Goal: Task Accomplishment & Management: Complete application form

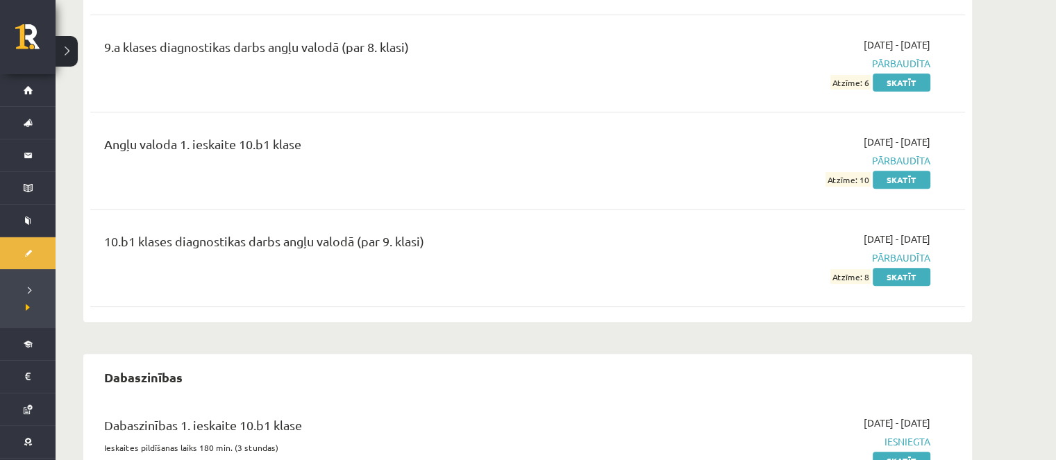
scroll to position [625, 0]
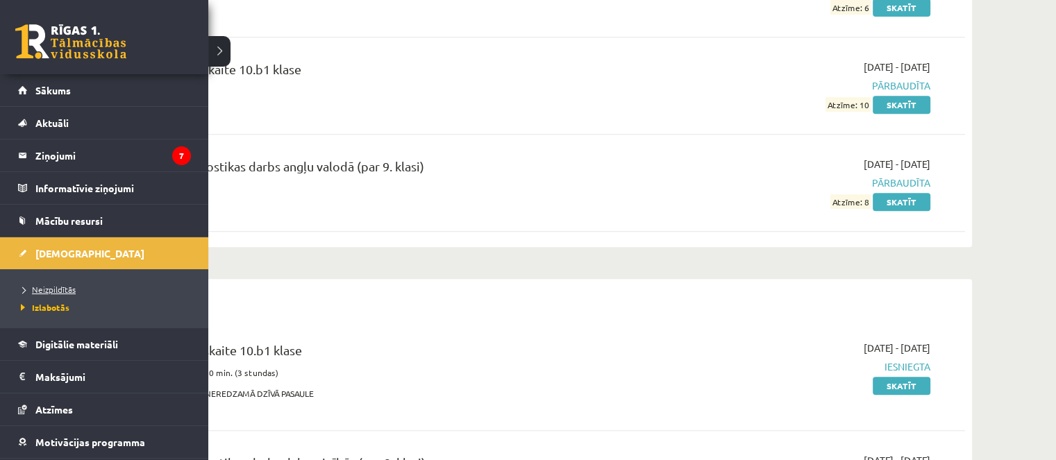
click at [56, 283] on link "Neizpildītās" at bounding box center [105, 289] width 177 height 12
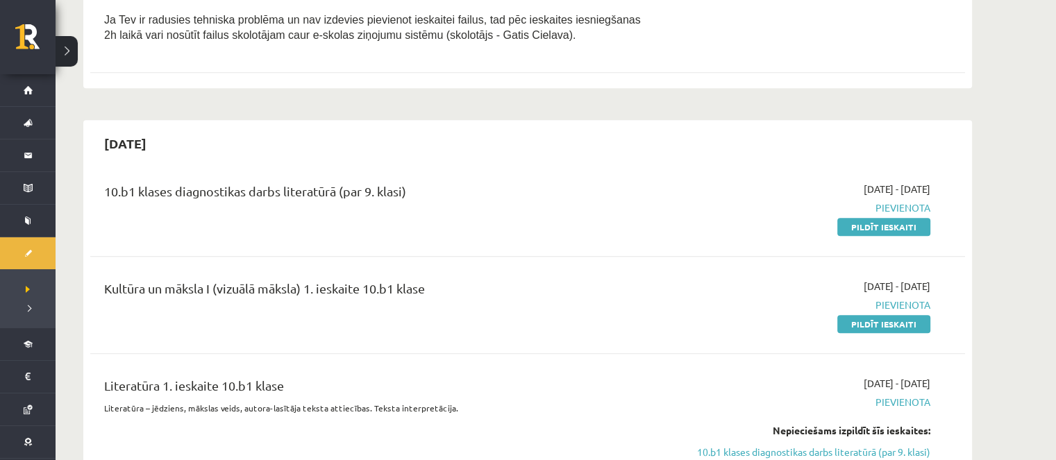
scroll to position [625, 0]
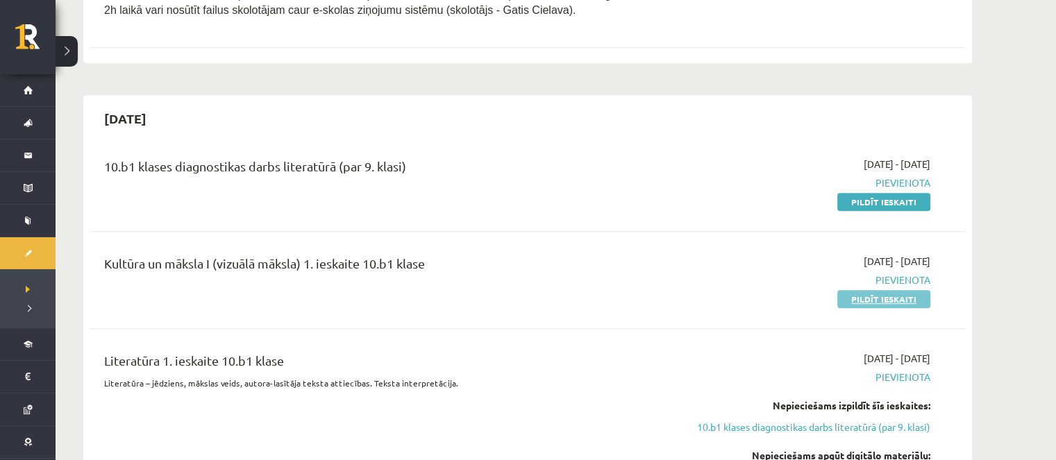
click at [875, 301] on link "Pildīt ieskaiti" at bounding box center [883, 299] width 93 height 18
click at [862, 290] on link "Pildīt ieskaiti" at bounding box center [883, 299] width 93 height 18
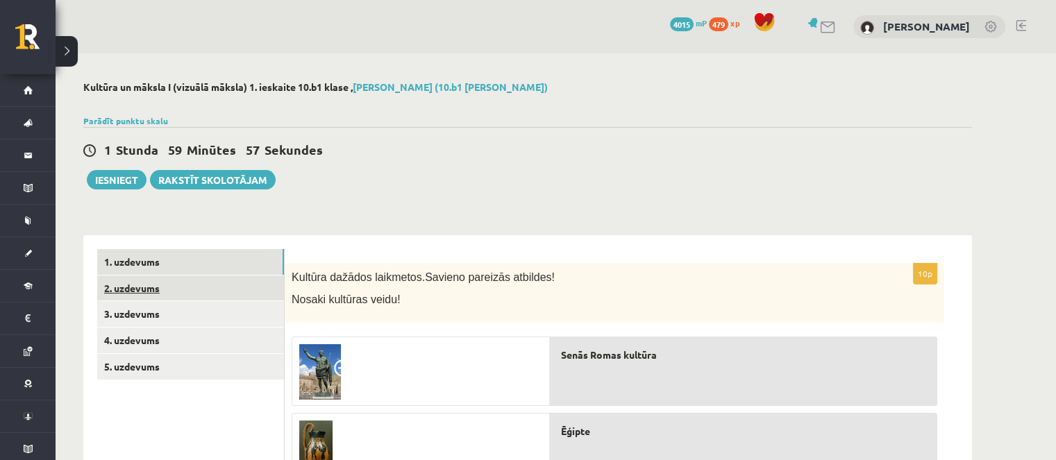
click at [233, 279] on link "2. uzdevums" at bounding box center [190, 289] width 187 height 26
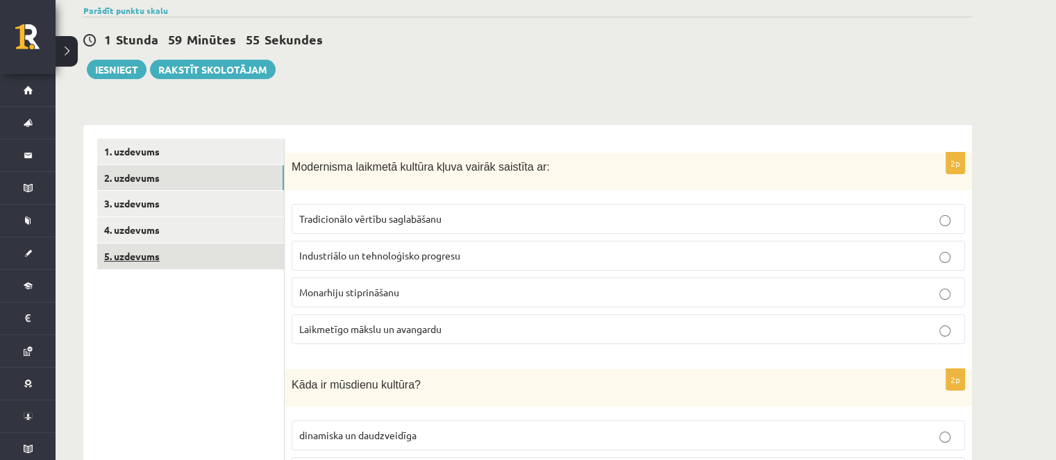
scroll to position [69, 0]
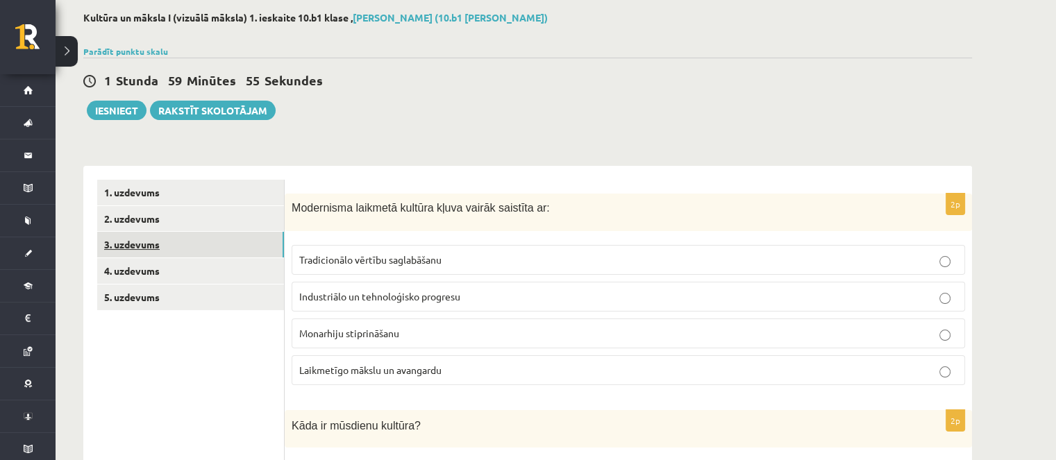
click at [201, 238] on link "3. uzdevums" at bounding box center [190, 245] width 187 height 26
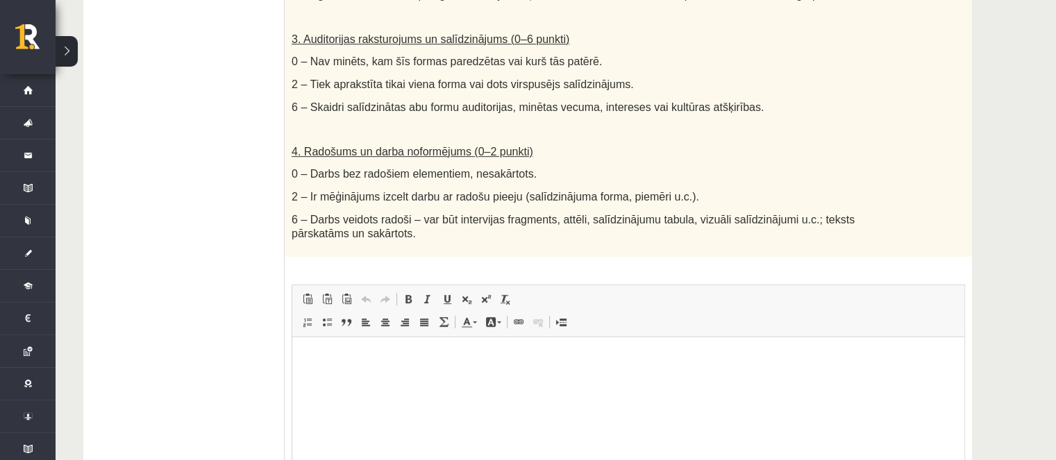
scroll to position [0, 0]
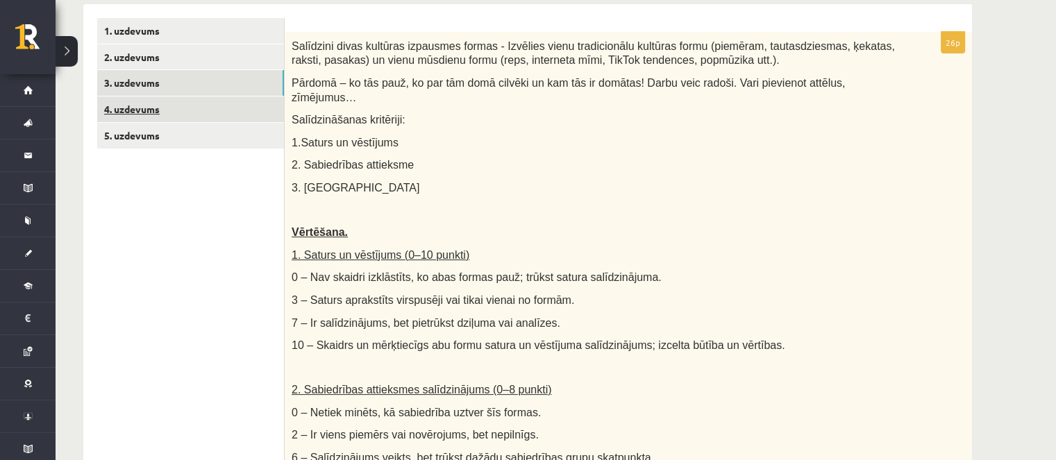
click at [158, 112] on link "4. uzdevums" at bounding box center [190, 110] width 187 height 26
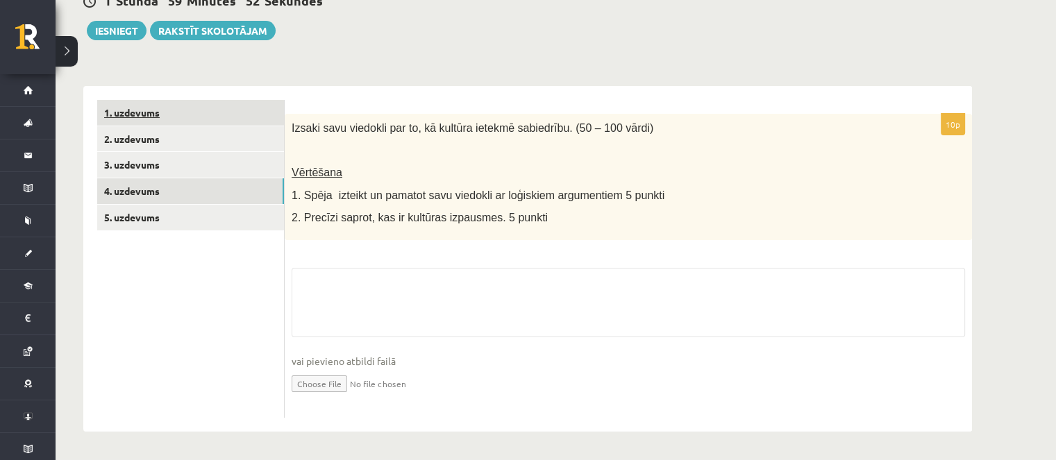
scroll to position [149, 0]
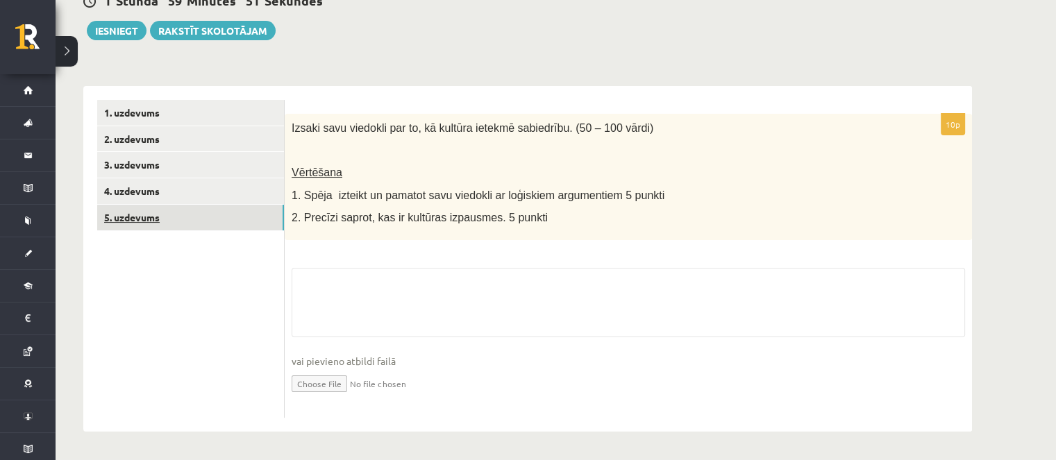
click at [216, 216] on link "5. uzdevums" at bounding box center [190, 218] width 187 height 26
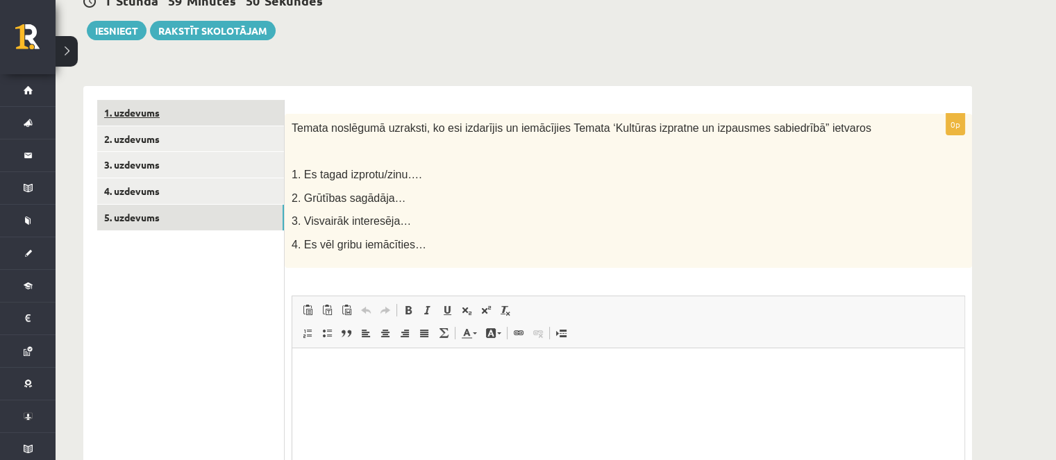
scroll to position [0, 0]
click at [181, 110] on link "1. uzdevums" at bounding box center [190, 113] width 187 height 26
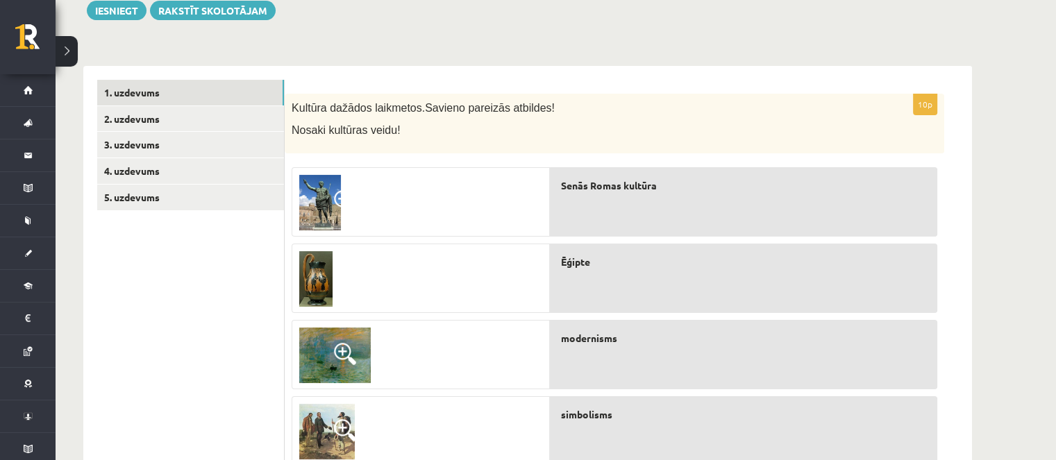
scroll to position [219, 0]
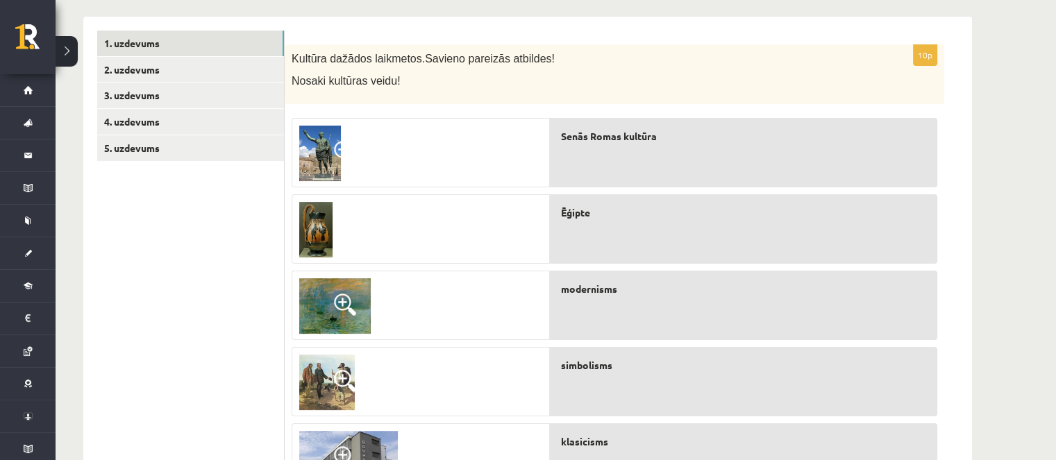
click at [286, 160] on div "10p Kultūra dažādos laikmetos. Savieno pareizās atbildes! Nosaki kultūras veidu…" at bounding box center [615, 462] width 660 height 837
click at [331, 151] on img at bounding box center [320, 154] width 42 height 56
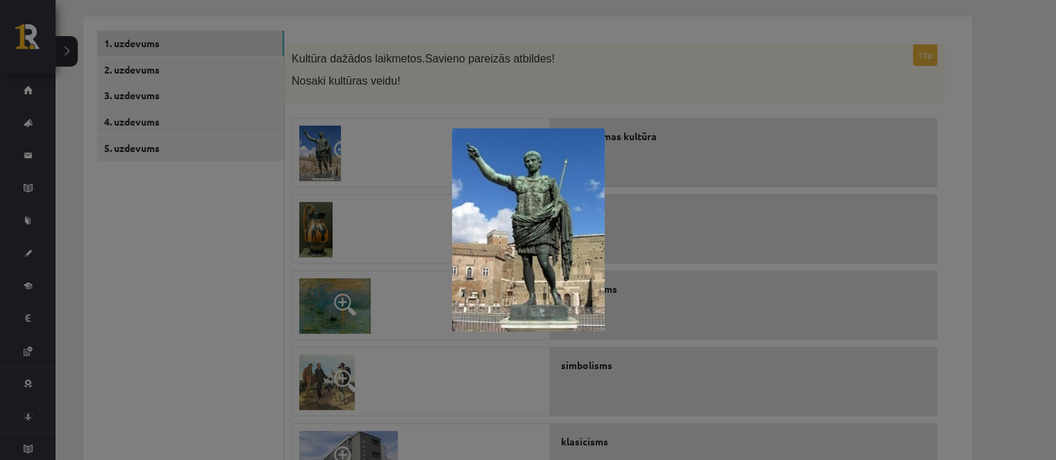
click at [331, 151] on div at bounding box center [528, 230] width 1056 height 460
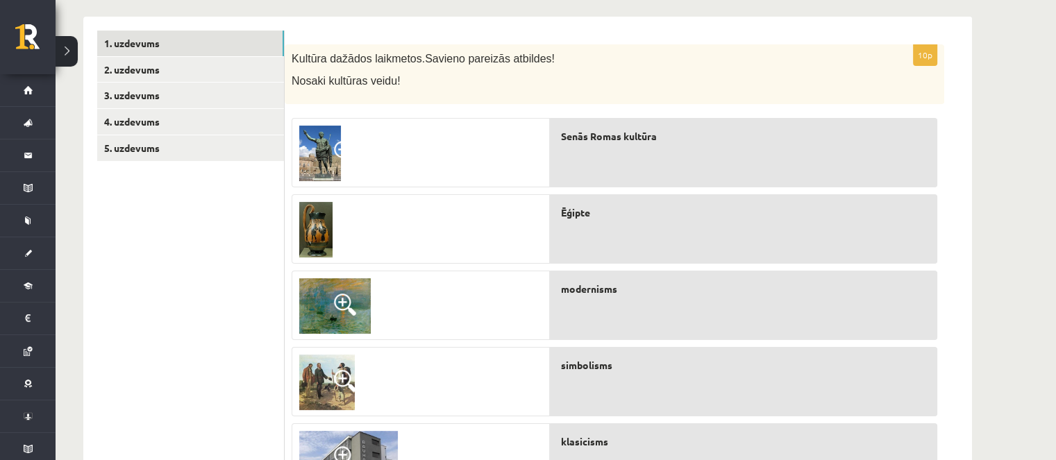
click at [341, 148] on span at bounding box center [345, 152] width 22 height 22
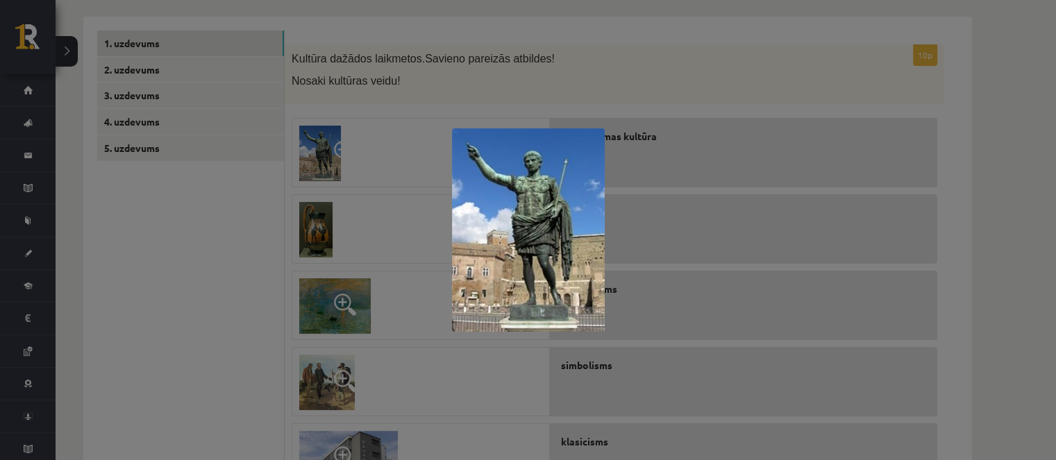
click at [341, 148] on div at bounding box center [528, 230] width 1056 height 460
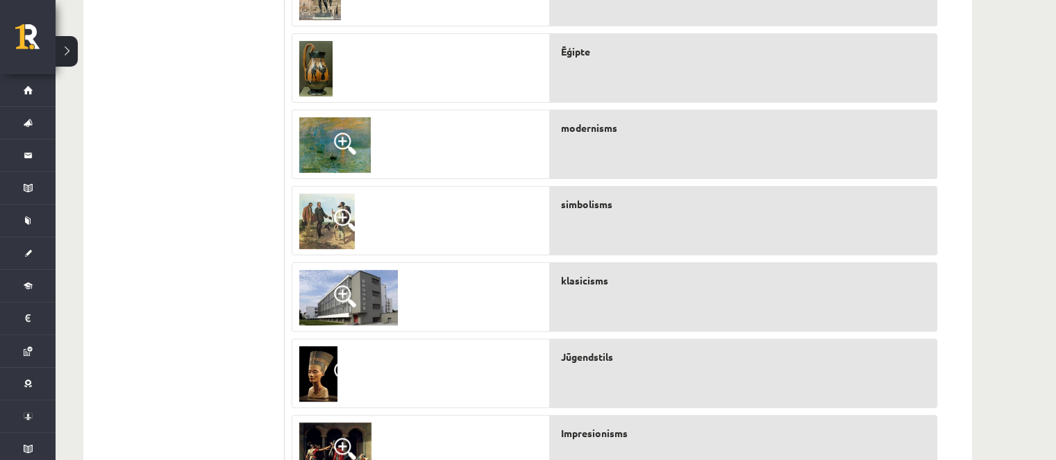
scroll to position [196, 0]
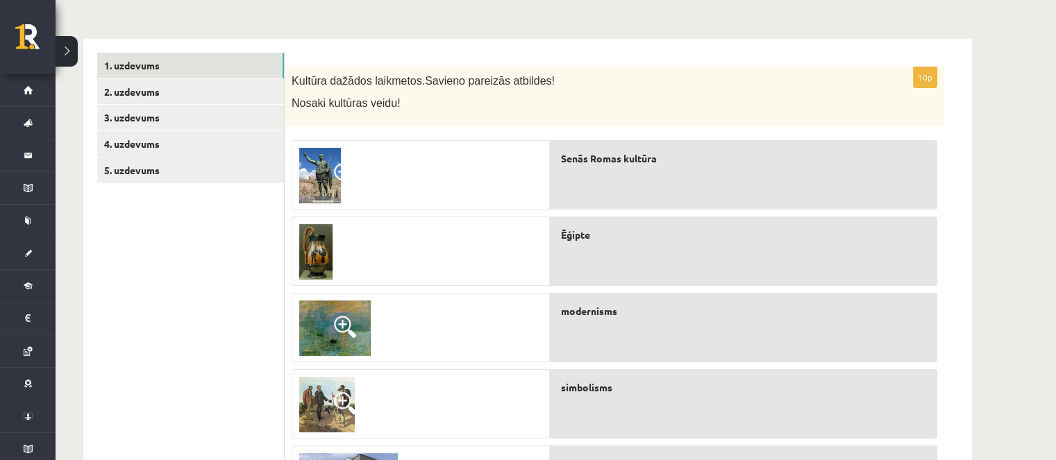
click at [316, 244] on img at bounding box center [315, 252] width 33 height 56
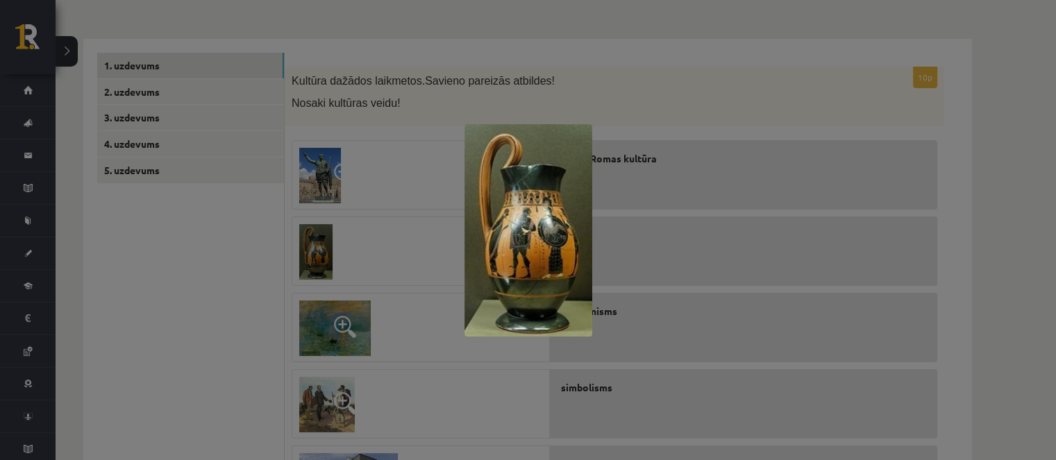
click at [346, 242] on div at bounding box center [528, 230] width 1056 height 460
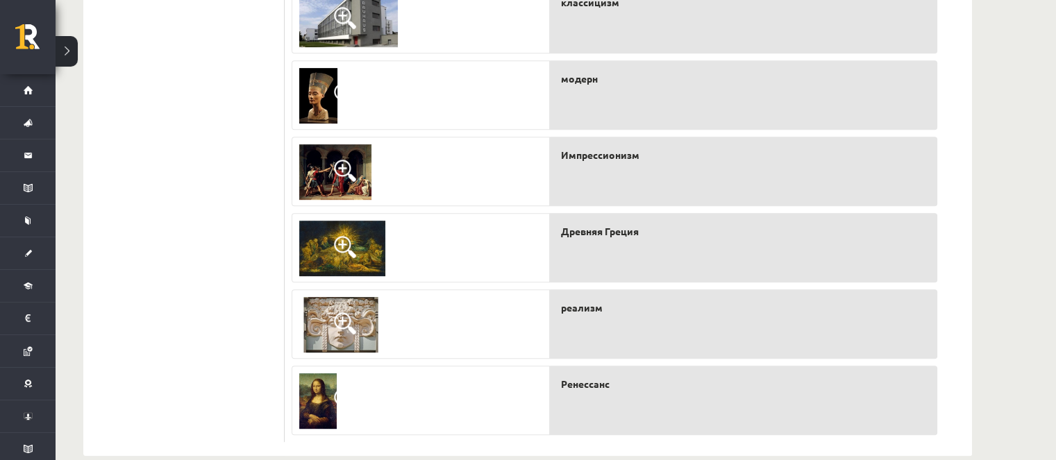
scroll to position [683, 0]
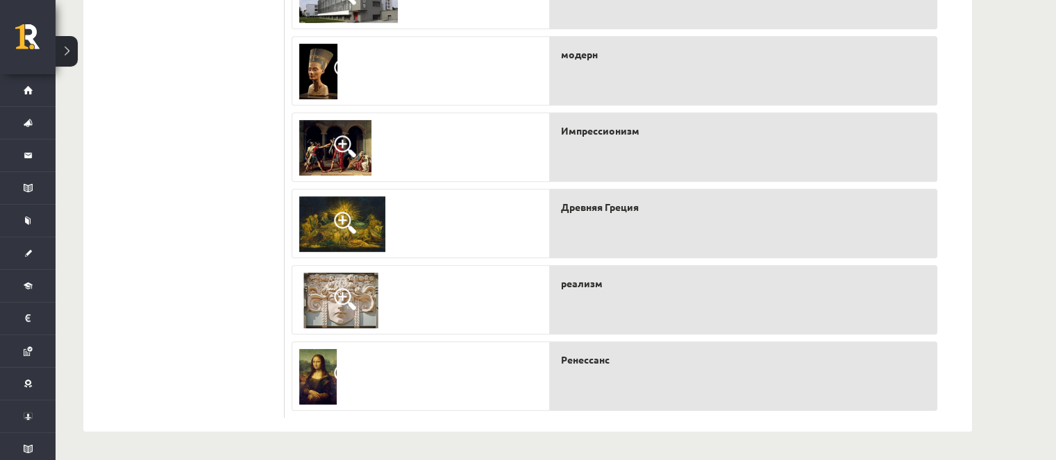
click at [364, 162] on img at bounding box center [335, 148] width 72 height 56
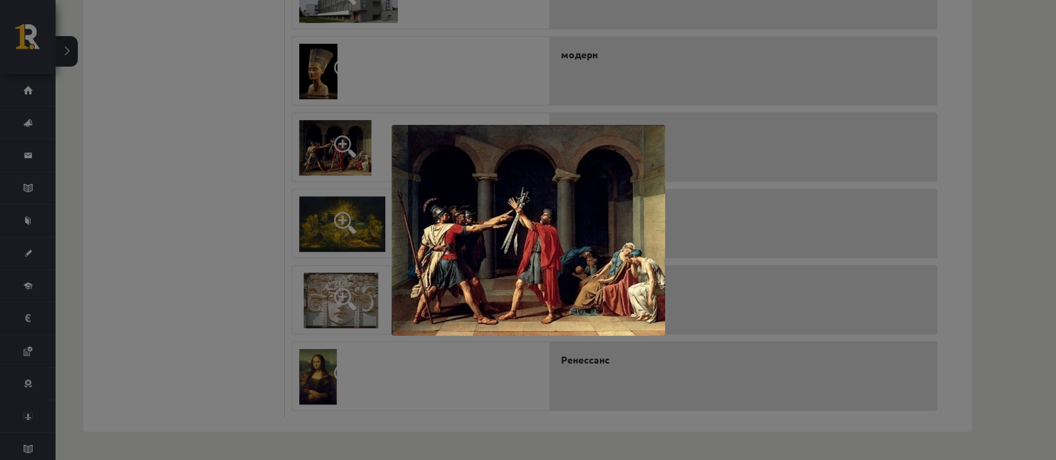
click at [364, 162] on div at bounding box center [528, 230] width 1056 height 460
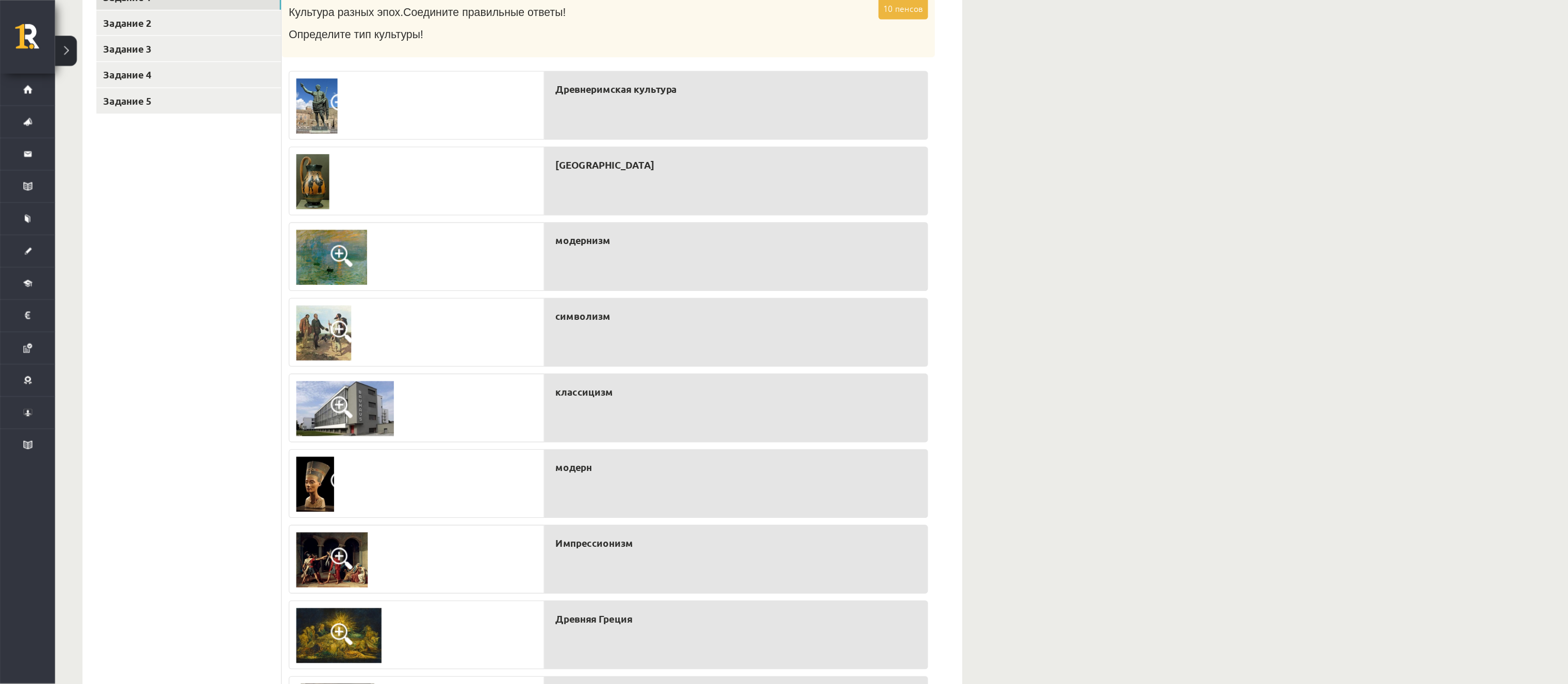
scroll to position [165, 0]
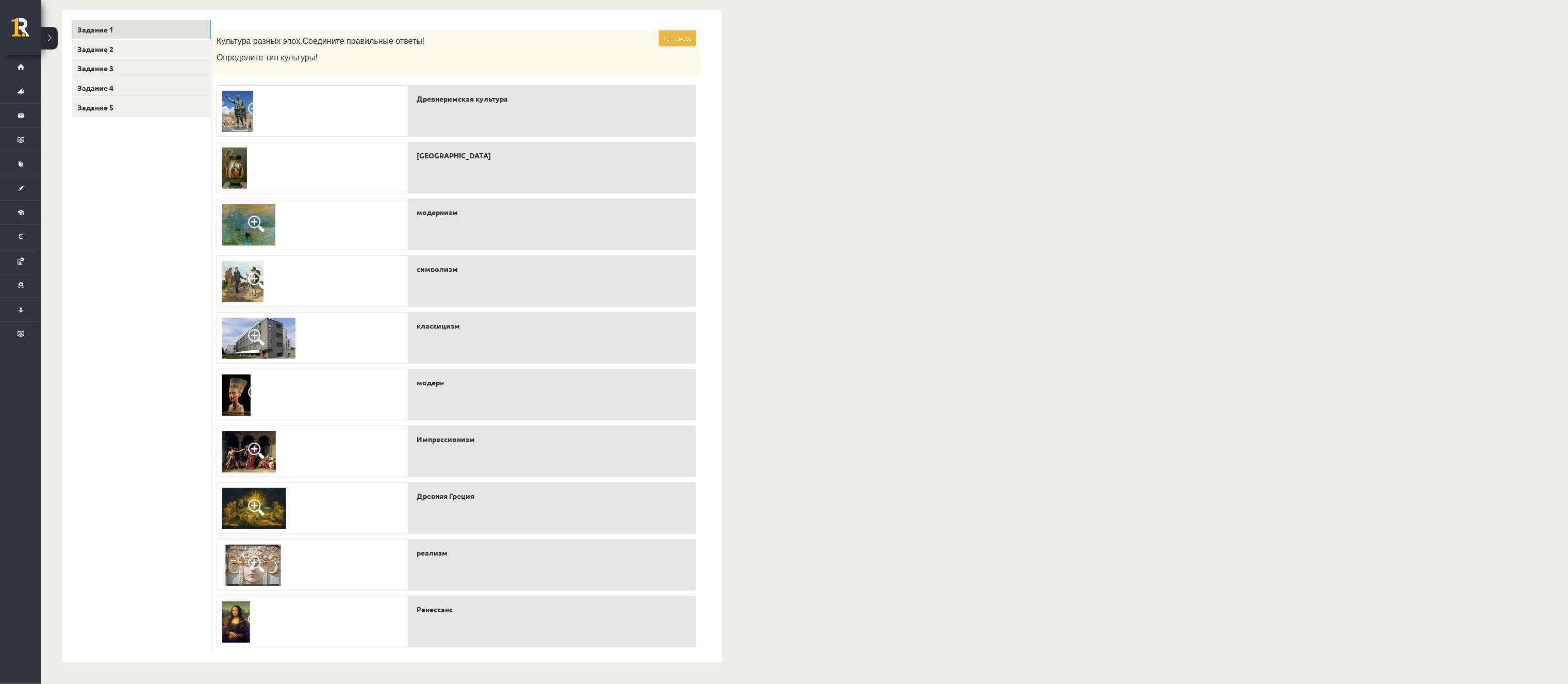
drag, startPoint x: 687, startPoint y: 2, endPoint x: 923, endPoint y: 380, distance: 445.6
click at [784, 342] on div "Культура и искусство I (Изобразительное искусство) 1-й тест 10.б1 класс, Диана …" at bounding box center [805, 279] width 1527 height 809
click at [232, 342] on img at bounding box center [253, 565] width 62 height 42
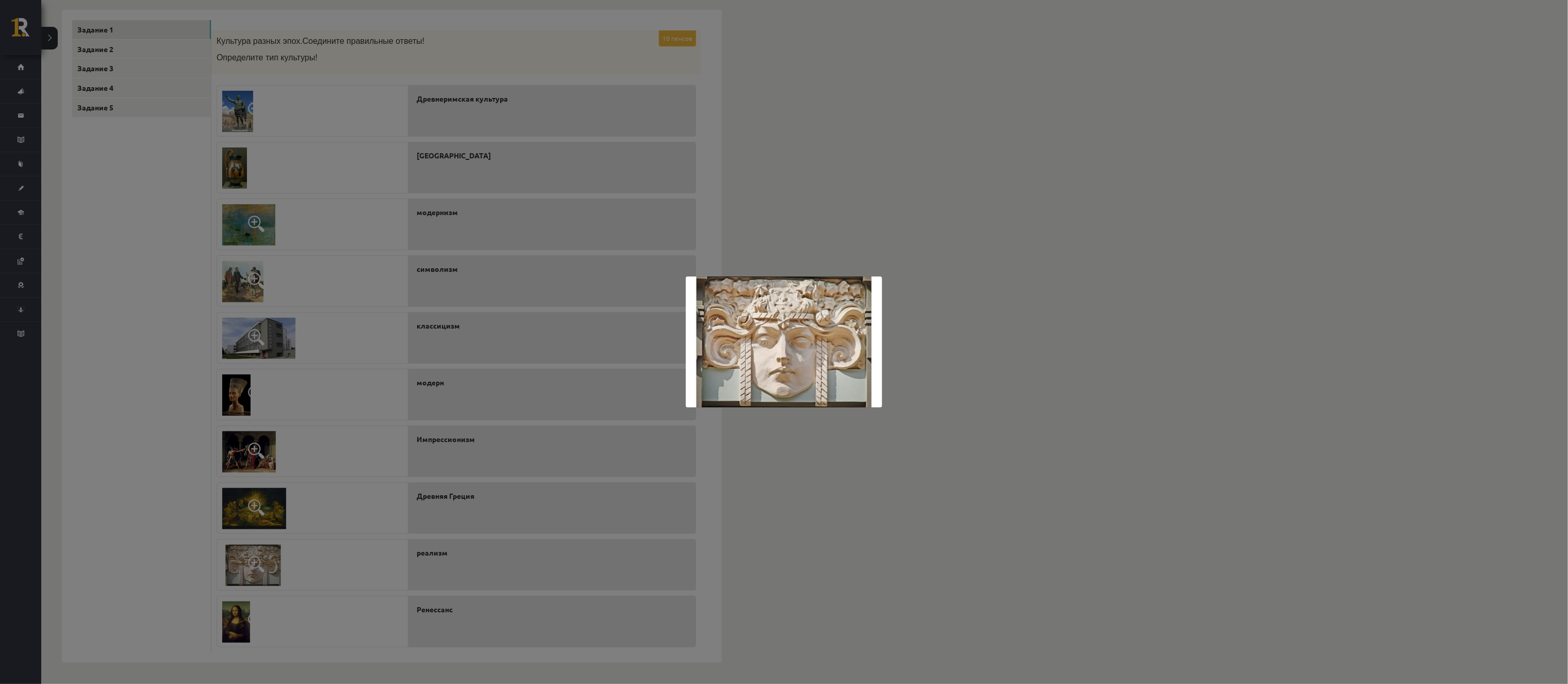
click at [237, 342] on div at bounding box center [784, 342] width 1568 height 684
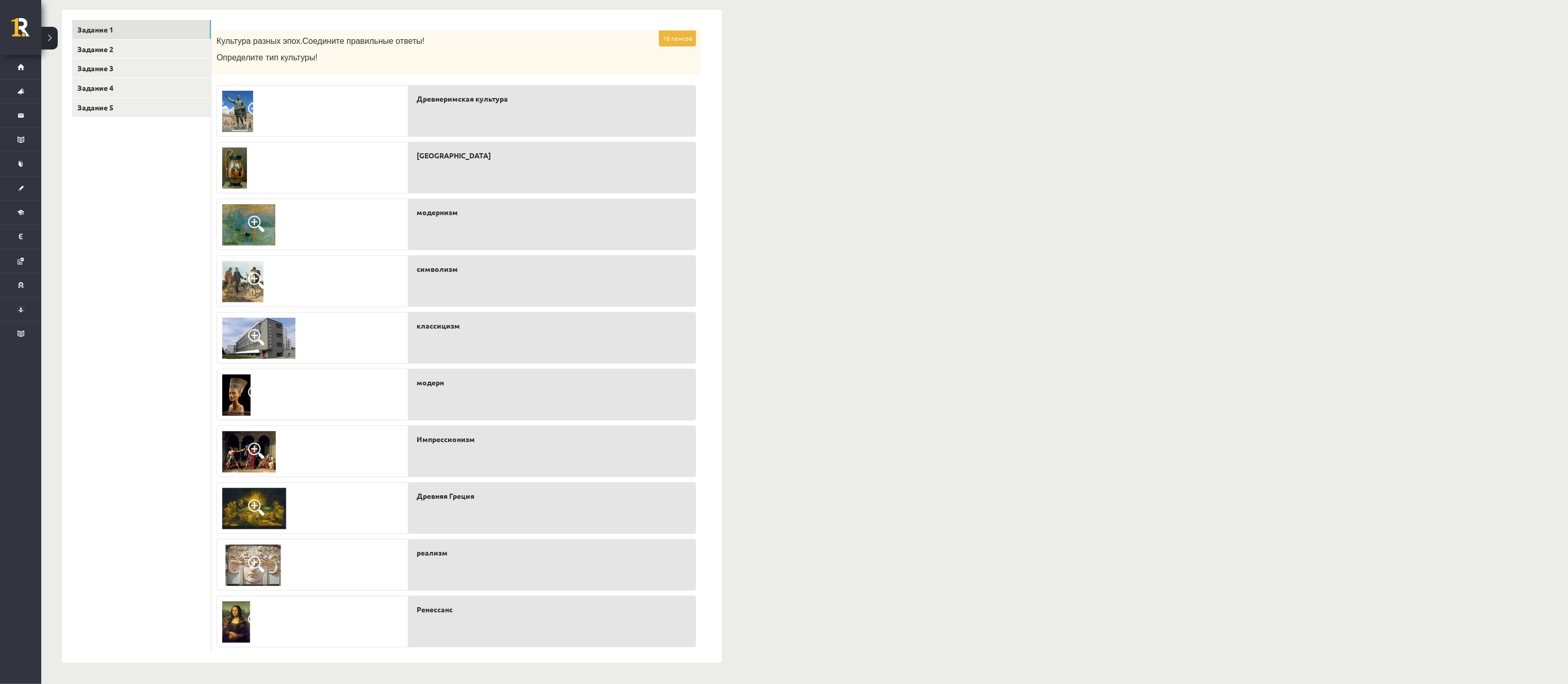
click at [266, 342] on img at bounding box center [249, 452] width 53 height 42
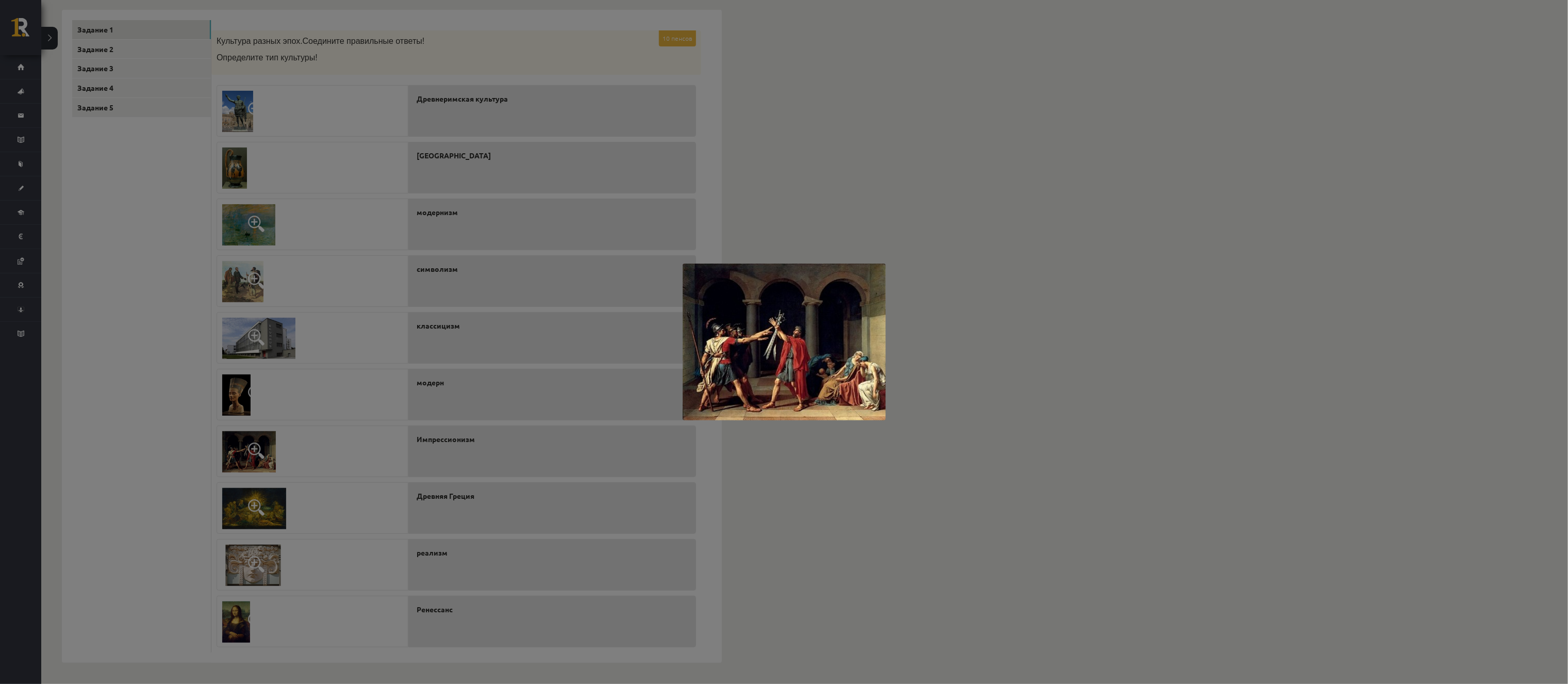
click at [198, 342] on div at bounding box center [784, 342] width 1568 height 684
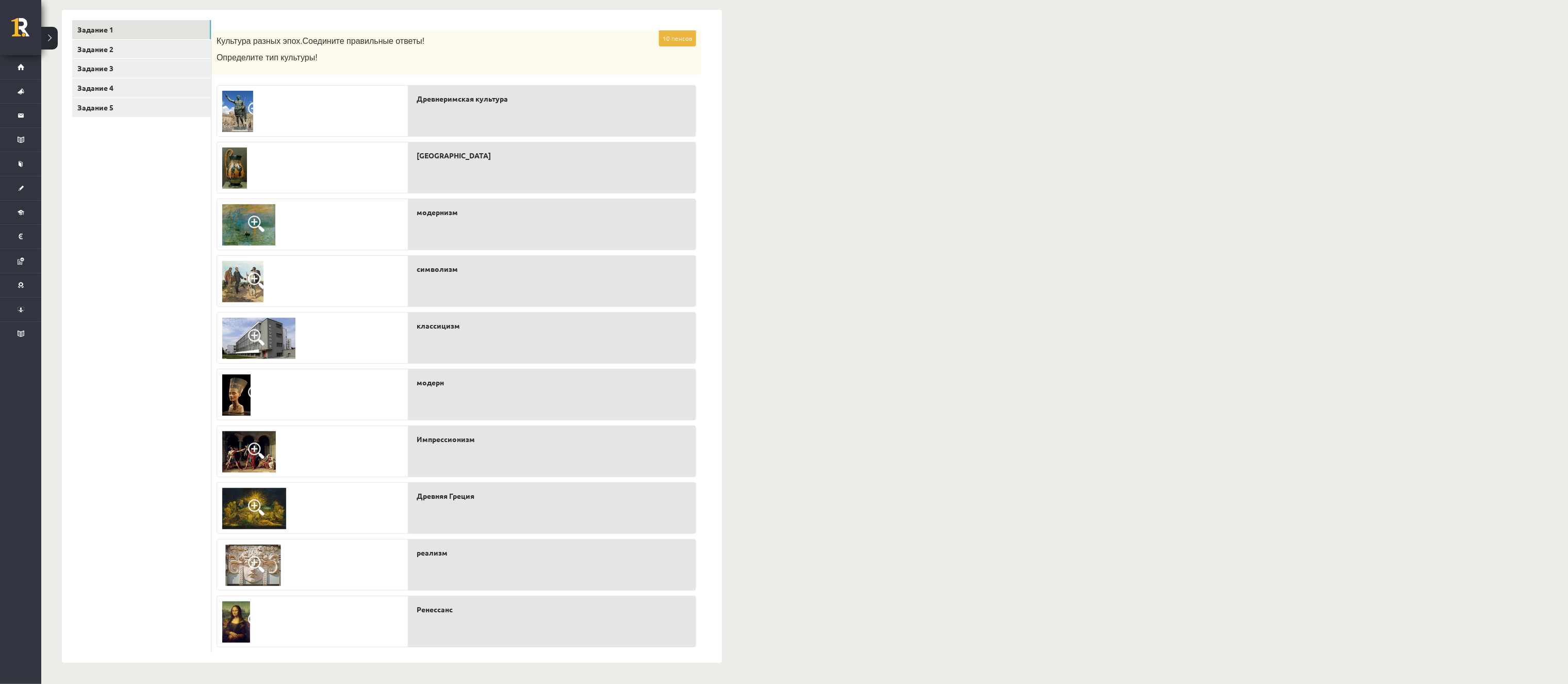
click at [234, 232] on img at bounding box center [249, 225] width 53 height 42
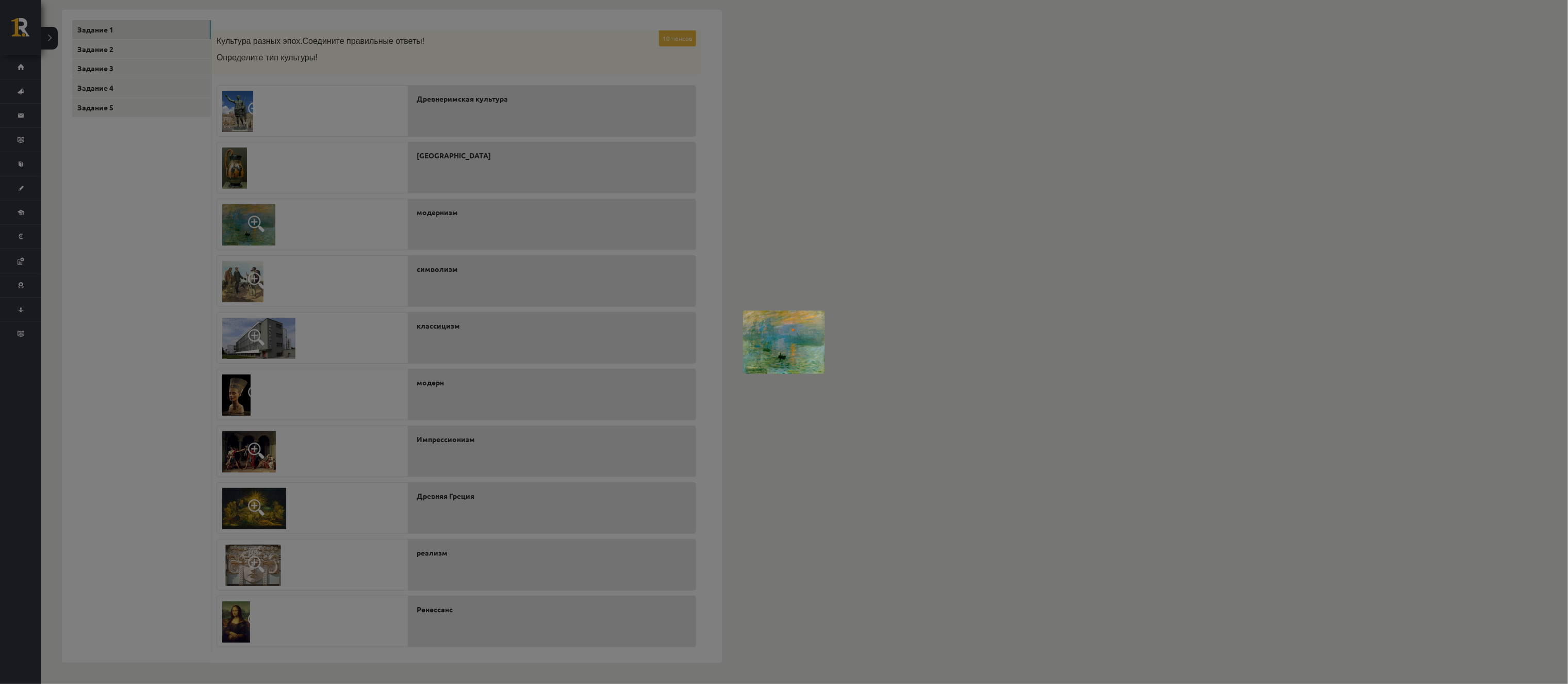
click at [215, 248] on div at bounding box center [784, 342] width 1568 height 684
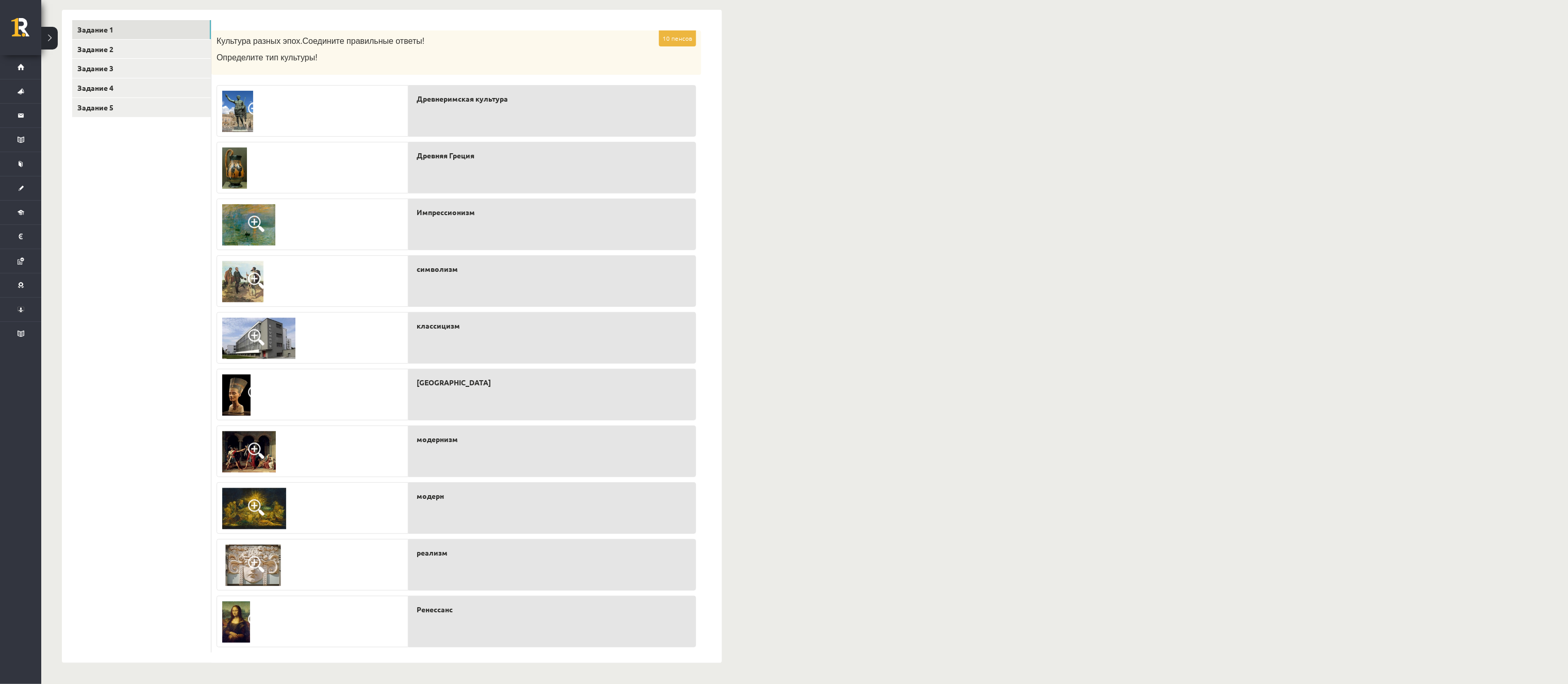
click at [261, 273] on span at bounding box center [256, 281] width 16 height 16
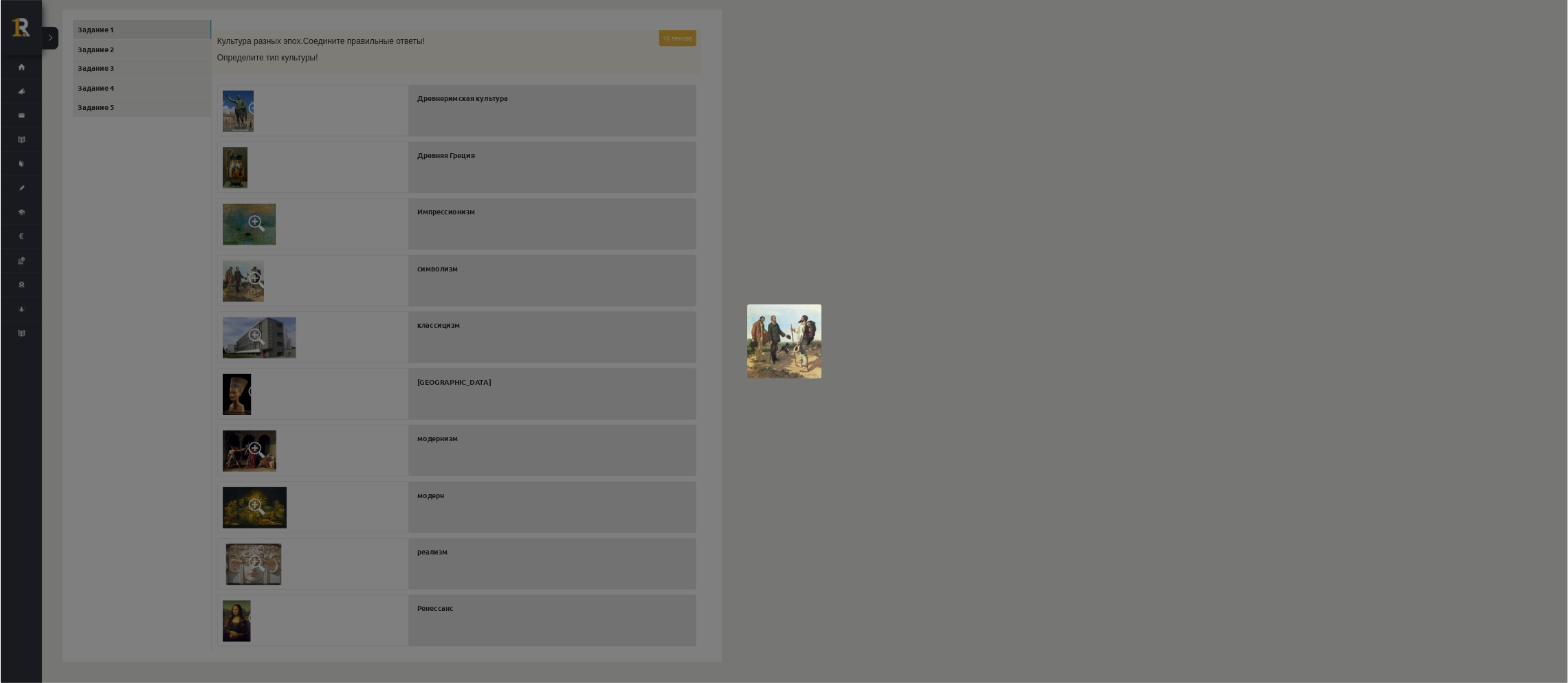
scroll to position [0, 0]
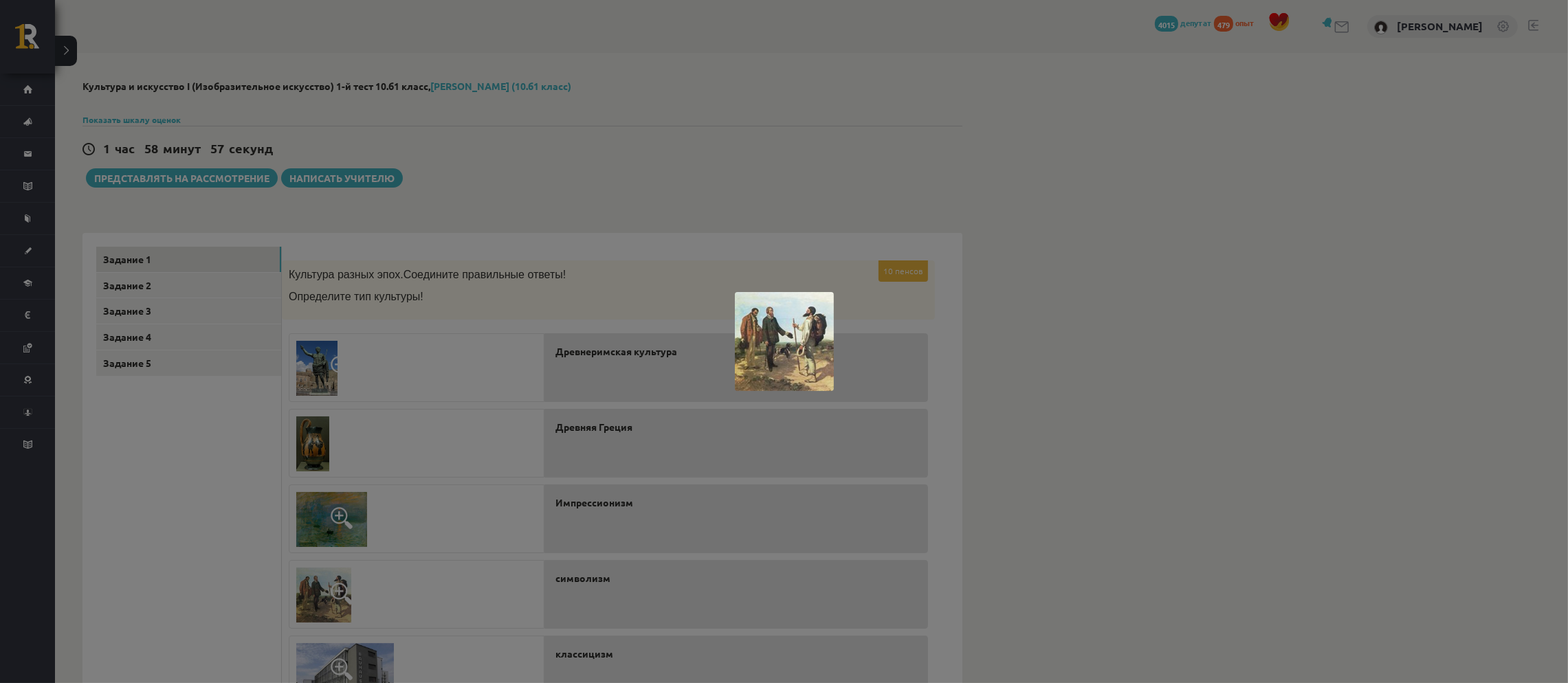
drag, startPoint x: 1996, startPoint y: 1, endPoint x: 1026, endPoint y: 373, distance: 1038.9
click at [1026, 373] on div at bounding box center [784, 342] width 1568 height 683
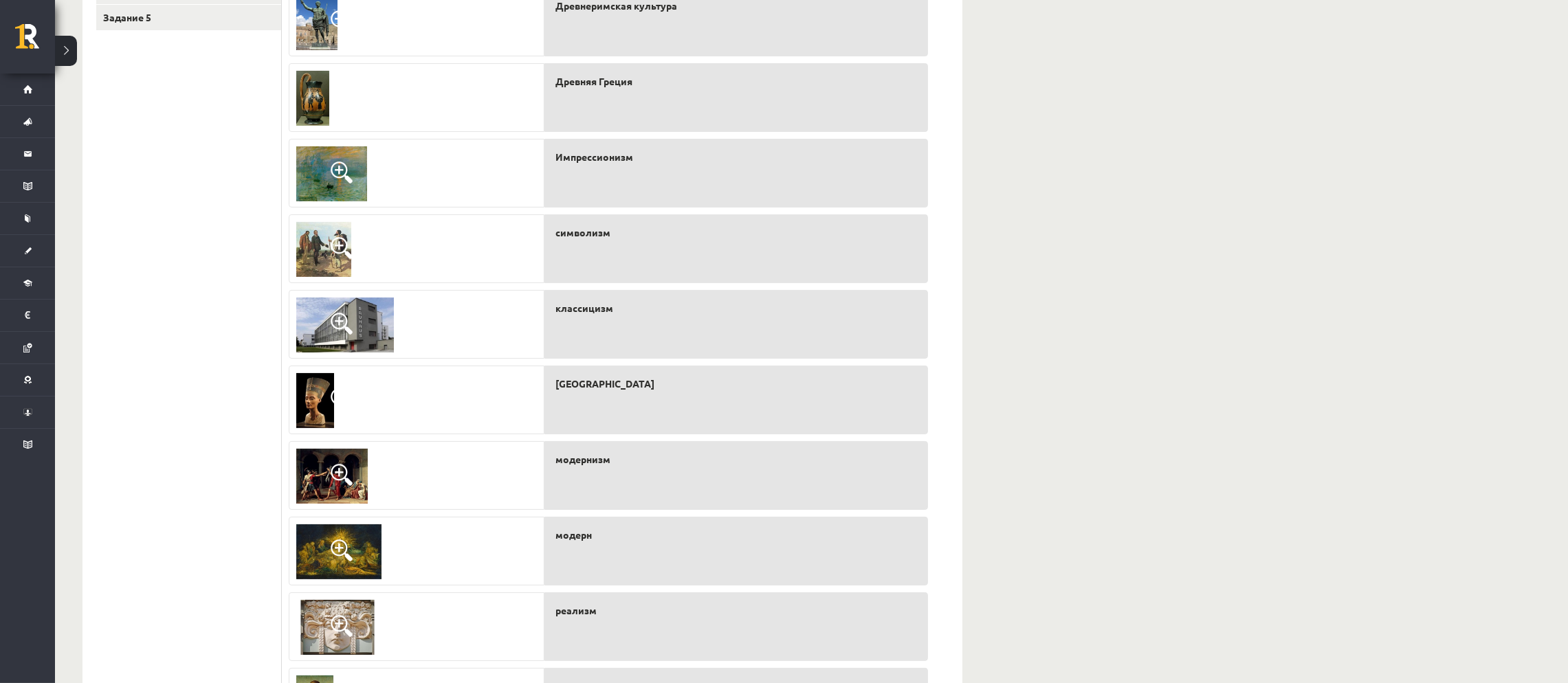
scroll to position [447, 0]
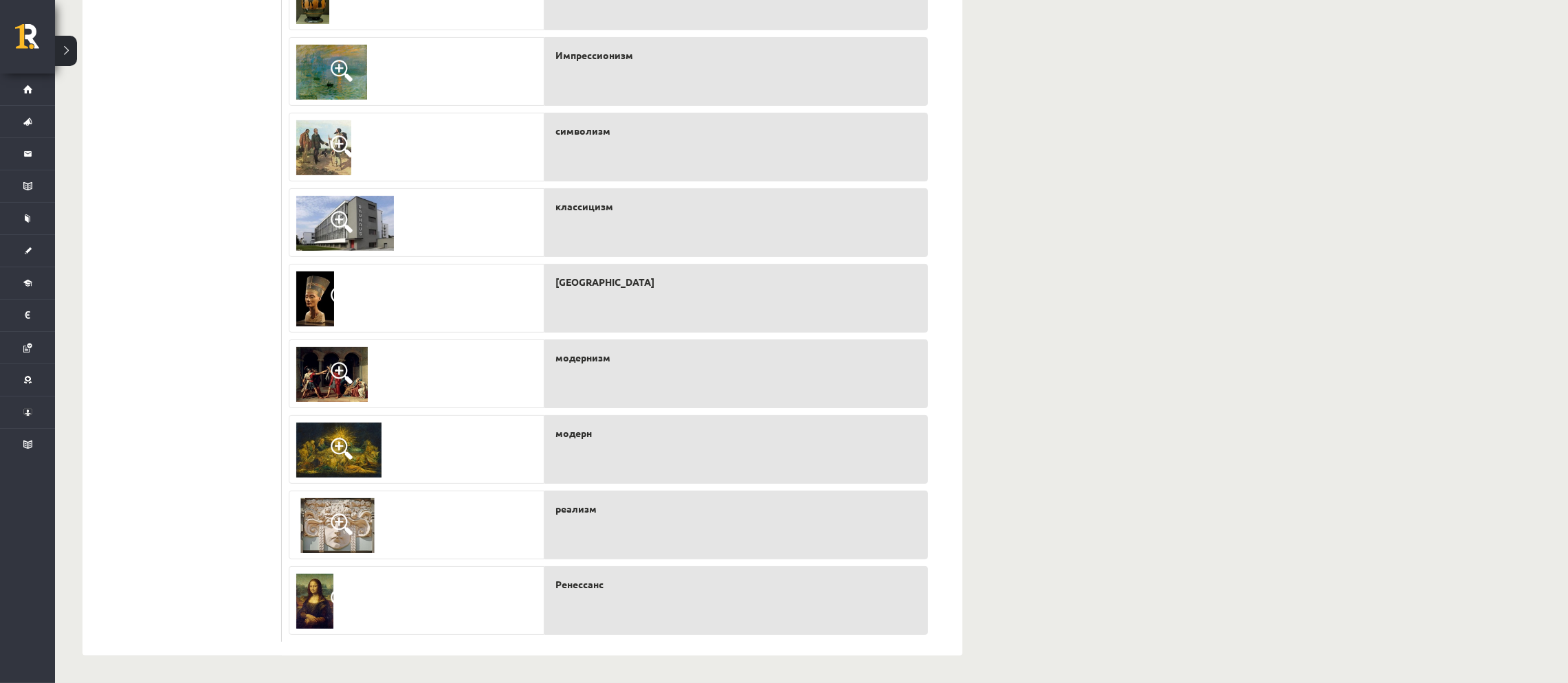
click at [355, 222] on img at bounding box center [344, 224] width 98 height 55
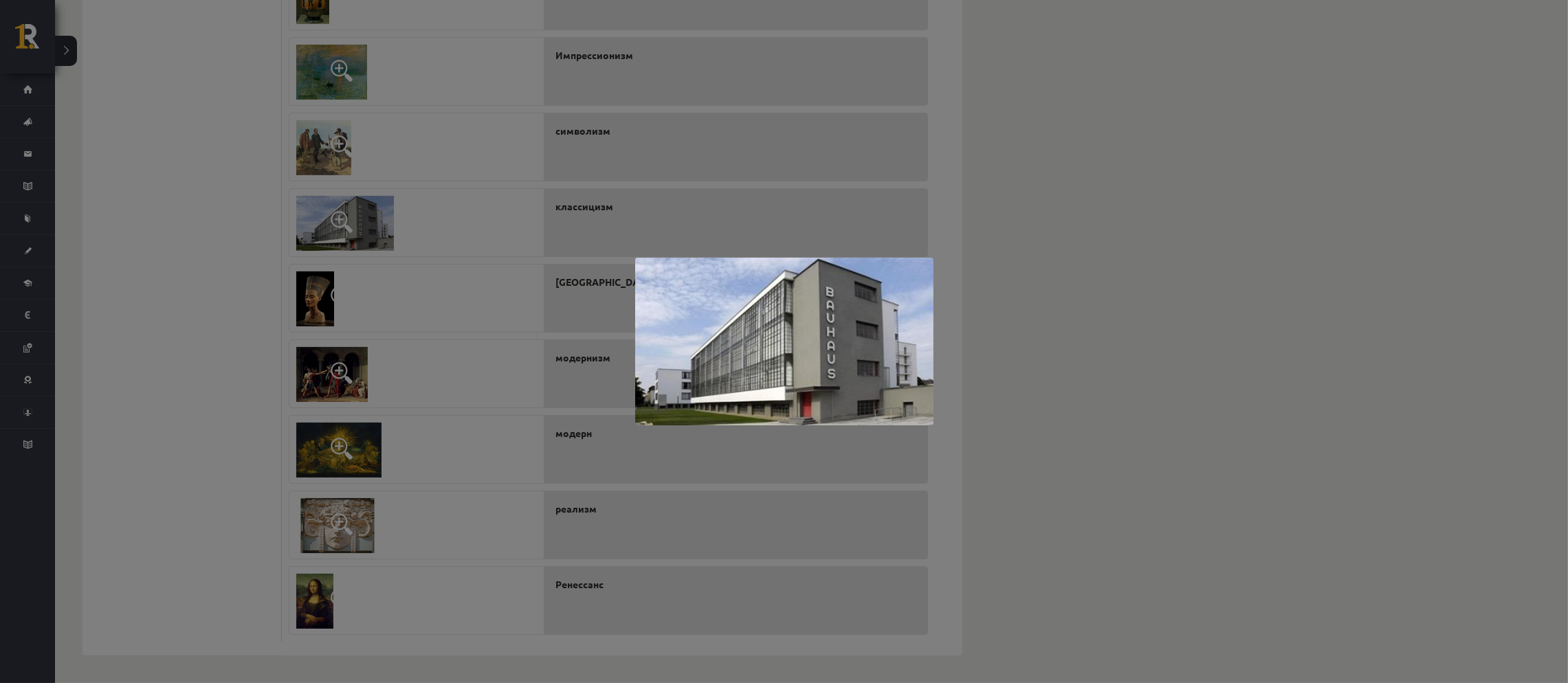
click at [355, 222] on div at bounding box center [784, 342] width 1568 height 683
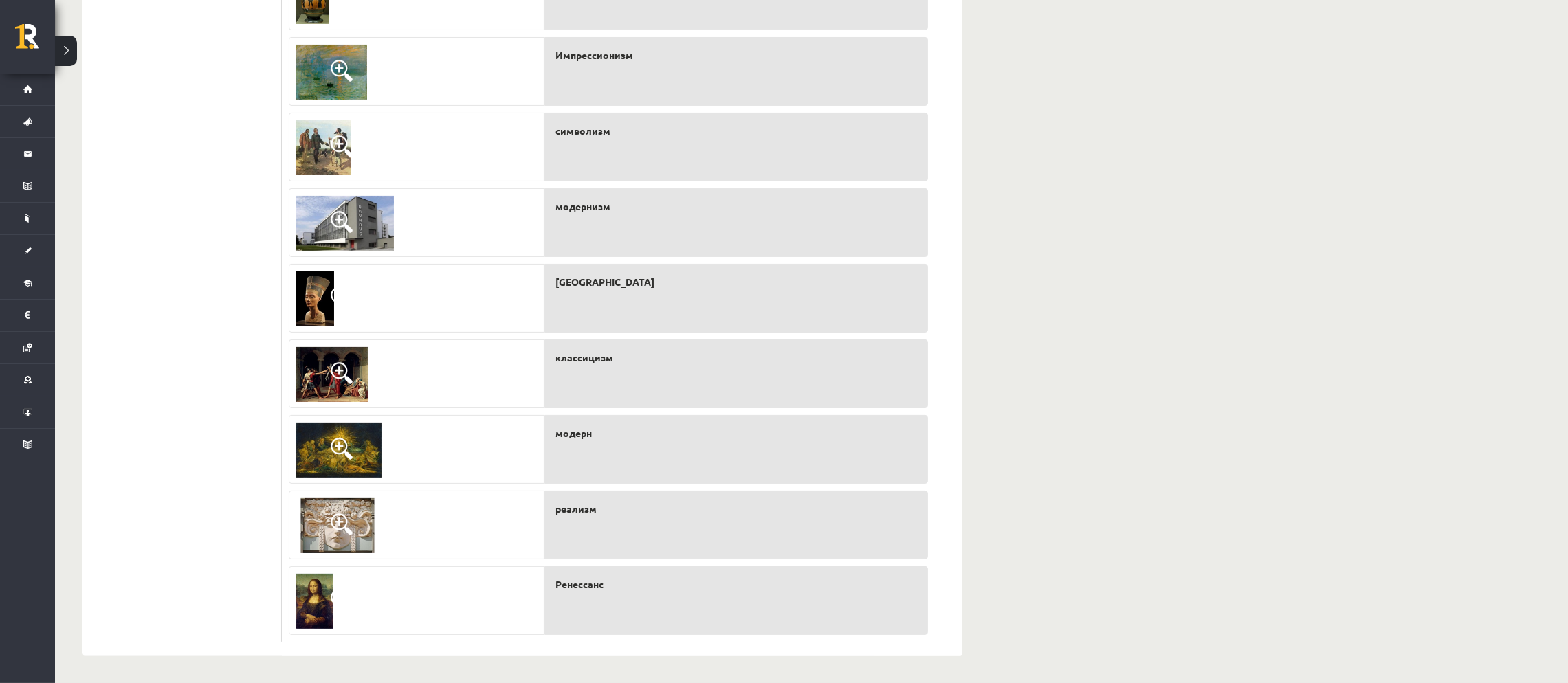
click at [338, 447] on span at bounding box center [342, 448] width 22 height 22
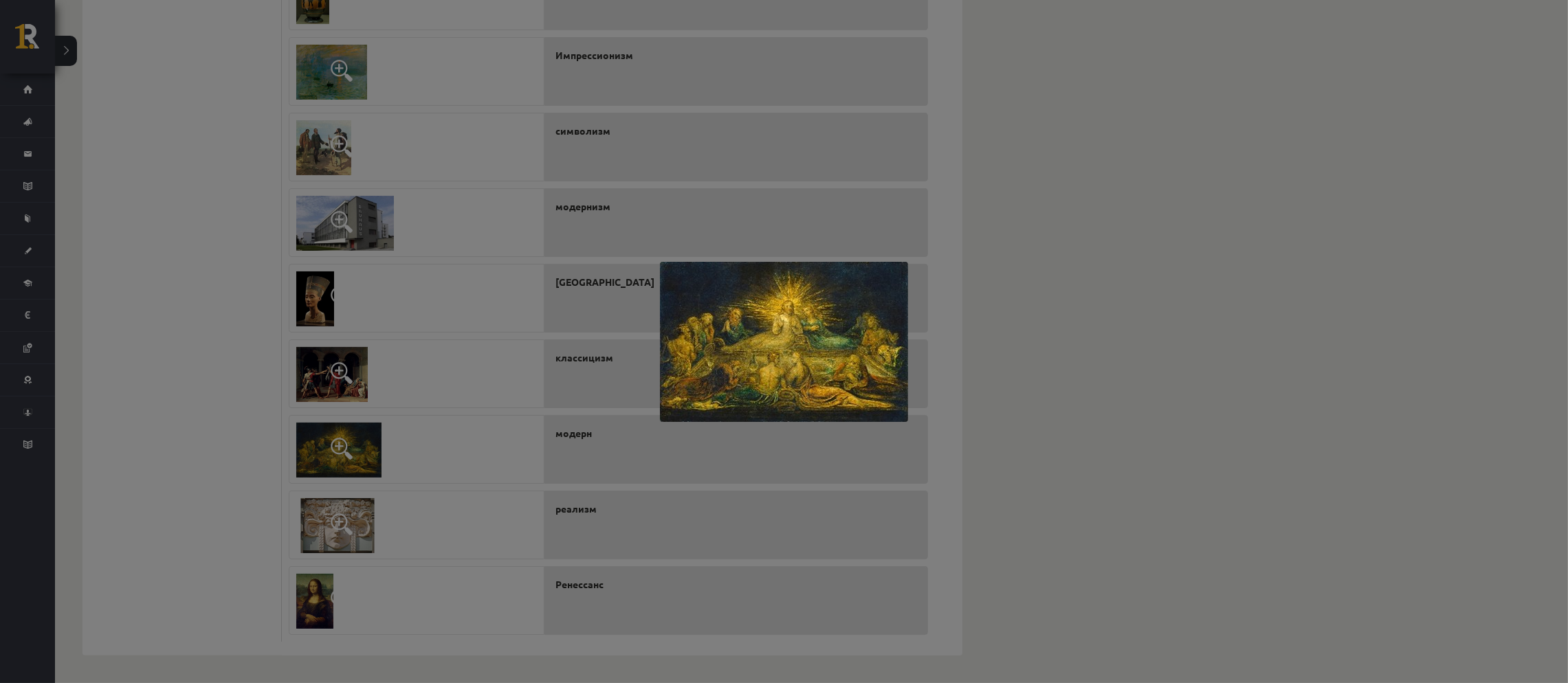
click at [338, 445] on div at bounding box center [784, 342] width 1568 height 683
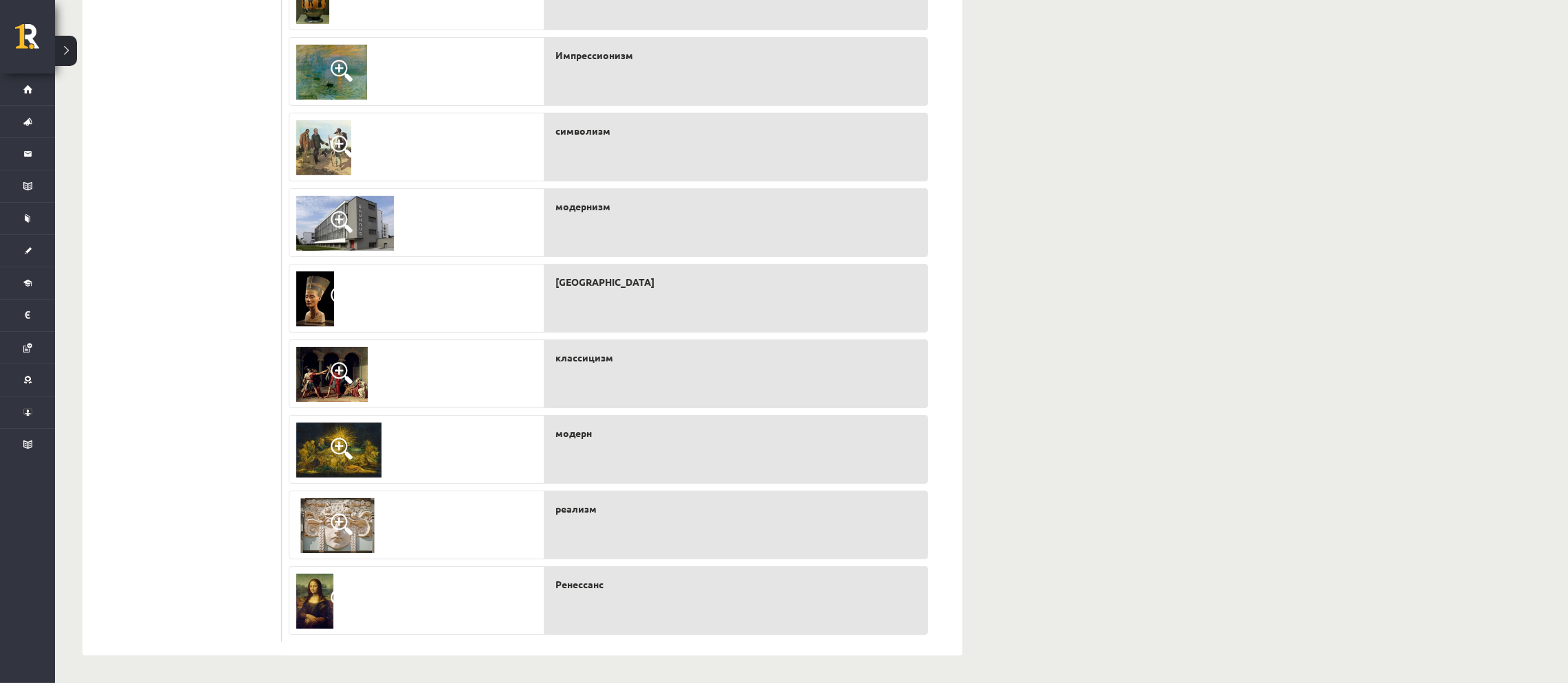
click at [587, 455] on div "реализм" at bounding box center [735, 525] width 383 height 68
click at [340, 446] on span at bounding box center [342, 448] width 22 height 22
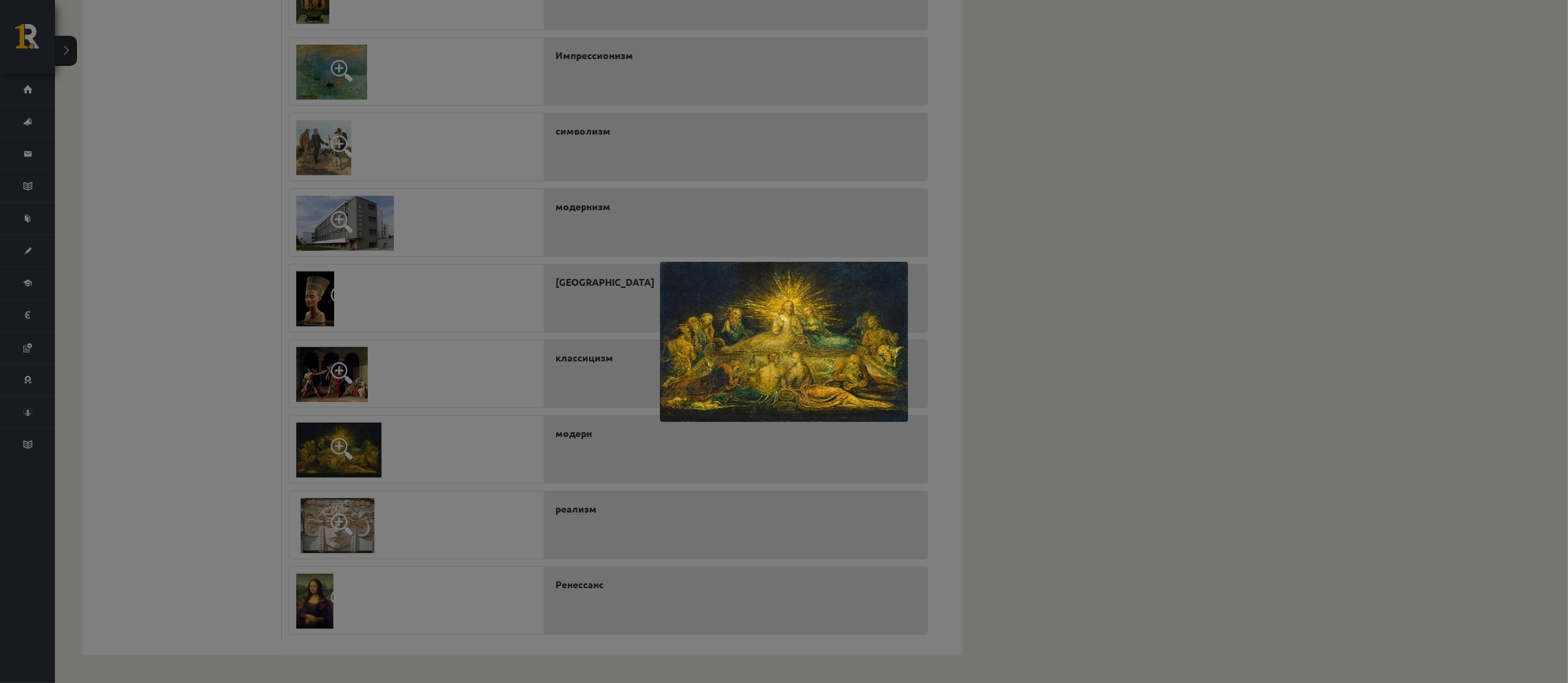
click at [340, 446] on div at bounding box center [784, 342] width 1568 height 683
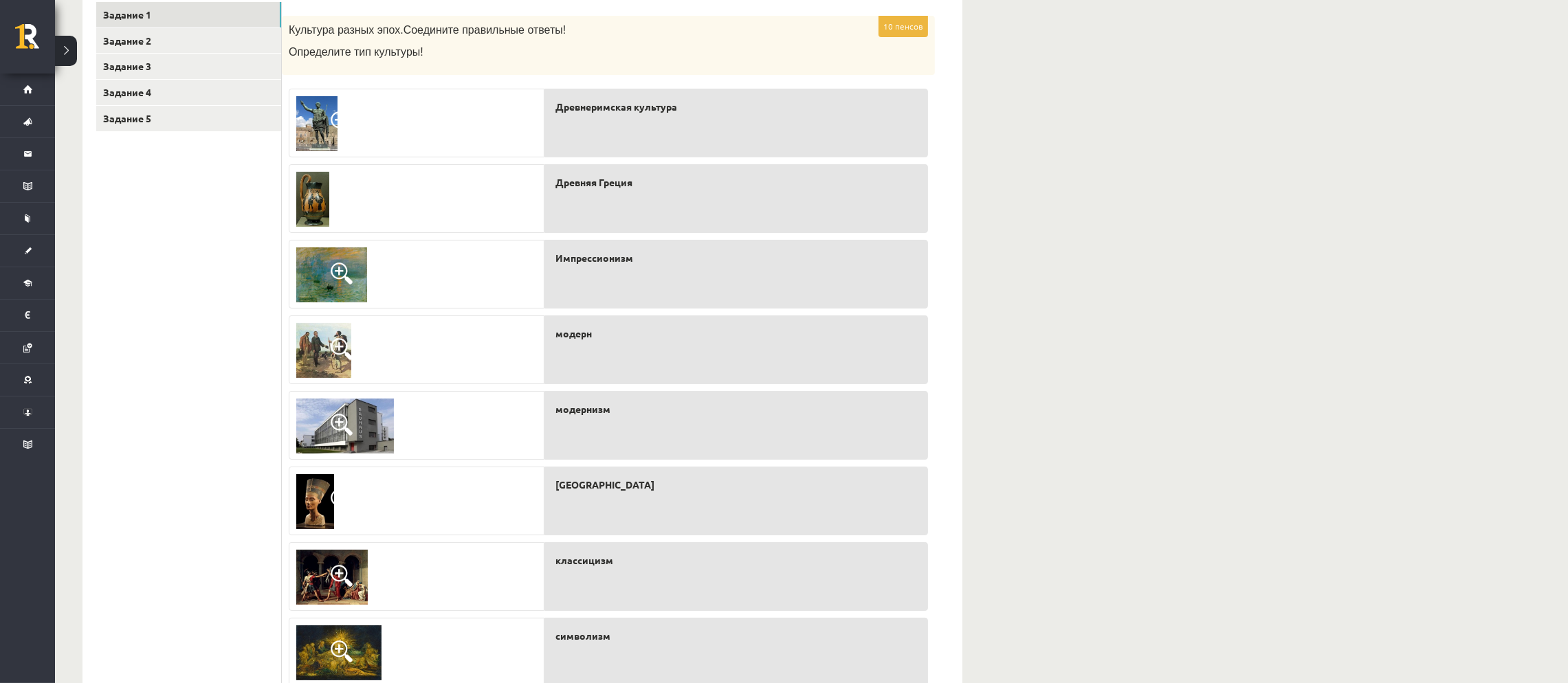
scroll to position [242, 0]
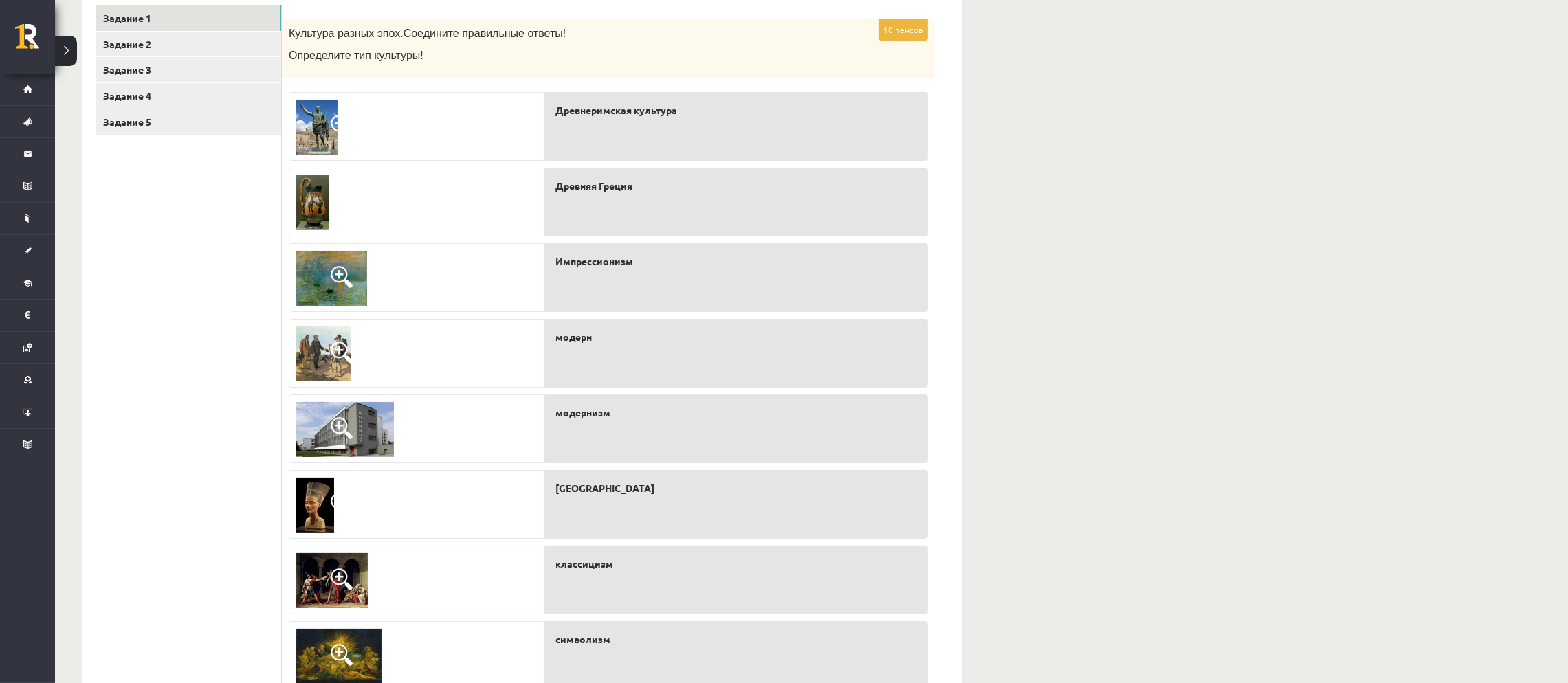
click at [312, 360] on img at bounding box center [324, 354] width 55 height 55
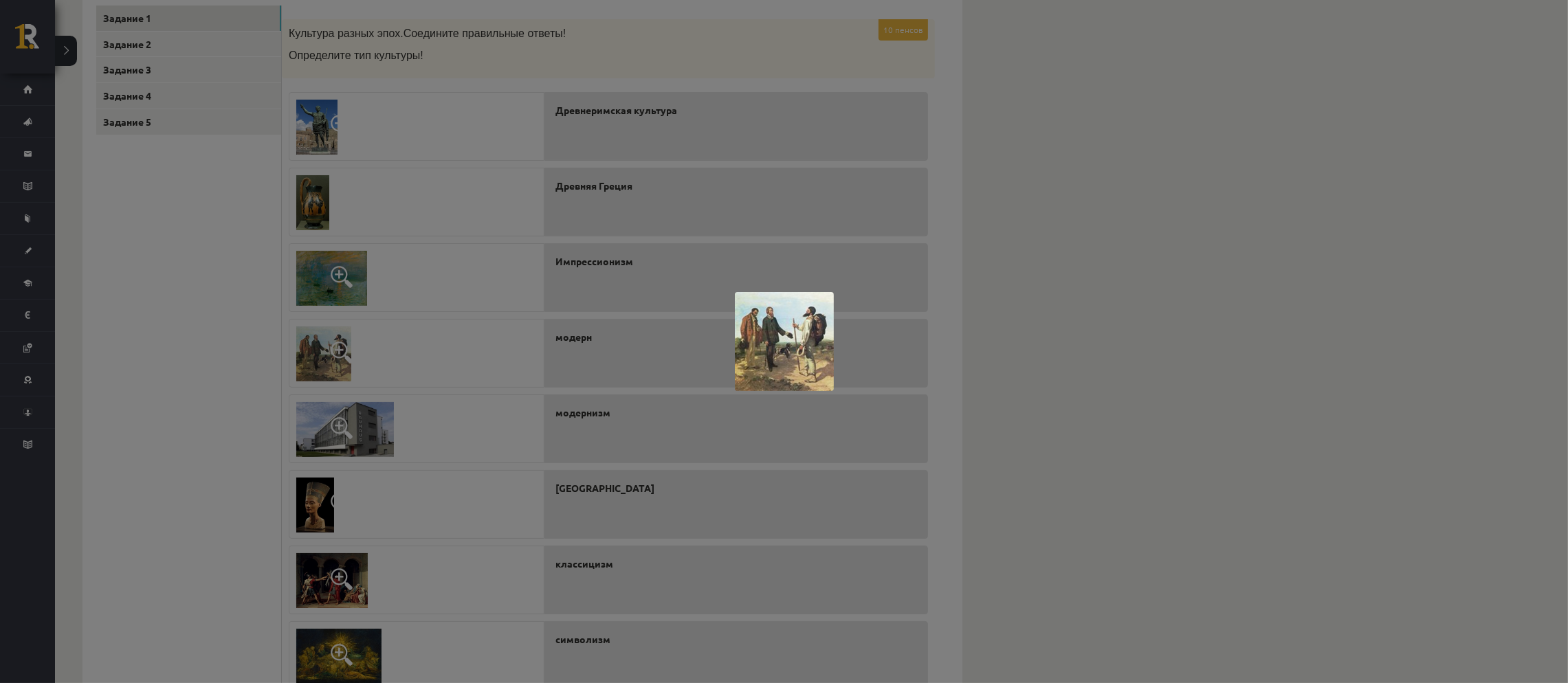
click at [312, 360] on div at bounding box center [784, 342] width 1568 height 683
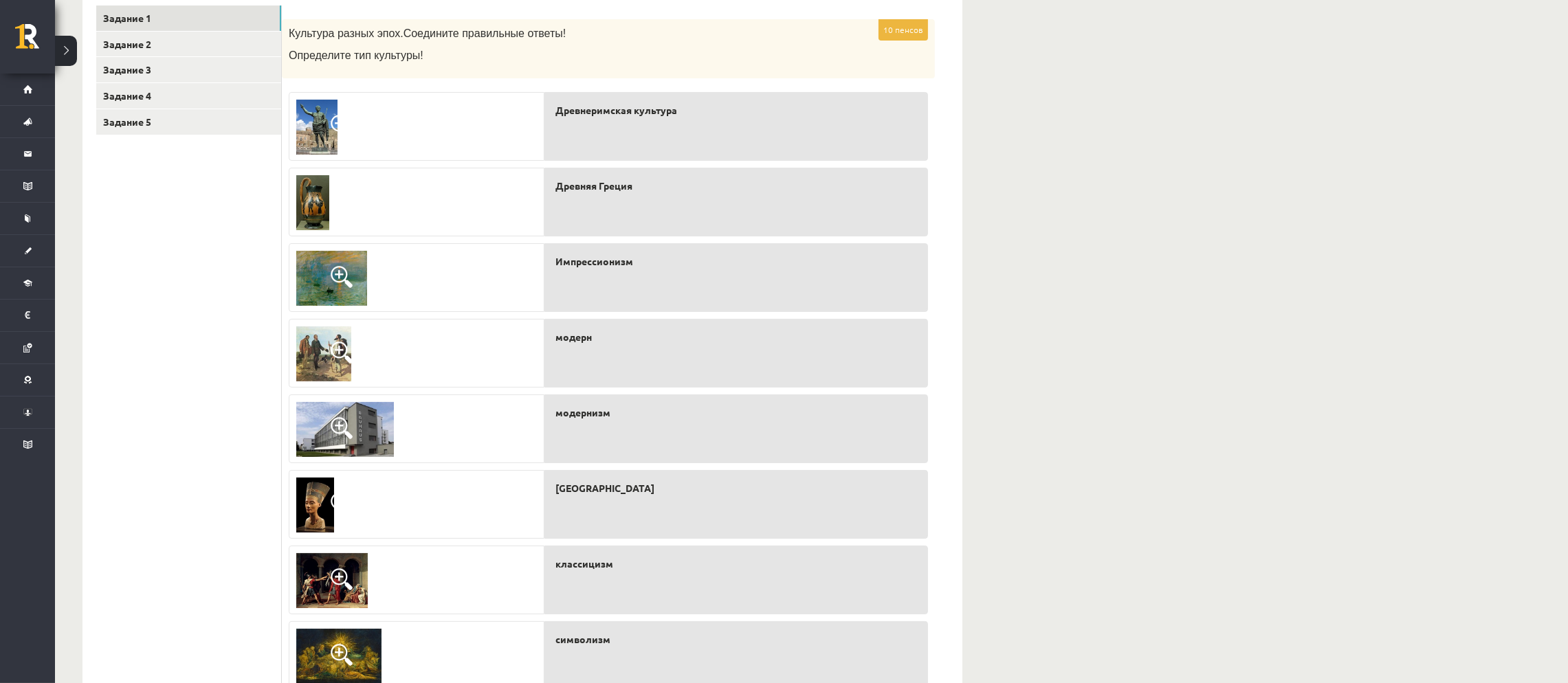
scroll to position [447, 0]
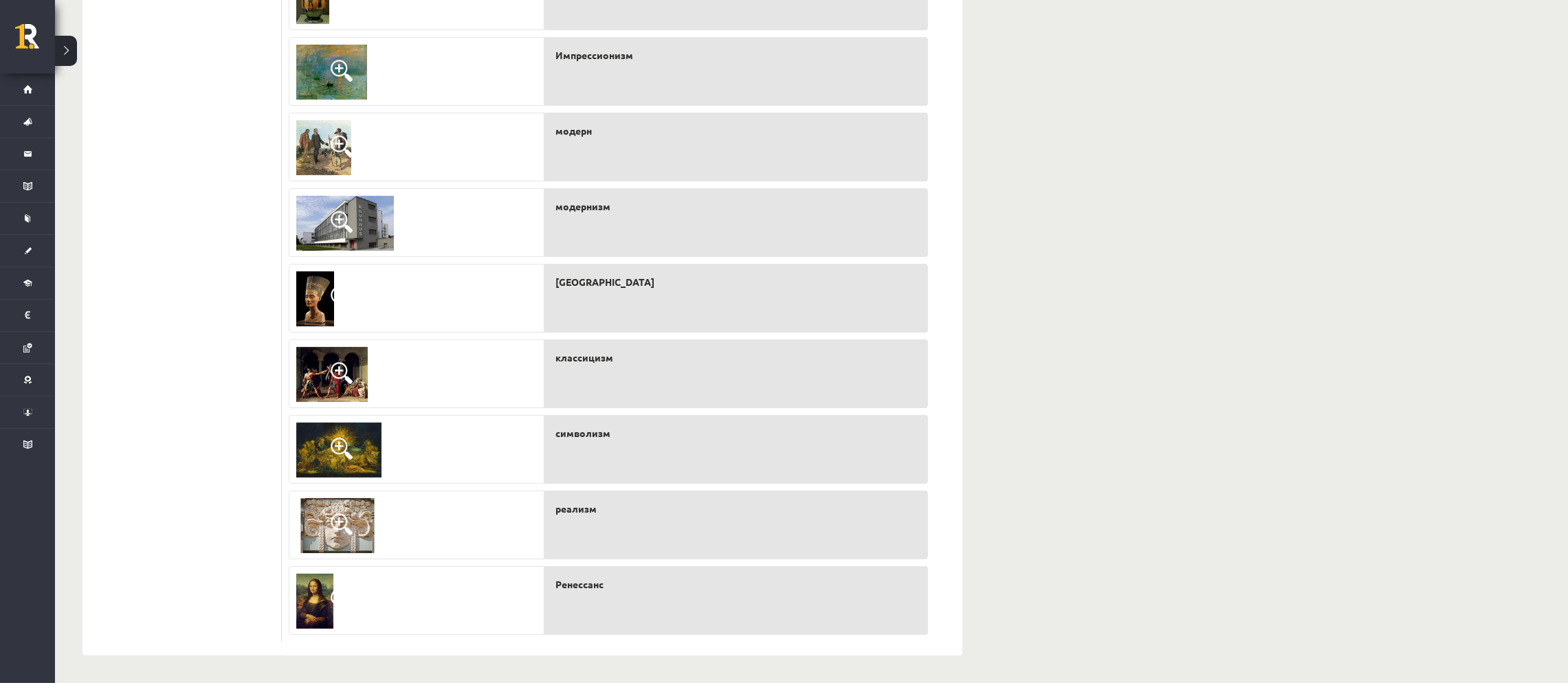
click at [337, 455] on span at bounding box center [342, 525] width 22 height 22
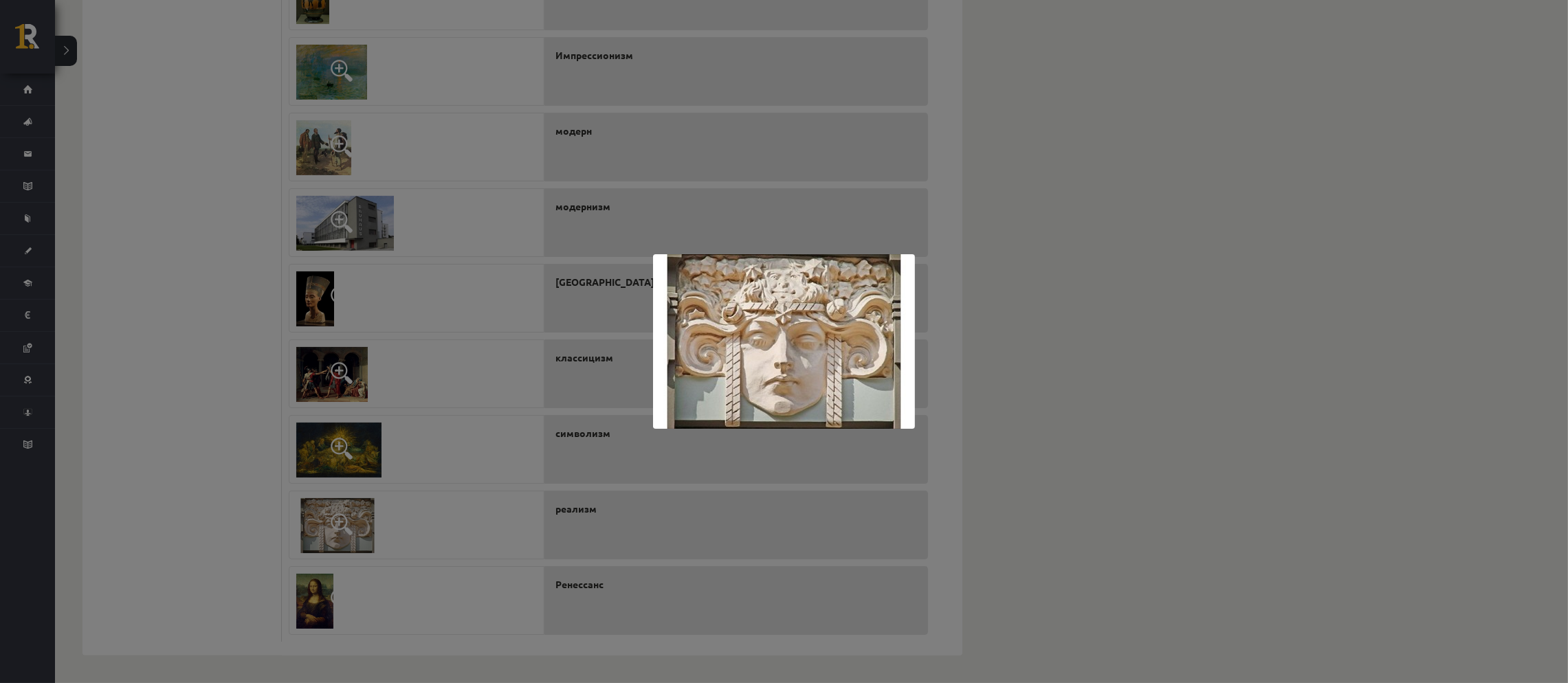
click at [337, 455] on div at bounding box center [784, 342] width 1568 height 683
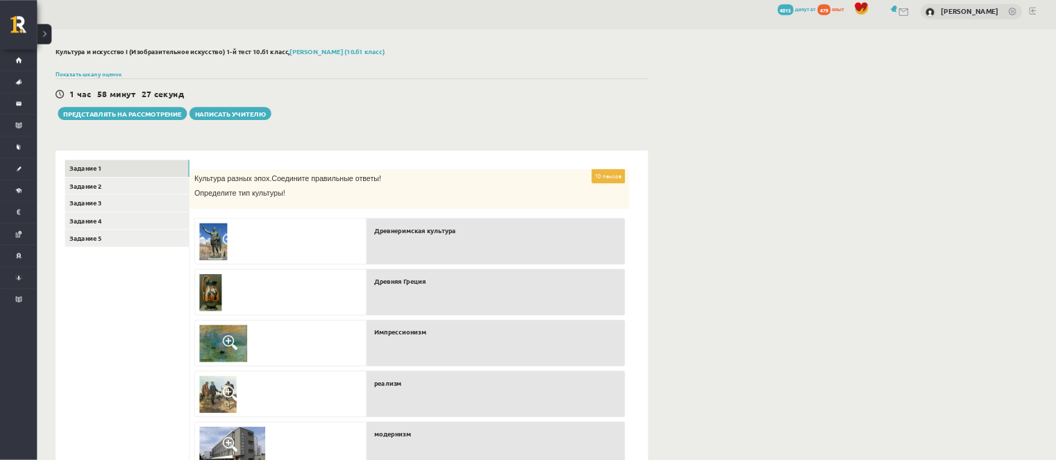
scroll to position [0, 0]
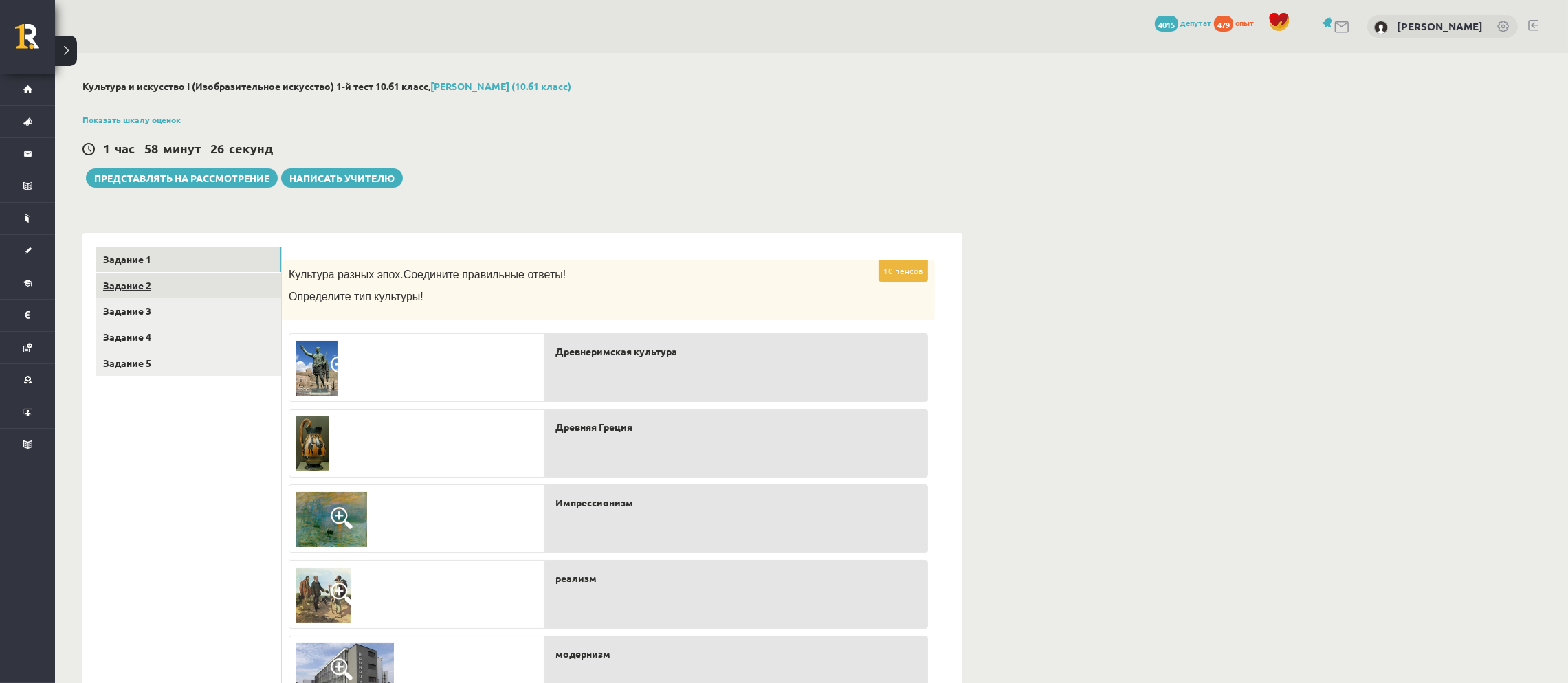
click at [222, 287] on link "Задание 2" at bounding box center [188, 286] width 185 height 26
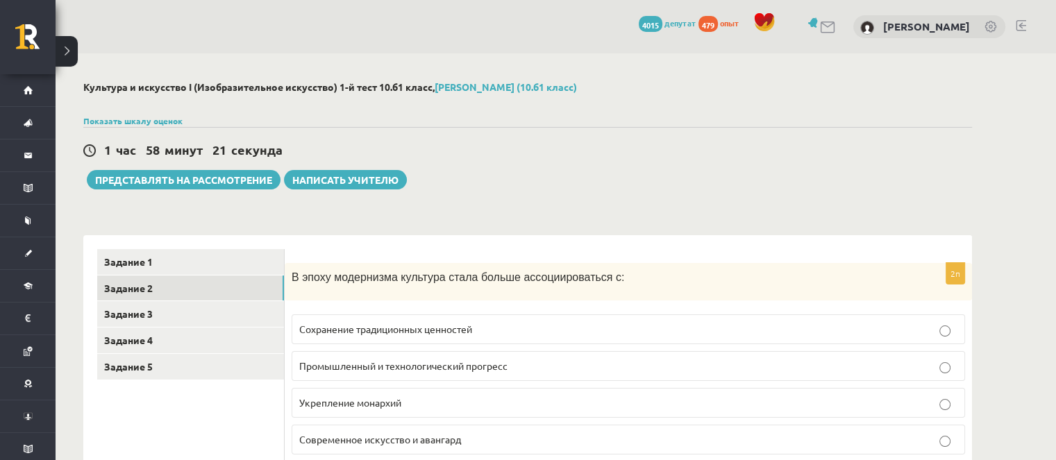
drag, startPoint x: 1497, startPoint y: 0, endPoint x: 728, endPoint y: 94, distance: 775.1
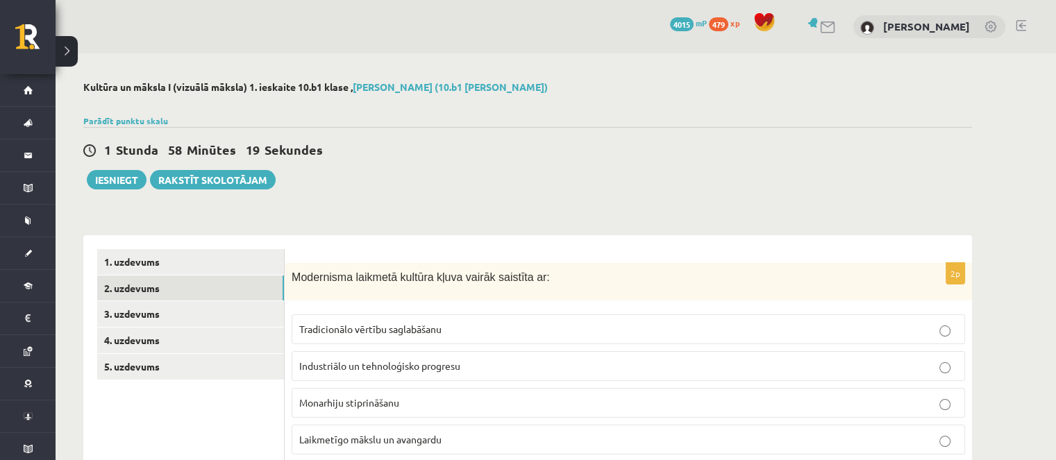
click at [661, 158] on div "1 Stunda 58 Minūtes 19 Sekundes" at bounding box center [527, 151] width 889 height 18
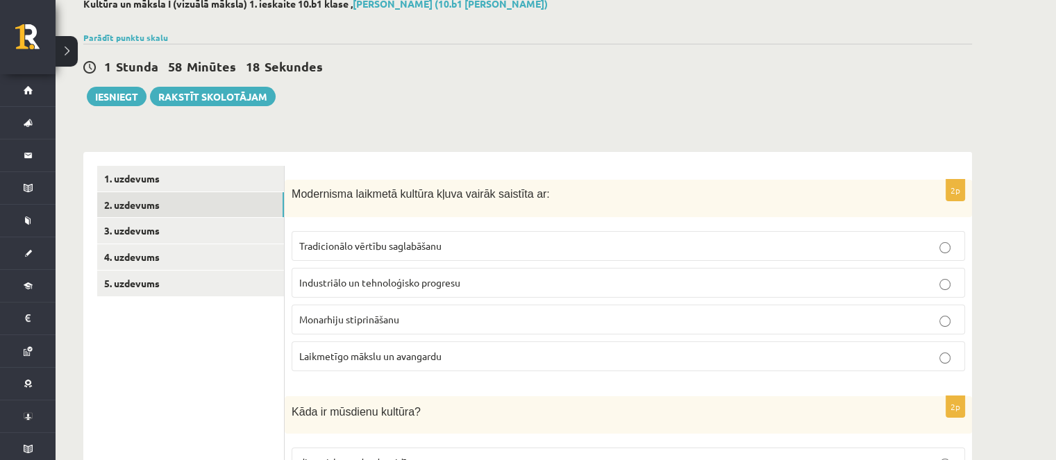
scroll to position [208, 0]
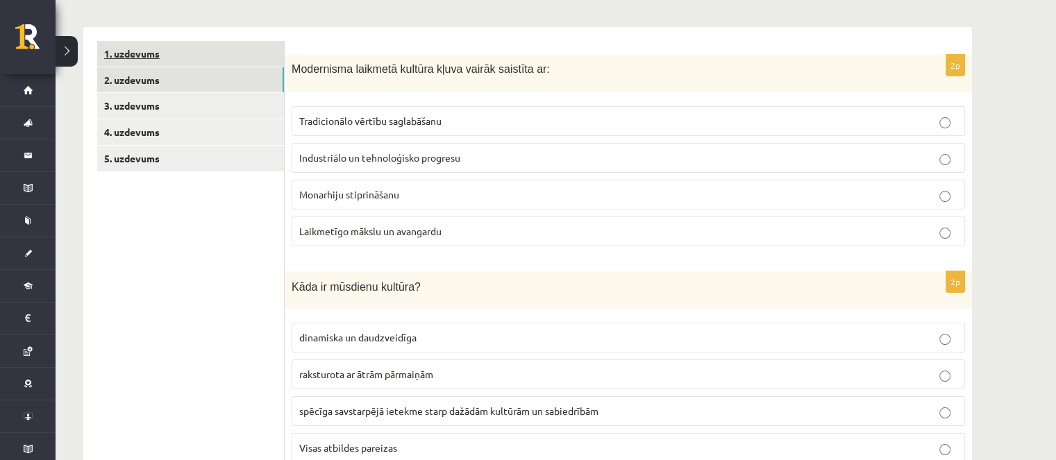
click at [158, 50] on link "1. uzdevums" at bounding box center [190, 54] width 187 height 26
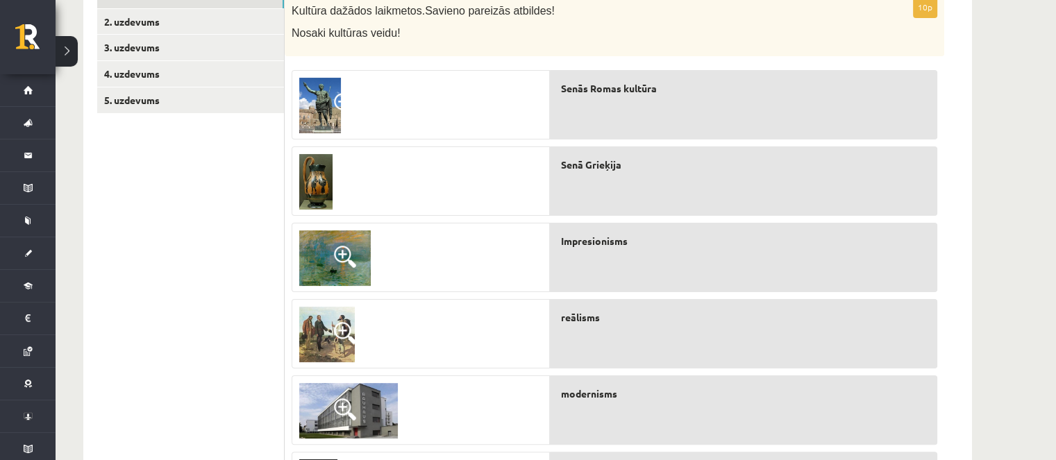
scroll to position [266, 0]
click at [175, 33] on link "2. uzdevums" at bounding box center [190, 23] width 187 height 26
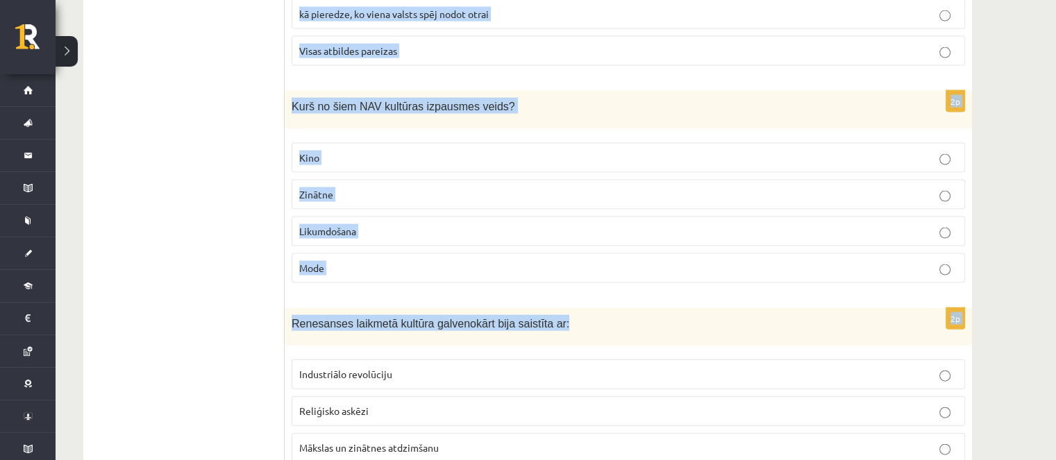
scroll to position [3081, 0]
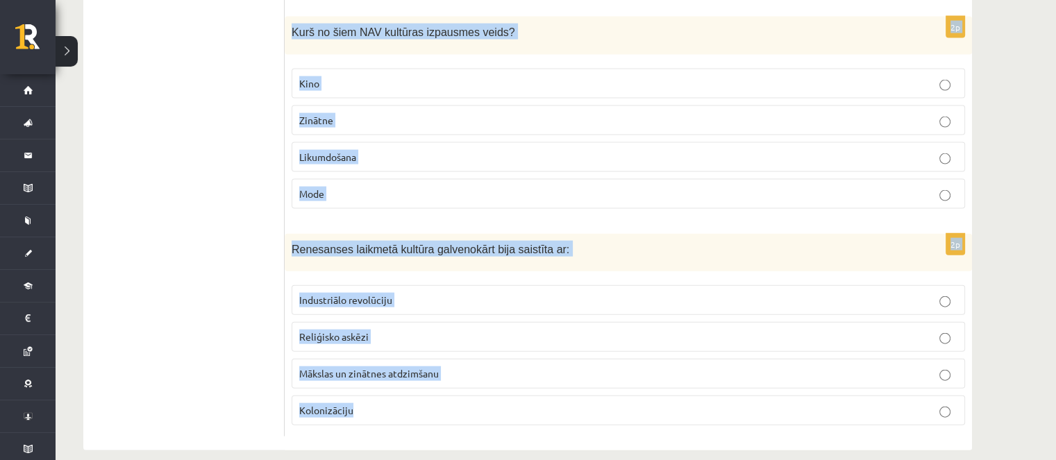
drag, startPoint x: 292, startPoint y: 80, endPoint x: 476, endPoint y: 296, distance: 283.7
copy form "Modernisma laikmetā kultūra kļuva vairāk saistīta ar: Tradicionālo vērtību sagl…"
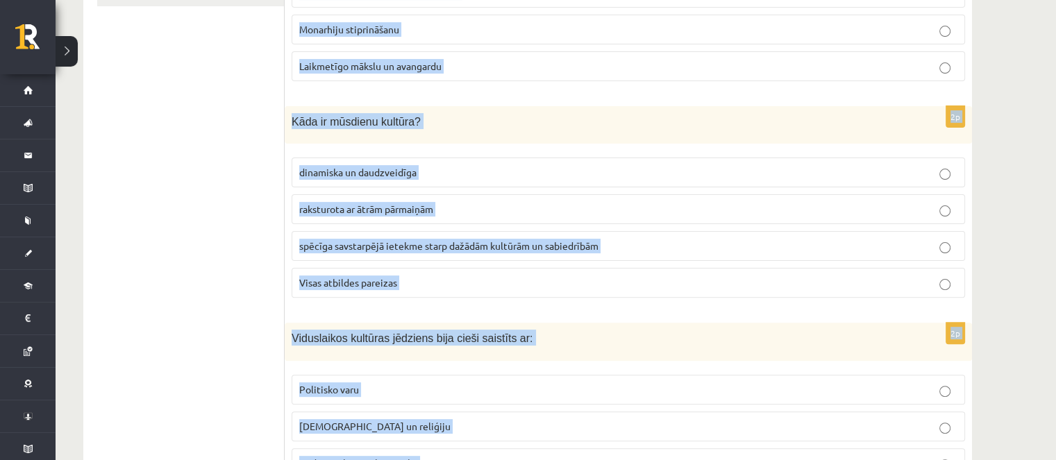
scroll to position [0, 0]
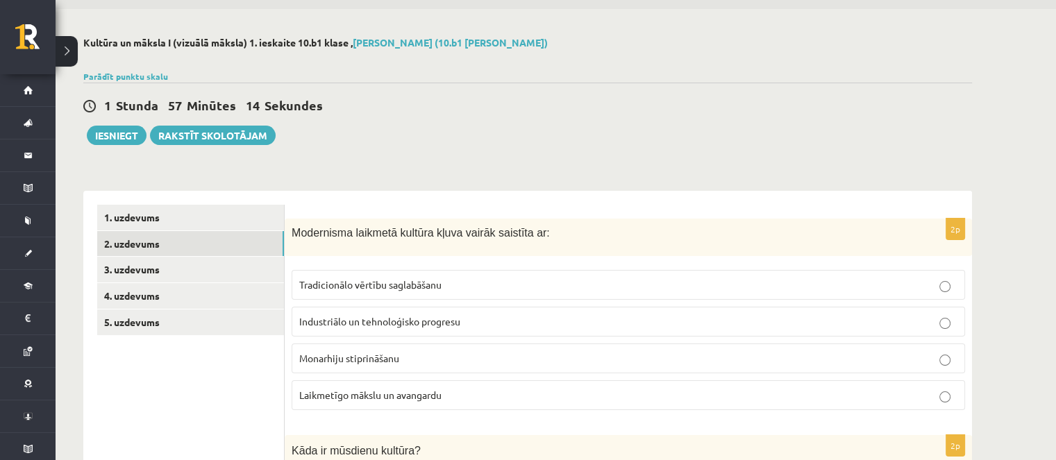
scroll to position [69, 0]
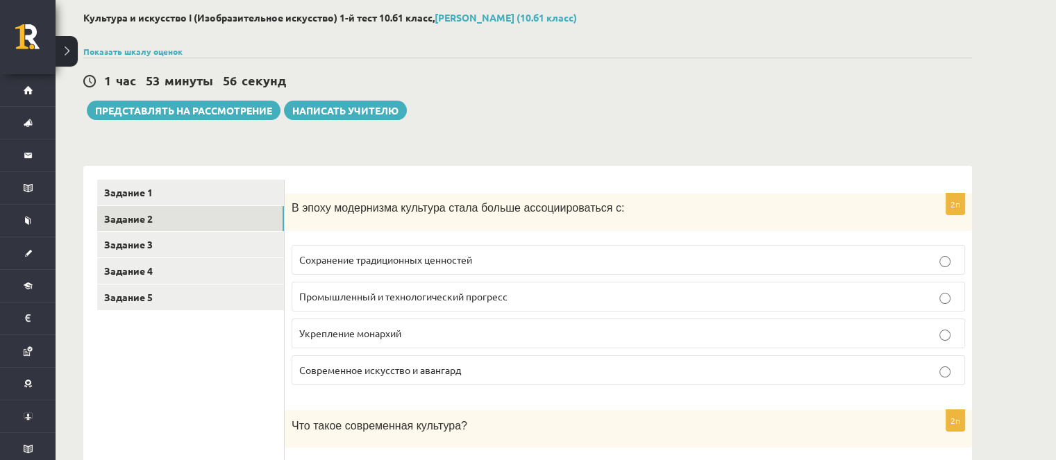
click at [443, 297] on font "Промышленный и технологический прогресс" at bounding box center [403, 296] width 208 height 12
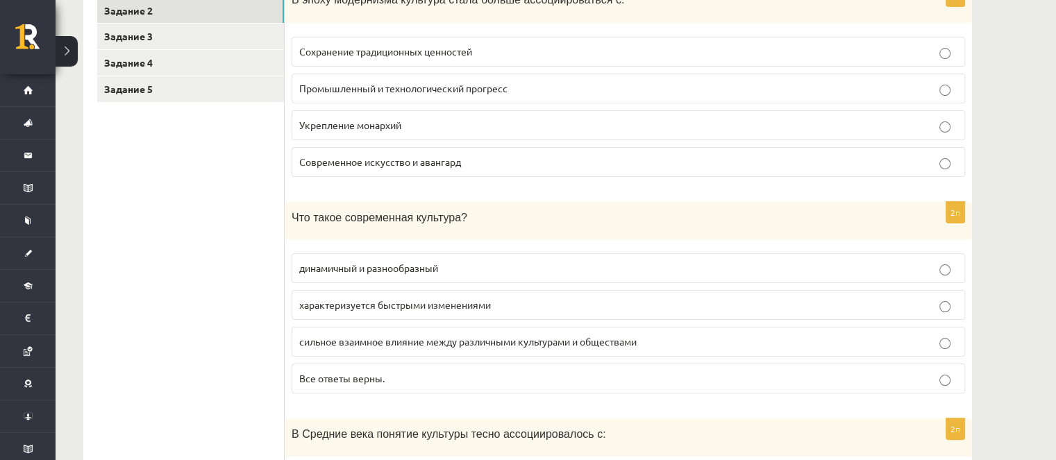
scroll to position [347, 0]
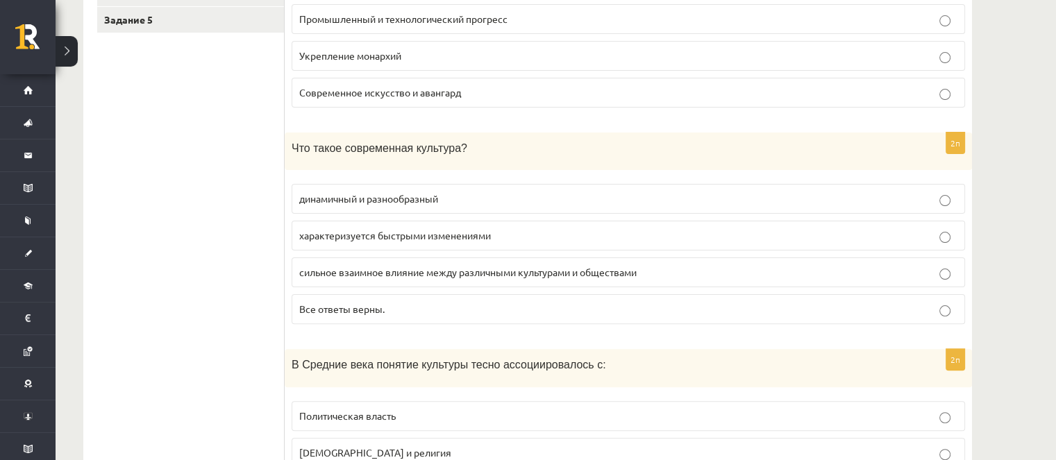
click at [458, 189] on label "динамичный и разнообразный" at bounding box center [629, 199] width 674 height 30
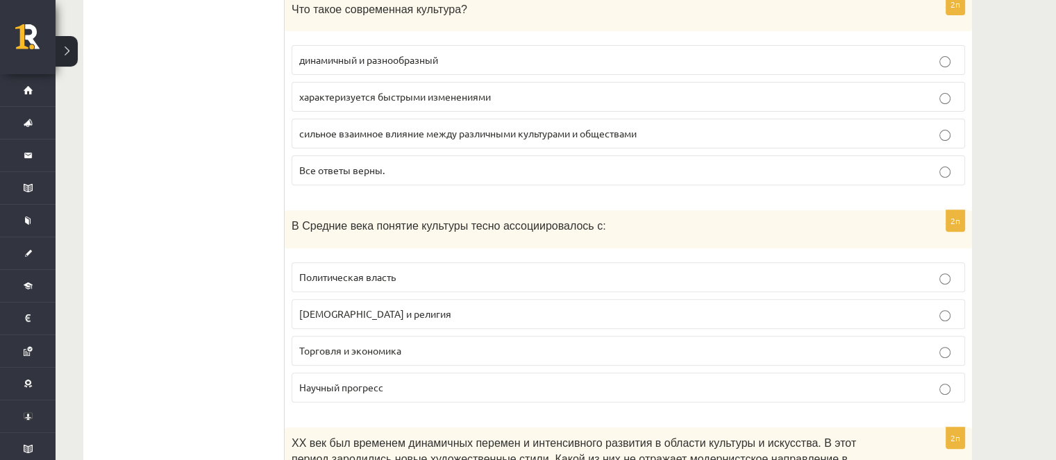
scroll to position [555, 0]
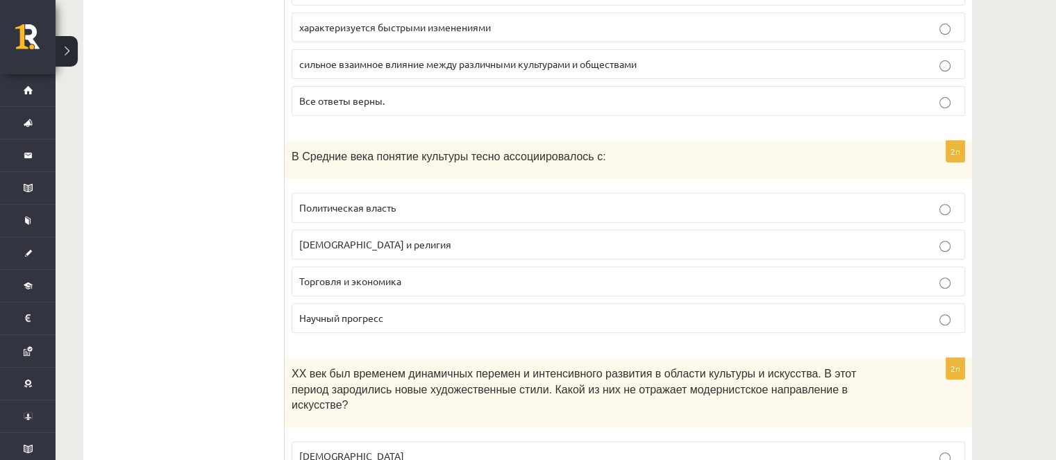
click at [392, 237] on p "Церковь и религия" at bounding box center [628, 244] width 658 height 15
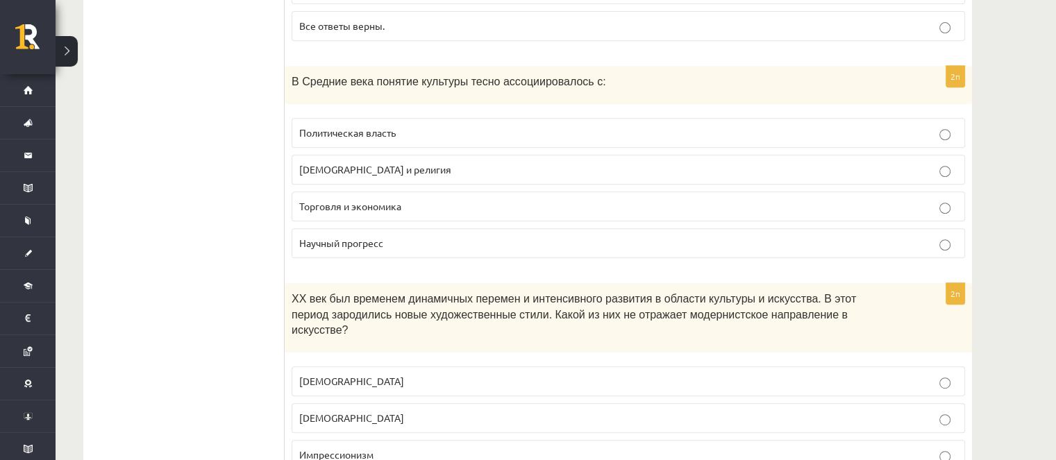
scroll to position [764, 0]
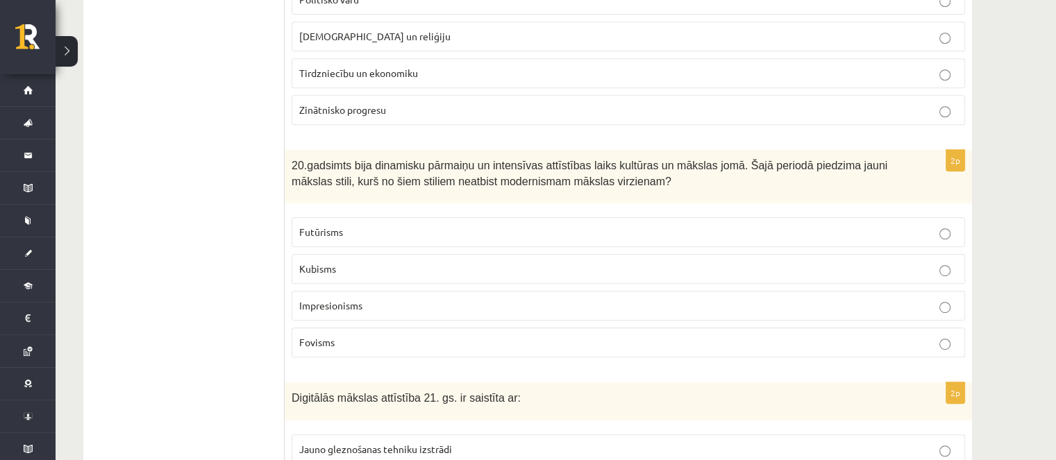
click at [374, 299] on p "Impresionisms" at bounding box center [628, 306] width 658 height 15
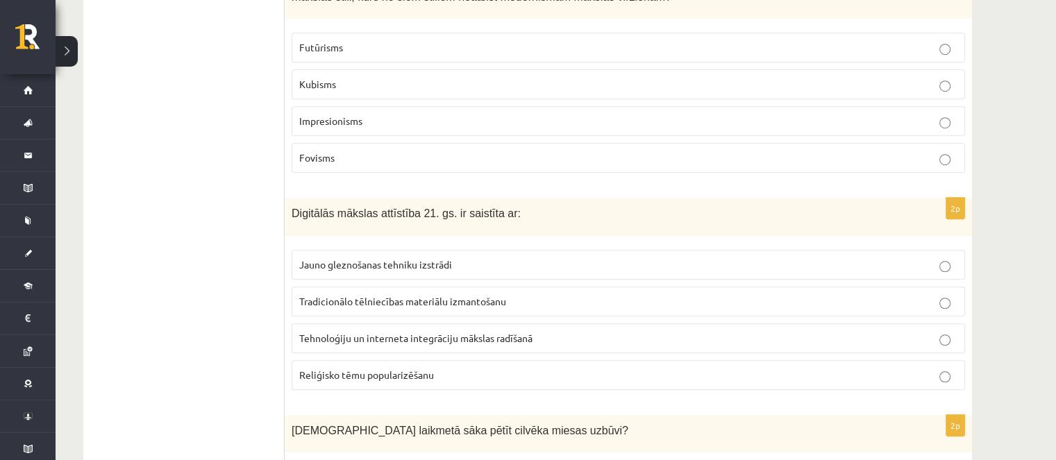
scroll to position [972, 0]
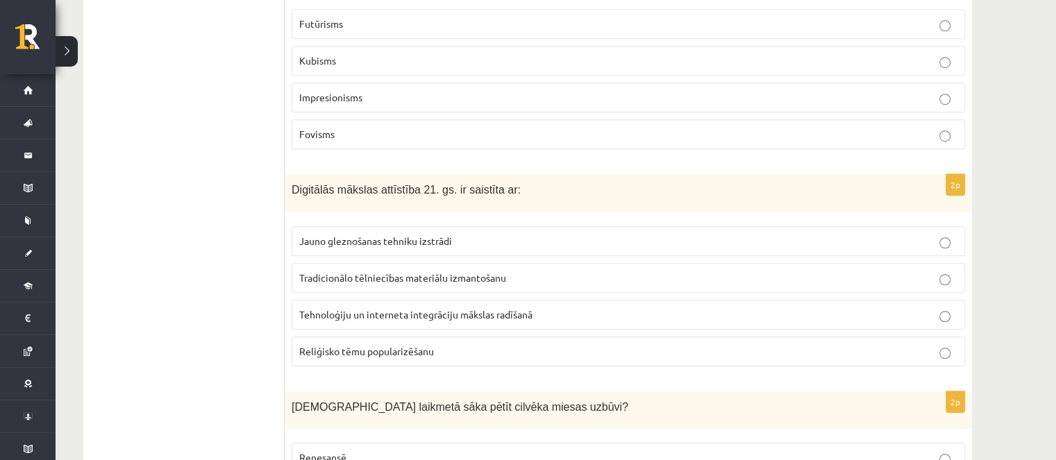
click at [392, 308] on span "Tehnoloģiju un interneta integrāciju mākslas radīšanā" at bounding box center [415, 314] width 233 height 12
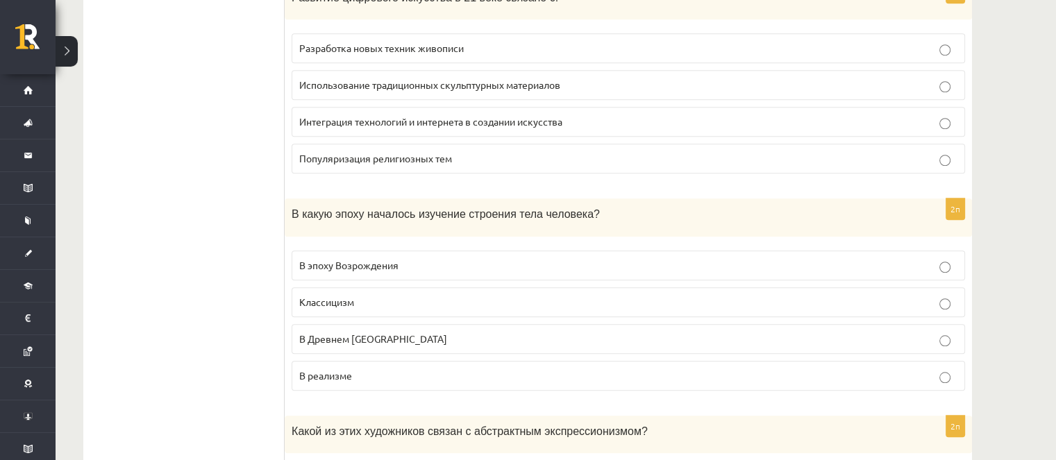
click at [405, 258] on p "В эпоху Возрождения" at bounding box center [628, 265] width 658 height 15
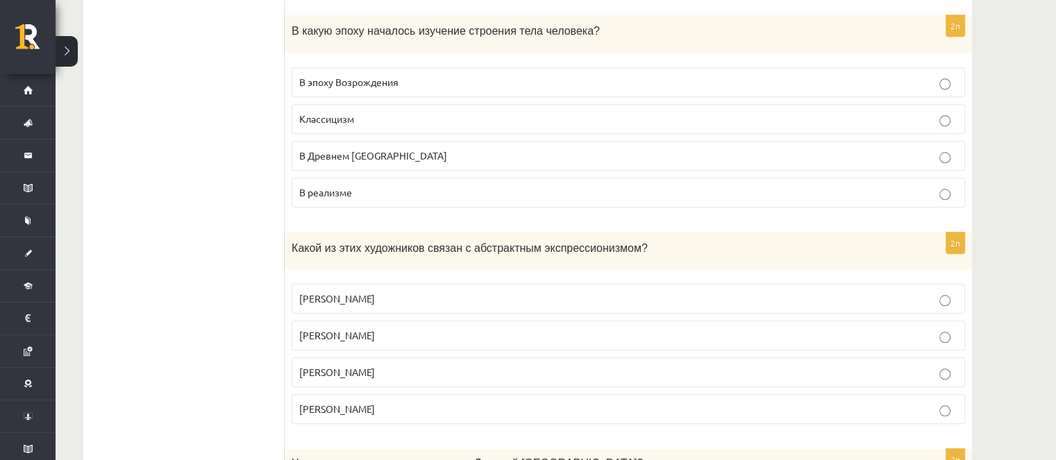
scroll to position [1389, 0]
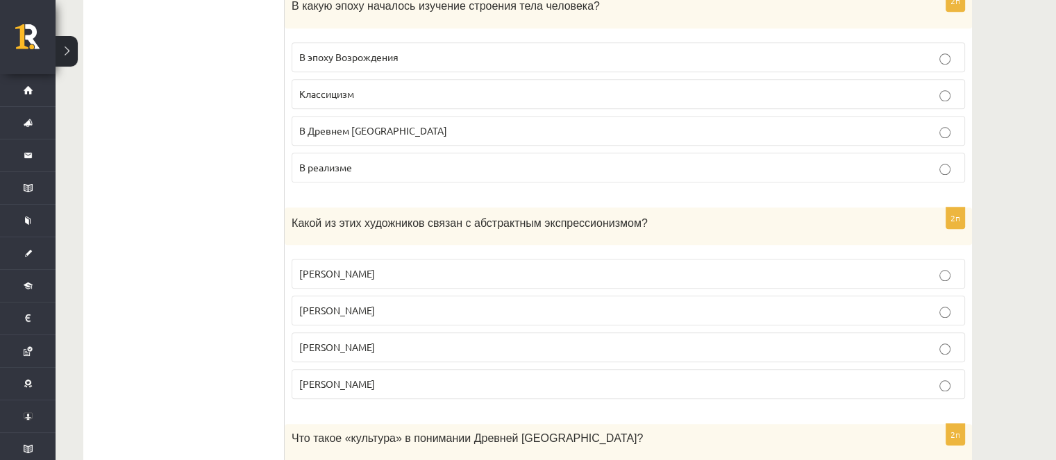
click at [406, 296] on label "Джексон Поллак" at bounding box center [629, 311] width 674 height 30
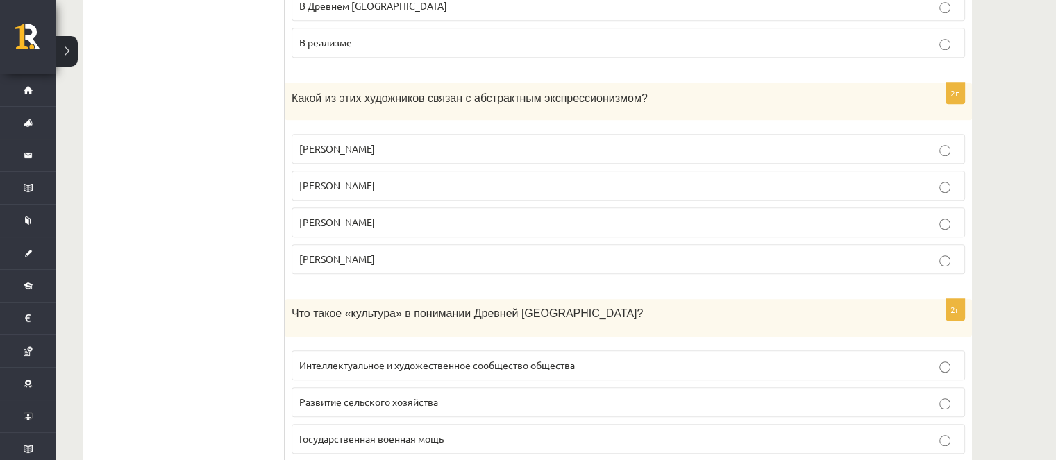
scroll to position [1736, 0]
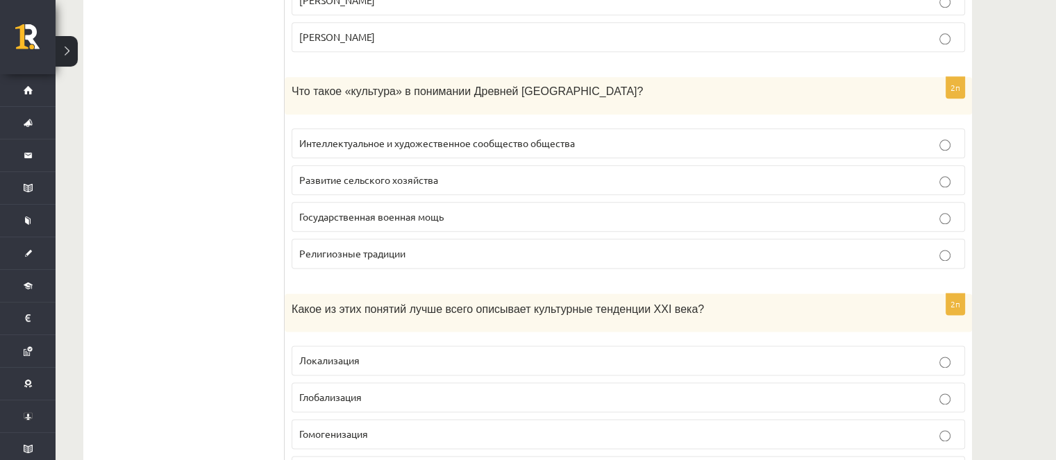
click at [417, 174] on font "Развитие сельского хозяйства" at bounding box center [368, 180] width 139 height 12
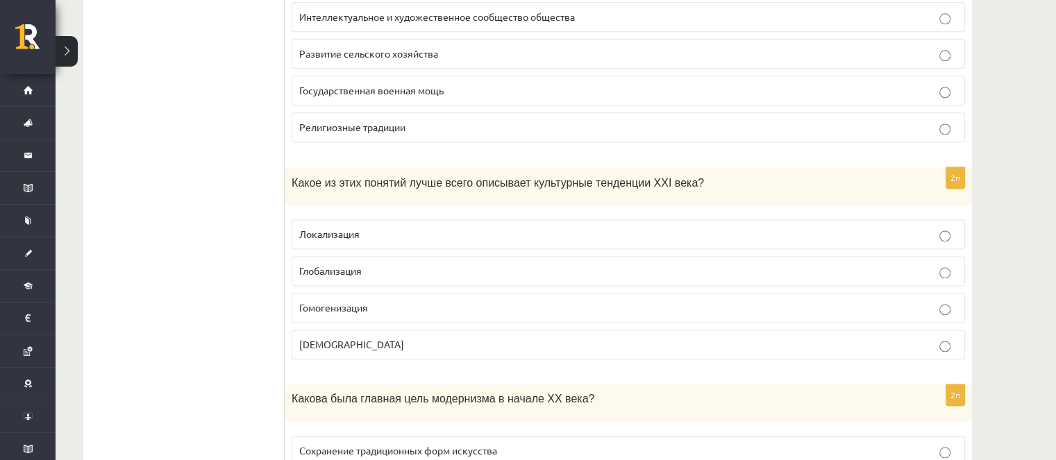
scroll to position [1875, 0]
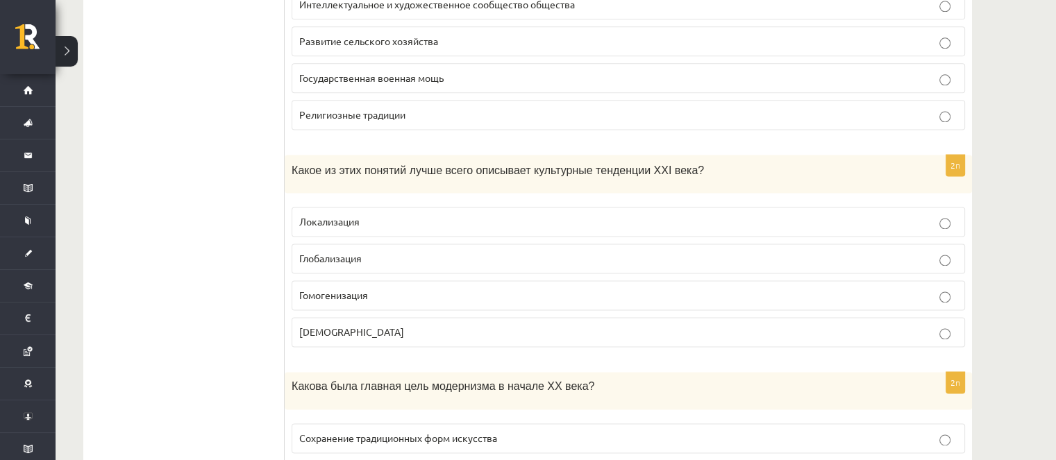
click at [333, 244] on label "Глобализация" at bounding box center [629, 259] width 674 height 30
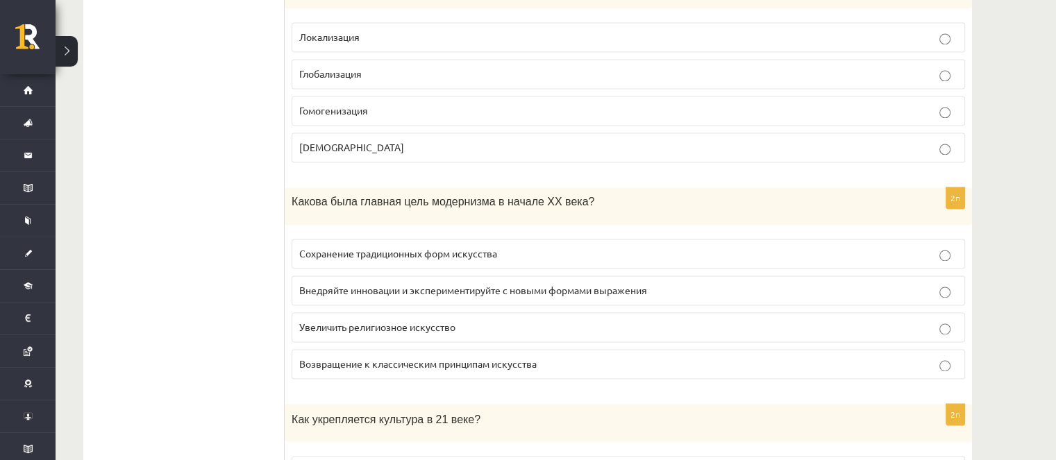
scroll to position [2083, 0]
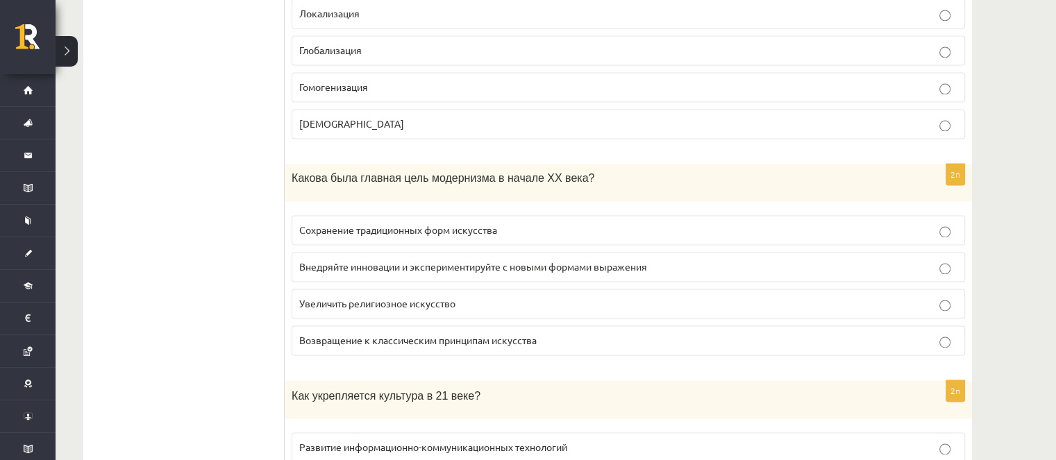
click at [336, 260] on font "Внедряйте инновации и экспериментируйте с новыми формами выражения" at bounding box center [473, 266] width 348 height 12
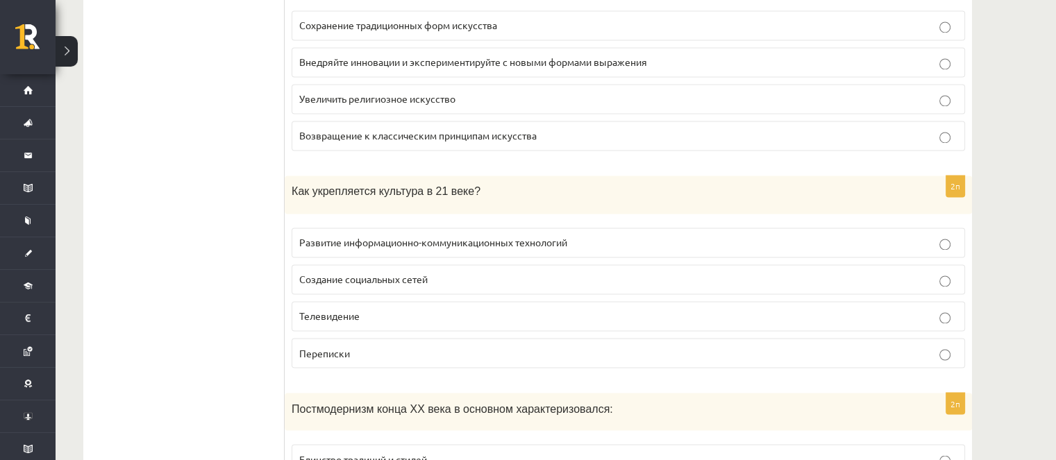
scroll to position [2291, 0]
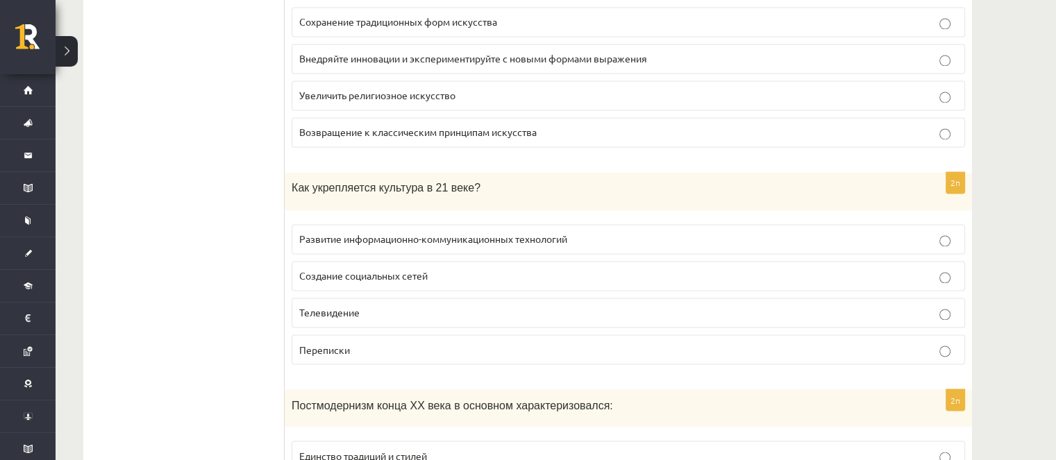
click at [418, 217] on fieldset "Развитие информационно-коммуникационных технологий Создание социальных сетей Те…" at bounding box center [629, 292] width 674 height 151
click at [418, 224] on label "Развитие информационно-коммуникационных технологий" at bounding box center [629, 239] width 674 height 30
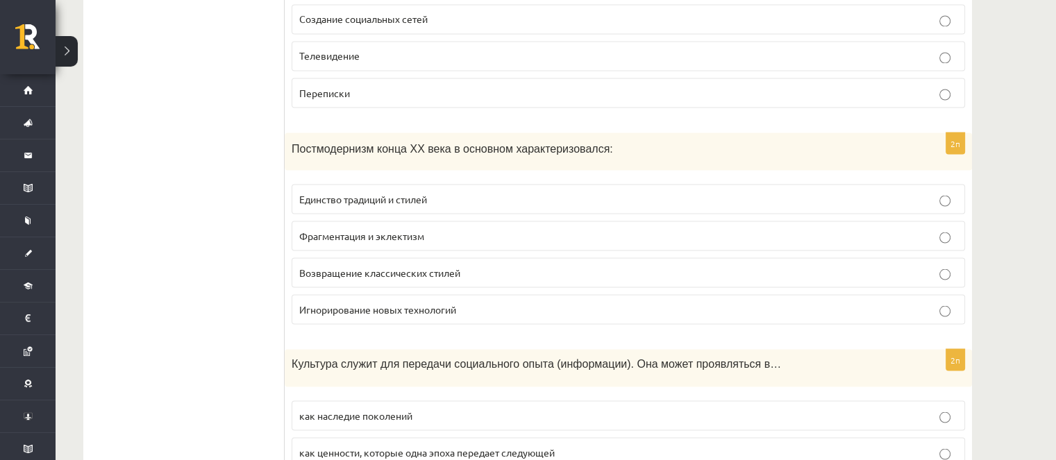
scroll to position [2569, 0]
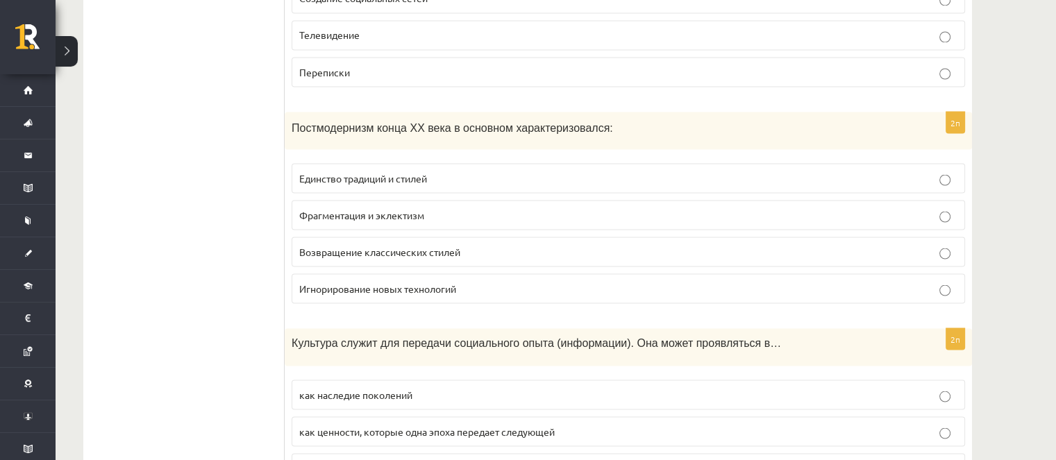
click at [424, 208] on font "Фрагментация и эклектизм" at bounding box center [361, 214] width 125 height 12
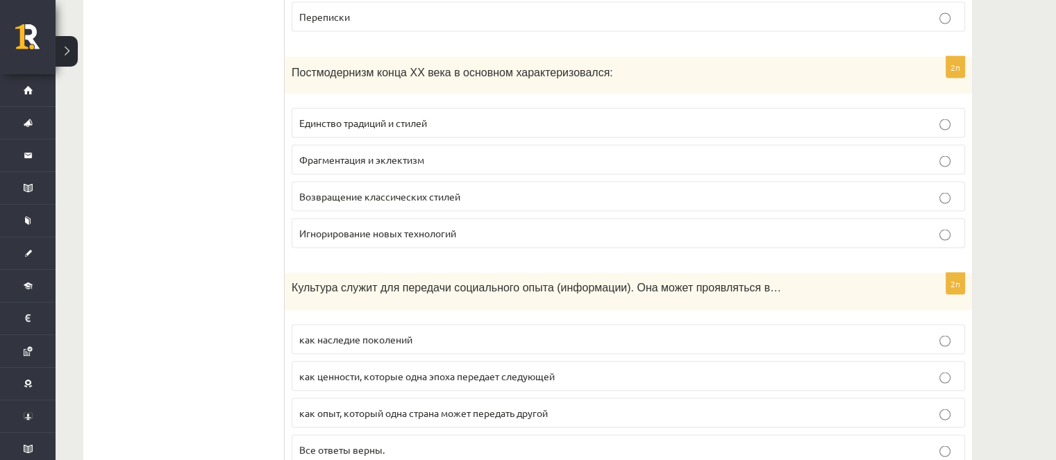
scroll to position [2708, 0]
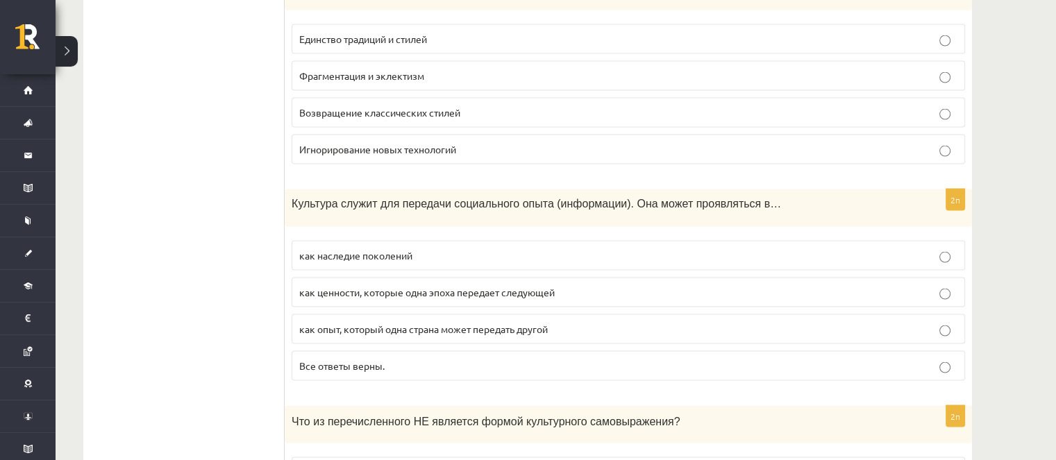
click at [423, 359] on p "Все ответы верны." at bounding box center [628, 366] width 658 height 15
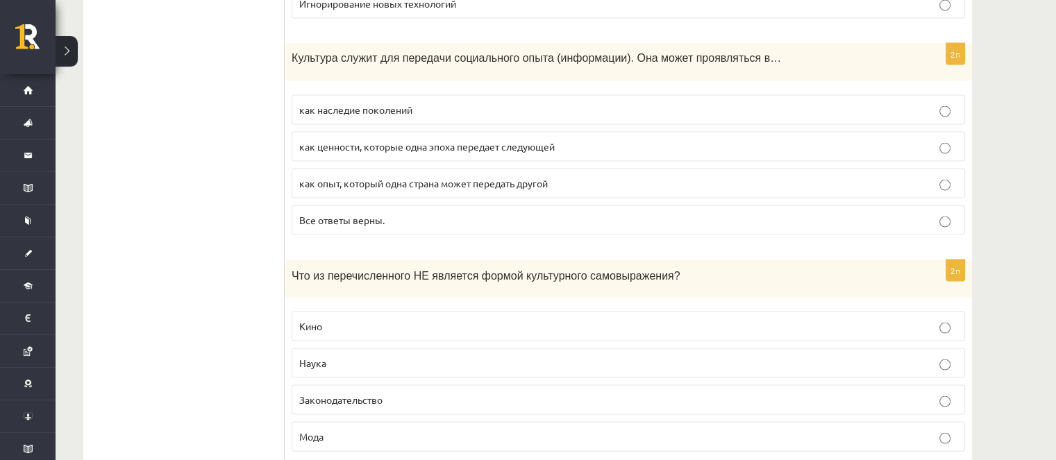
scroll to position [2916, 0]
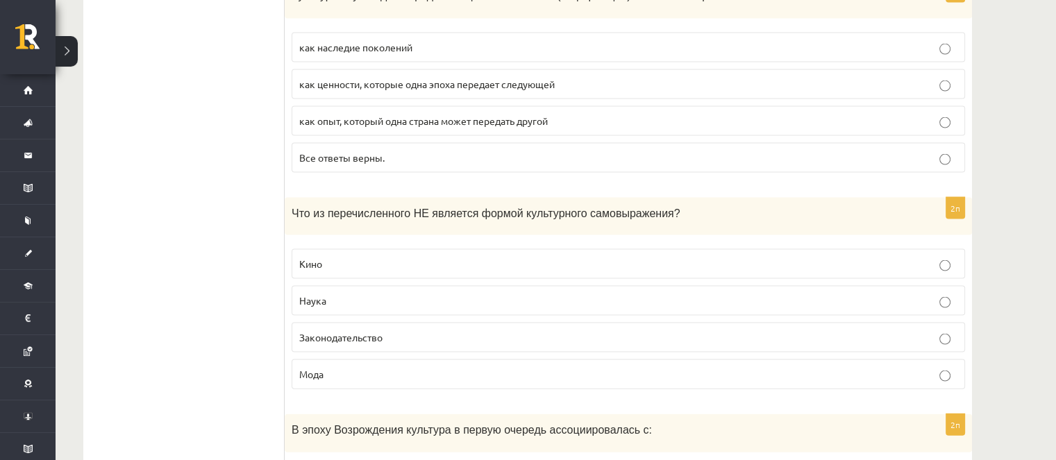
click at [329, 286] on label "Наука" at bounding box center [629, 301] width 674 height 30
click at [332, 331] on font "Законодательство" at bounding box center [340, 337] width 83 height 12
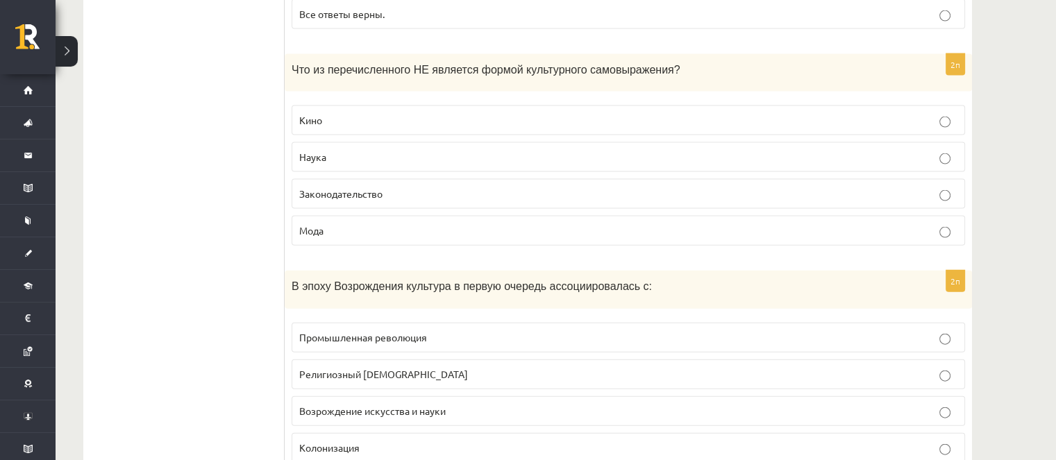
scroll to position [3081, 0]
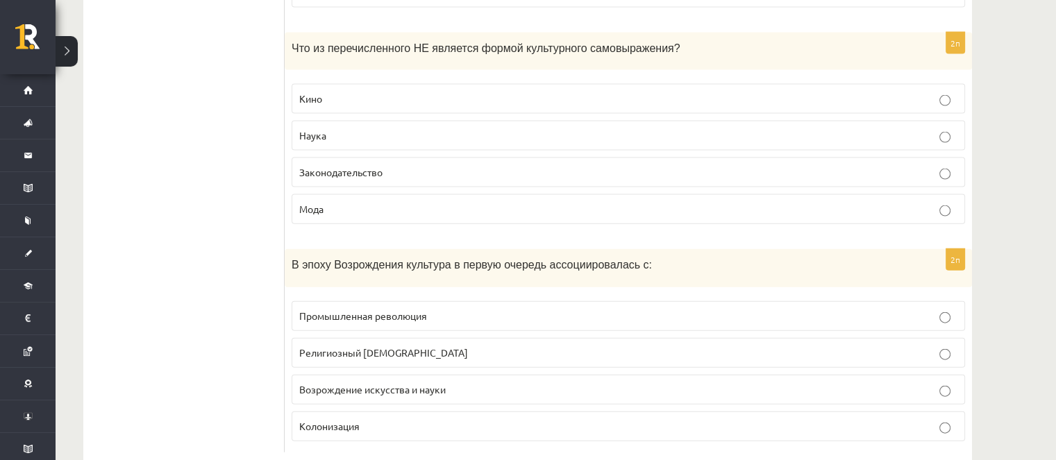
click at [394, 383] on font "Возрождение искусства и науки" at bounding box center [372, 389] width 147 height 12
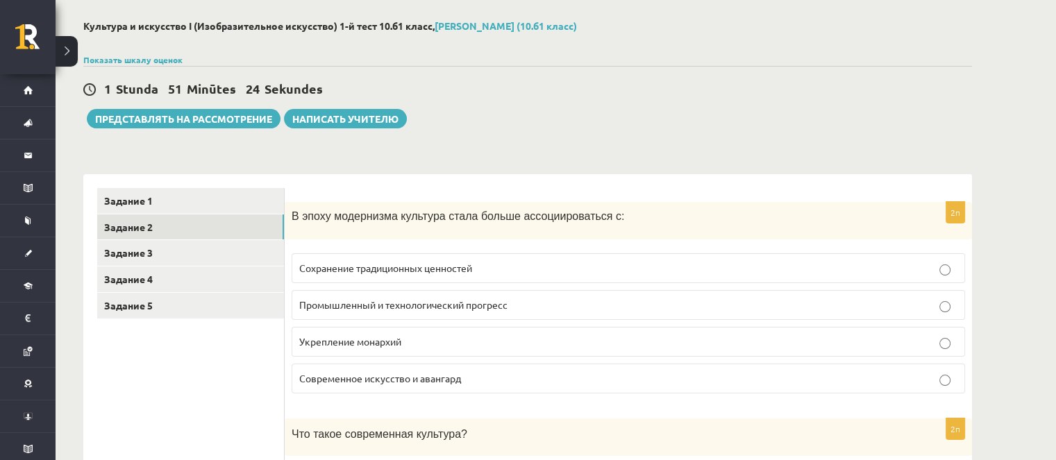
scroll to position [0, 0]
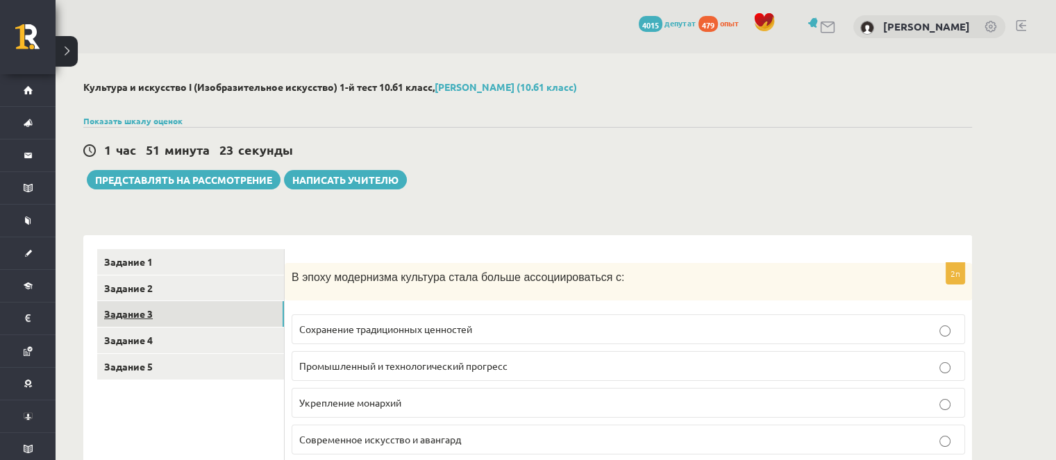
click at [183, 317] on link "Задание 3" at bounding box center [190, 314] width 187 height 26
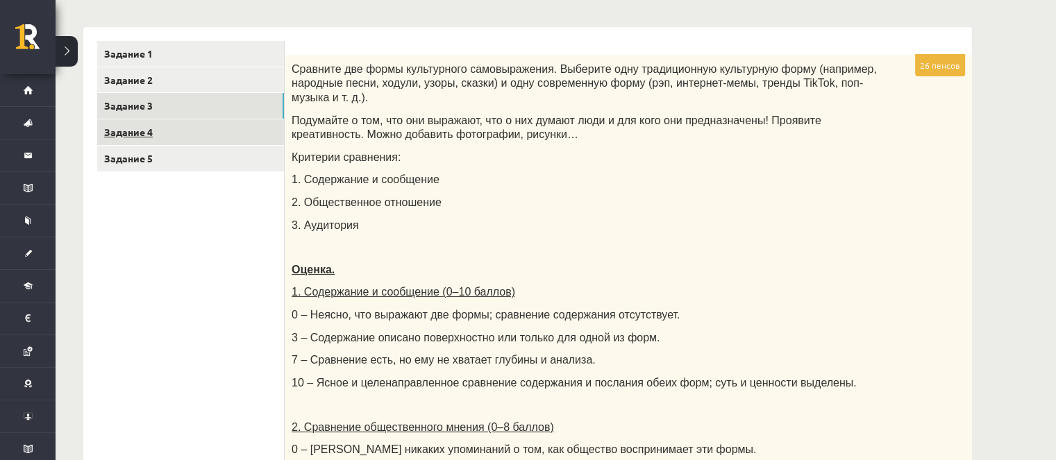
click at [167, 141] on link "Задание 4" at bounding box center [190, 132] width 187 height 26
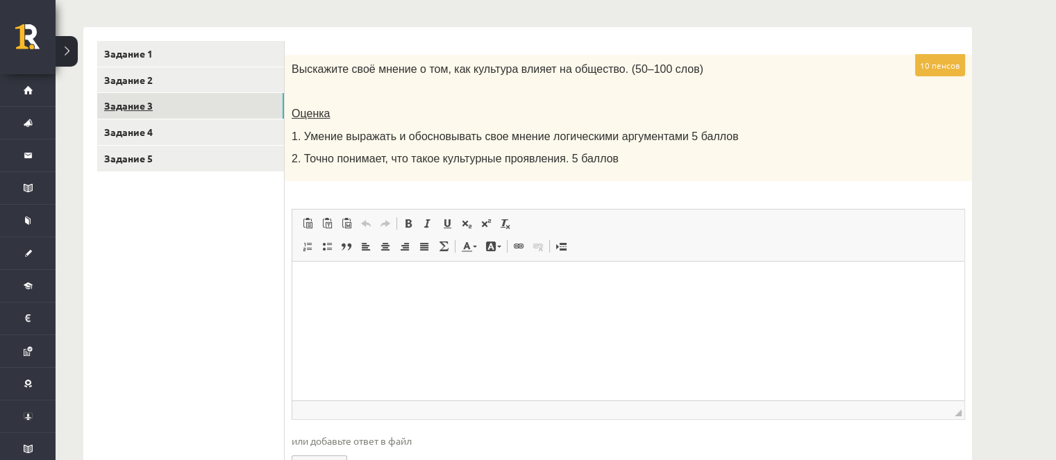
click at [203, 110] on link "Задание 3" at bounding box center [190, 106] width 187 height 26
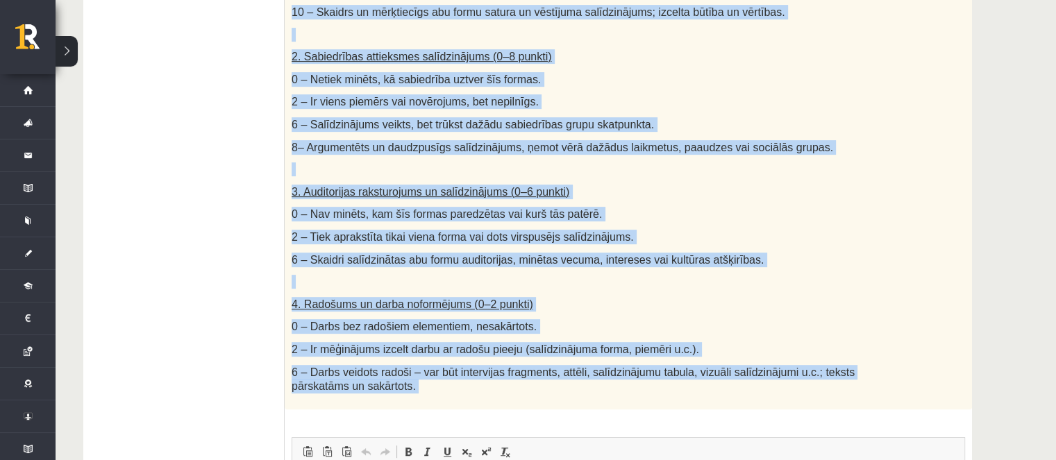
scroll to position [662, 0]
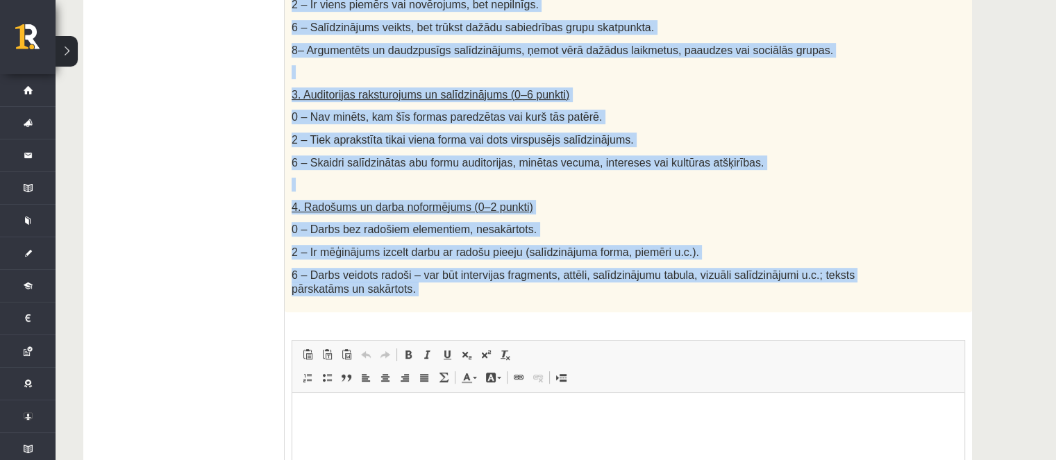
drag, startPoint x: 289, startPoint y: 173, endPoint x: 408, endPoint y: 277, distance: 158.5
click at [529, 312] on div "26p Salīdzini divas kultūras izpausmes formas - Izvēlies vienu tradicionālu kul…" at bounding box center [628, 115] width 687 height 1028
copy div "Salīdzini divas kultūras izpausmes formas - Izvēlies vienu tradicionālu kultūra…"
click at [526, 89] on span "3. Auditorijas raksturojums un salīdzinājums (0–6 punkti)" at bounding box center [431, 95] width 278 height 12
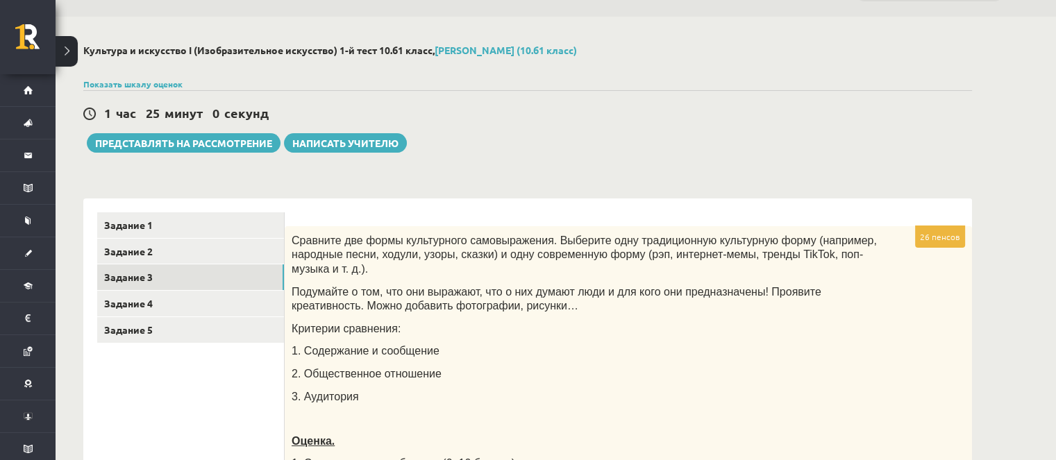
scroll to position [0, 0]
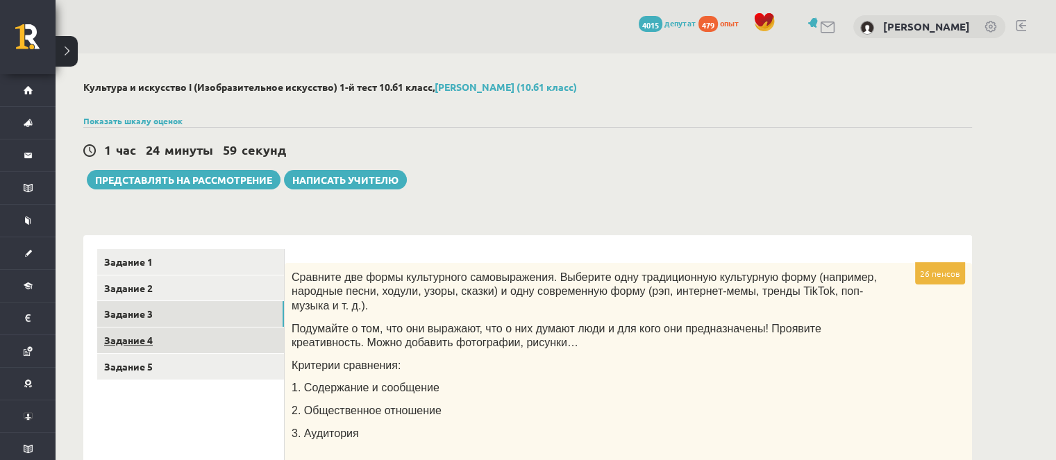
click at [237, 341] on link "Задание 4" at bounding box center [190, 341] width 187 height 26
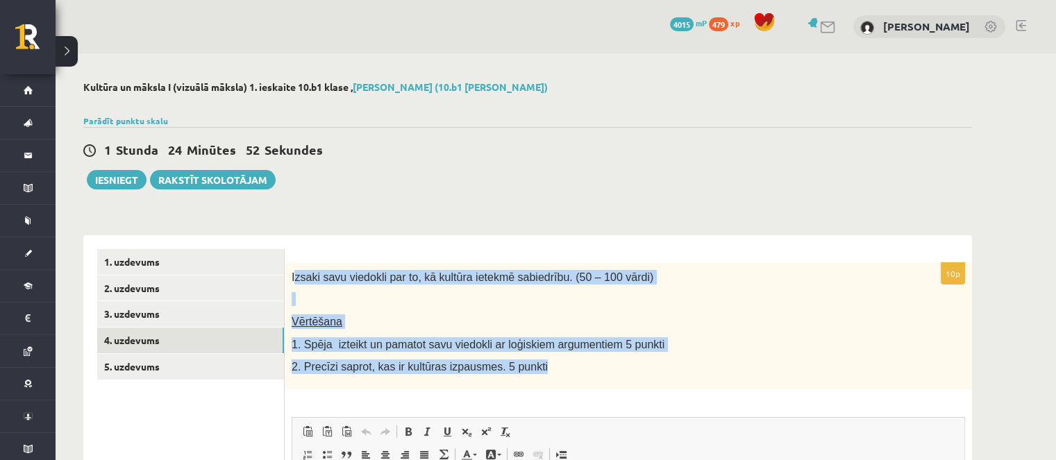
drag, startPoint x: 564, startPoint y: 369, endPoint x: 294, endPoint y: 274, distance: 287.0
click at [294, 274] on div "Izsaki savu viedokli par to, kā kultūra ietekmē sabiedrību. (50 – 100 vārdi) Vē…" at bounding box center [628, 326] width 687 height 126
drag, startPoint x: 292, startPoint y: 274, endPoint x: 528, endPoint y: 371, distance: 254.7
click at [538, 371] on div "Izsaki savu viedokli par to, kā kultūra ietekmē sabiedrību. (50 – 100 vārdi) Vē…" at bounding box center [628, 326] width 687 height 126
copy div "Izsaki savu viedokli par to, kā kultūra ietekmē sabiedrību. (50 – 100 vārdi) Vē…"
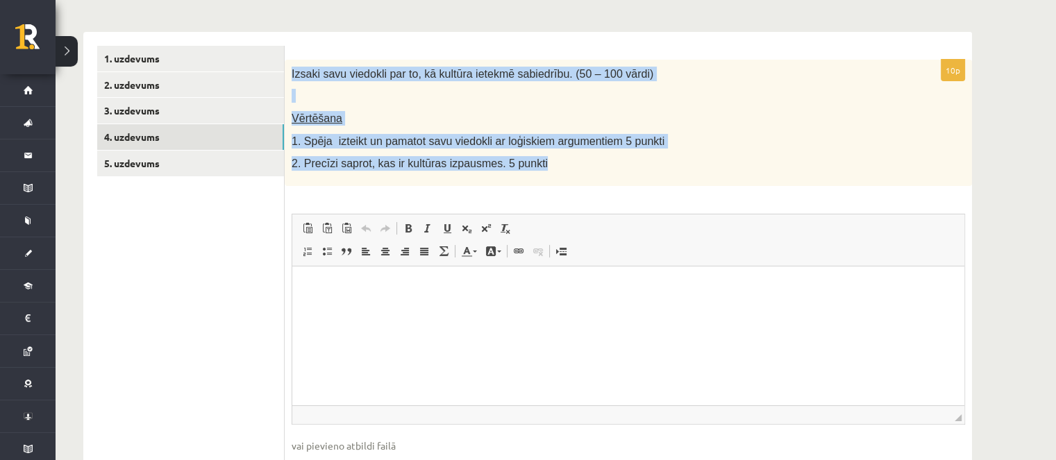
scroll to position [286, 0]
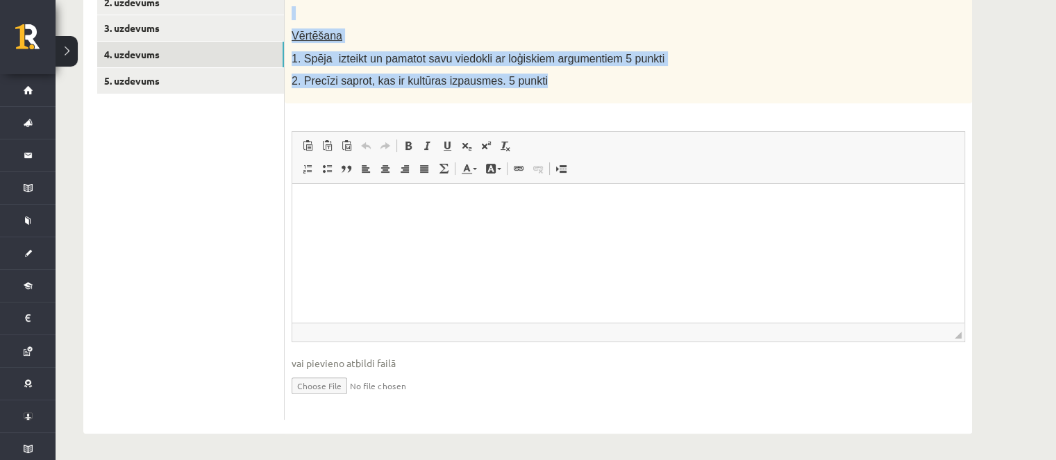
click at [347, 167] on span at bounding box center [346, 168] width 11 height 11
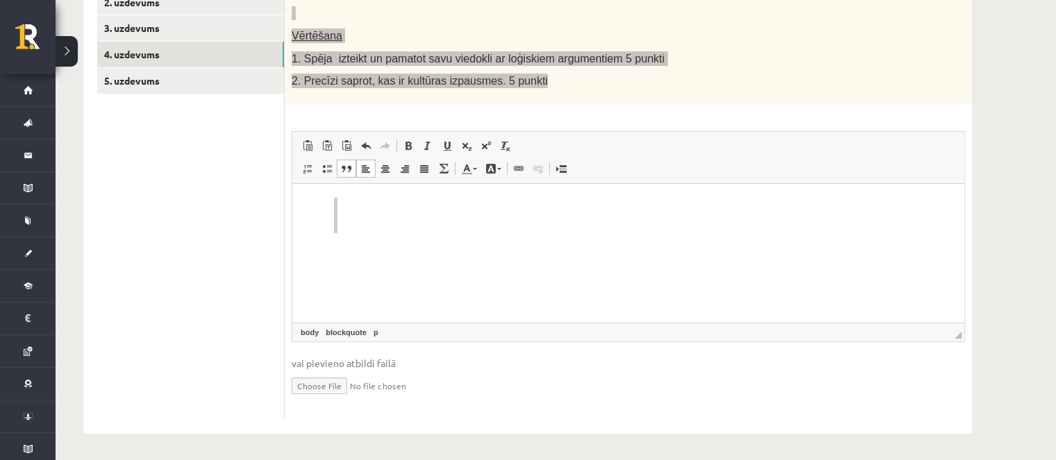
click at [344, 165] on span at bounding box center [346, 168] width 11 height 11
click at [357, 170] on link "По левому краю" at bounding box center [365, 169] width 19 height 18
click at [349, 203] on p "Визуальный текстовый редактор, wiswyg-editor-user-answer-47024827014200" at bounding box center [628, 204] width 644 height 15
click at [364, 169] on span at bounding box center [365, 168] width 11 height 11
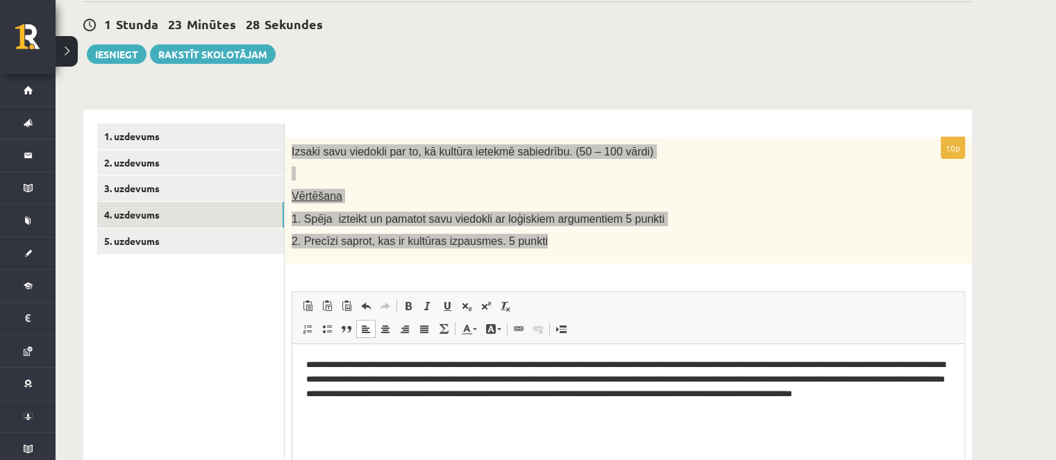
scroll to position [0, 0]
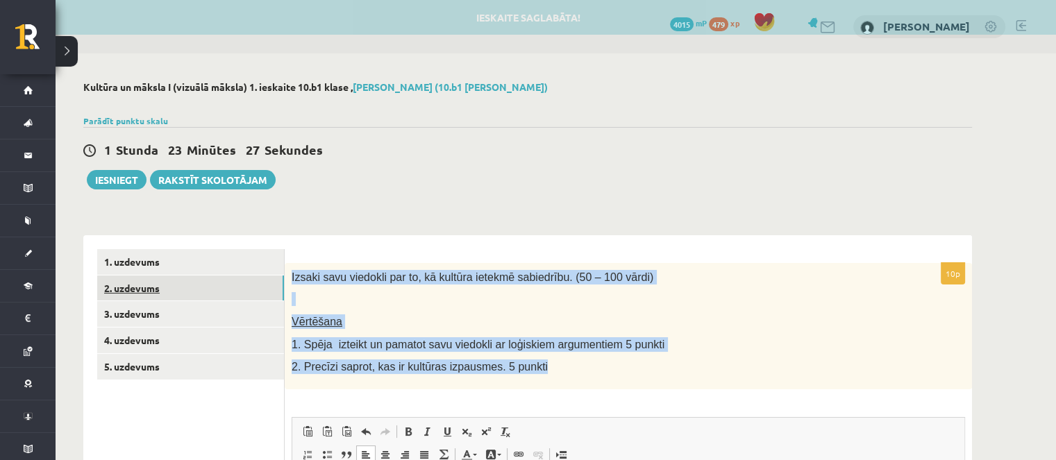
click at [198, 299] on link "2. uzdevums" at bounding box center [190, 289] width 187 height 26
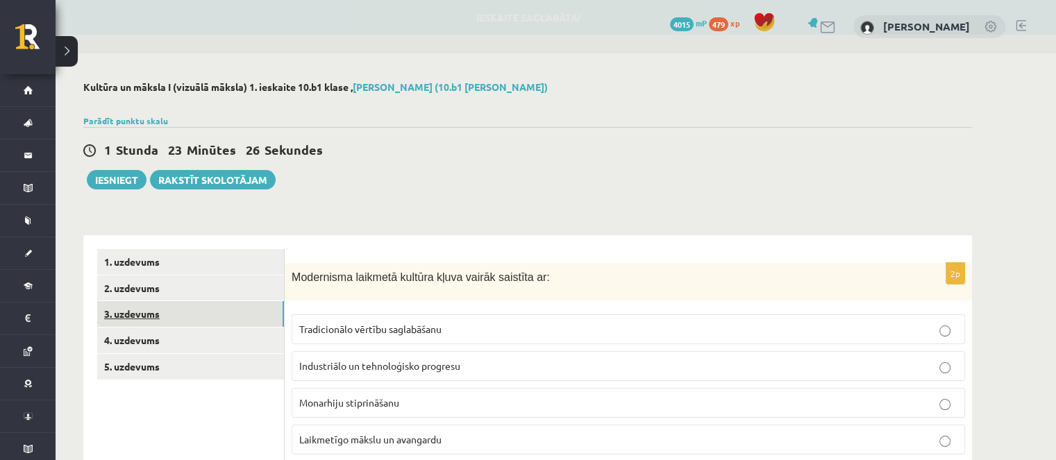
click at [198, 312] on link "3. uzdevums" at bounding box center [190, 314] width 187 height 26
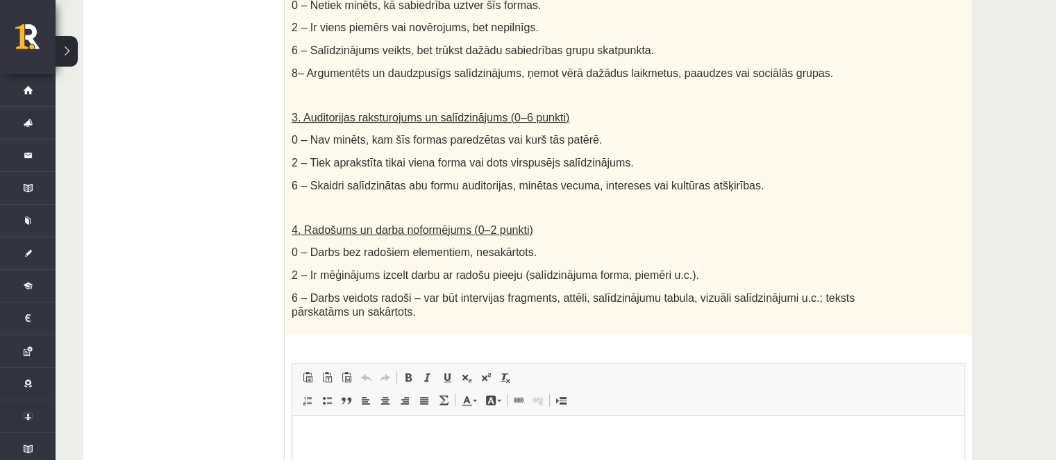
scroll to position [508, 0]
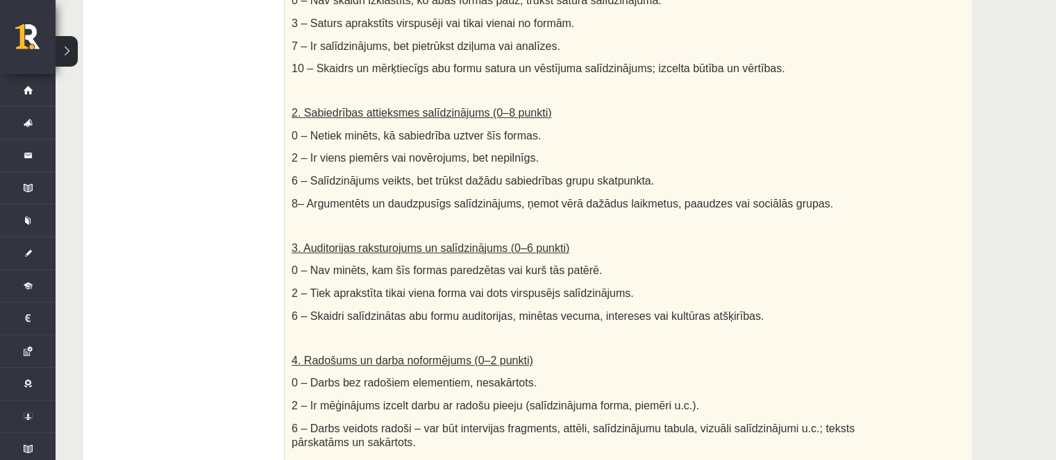
drag, startPoint x: 835, startPoint y: 81, endPoint x: 847, endPoint y: 4, distance: 77.4
click at [832, 84] on p at bounding box center [594, 91] width 604 height 14
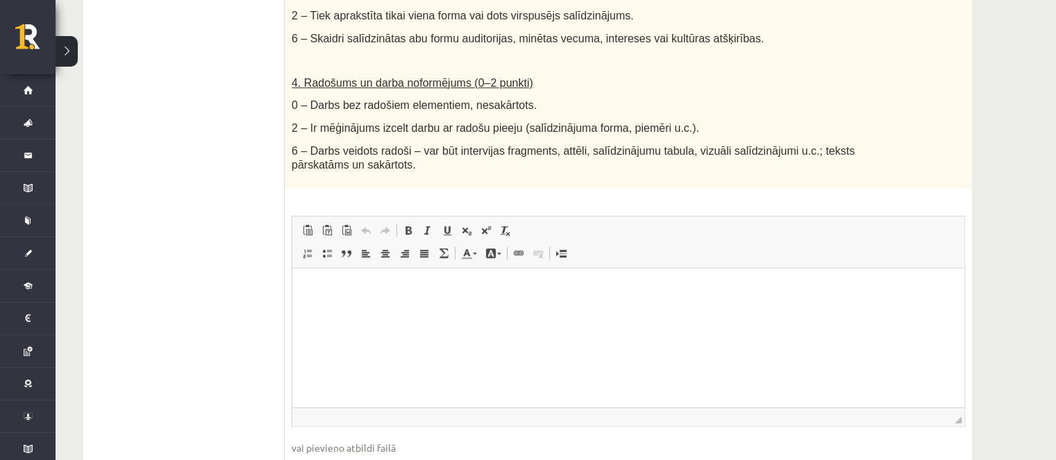
scroll to position [855, 0]
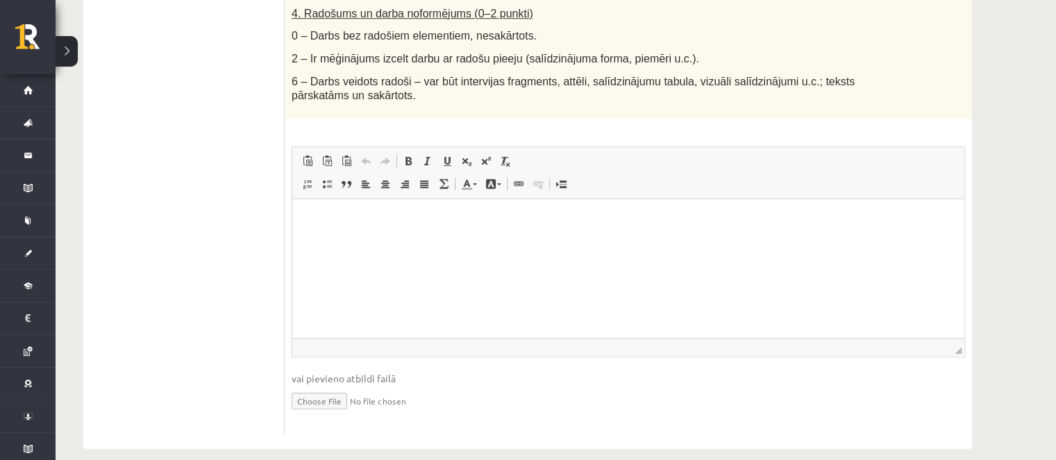
click at [342, 386] on input "file" at bounding box center [629, 400] width 674 height 28
type input "**********"
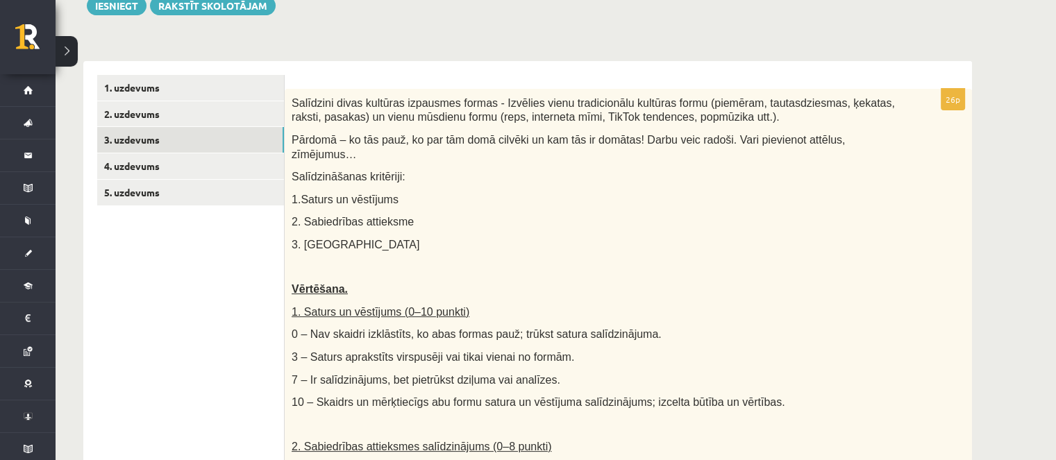
scroll to position [161, 0]
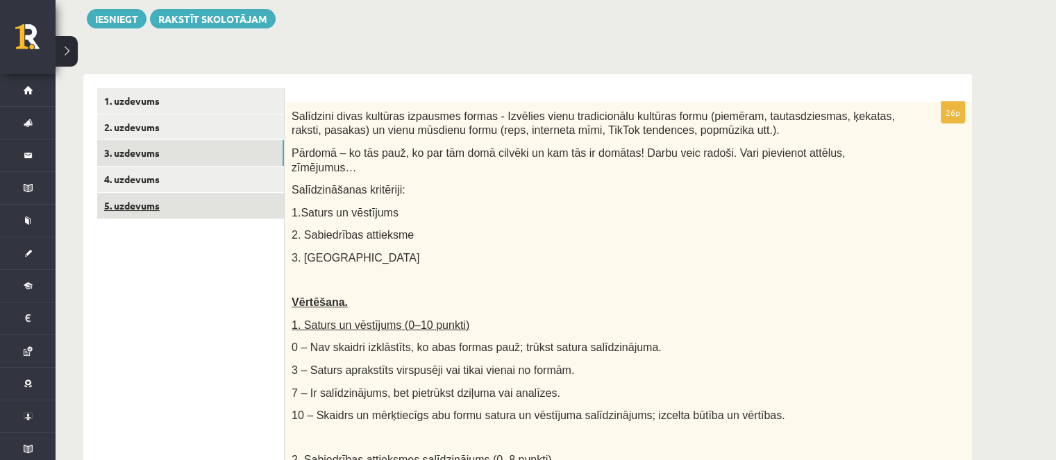
click at [247, 213] on link "5. uzdevums" at bounding box center [190, 206] width 187 height 26
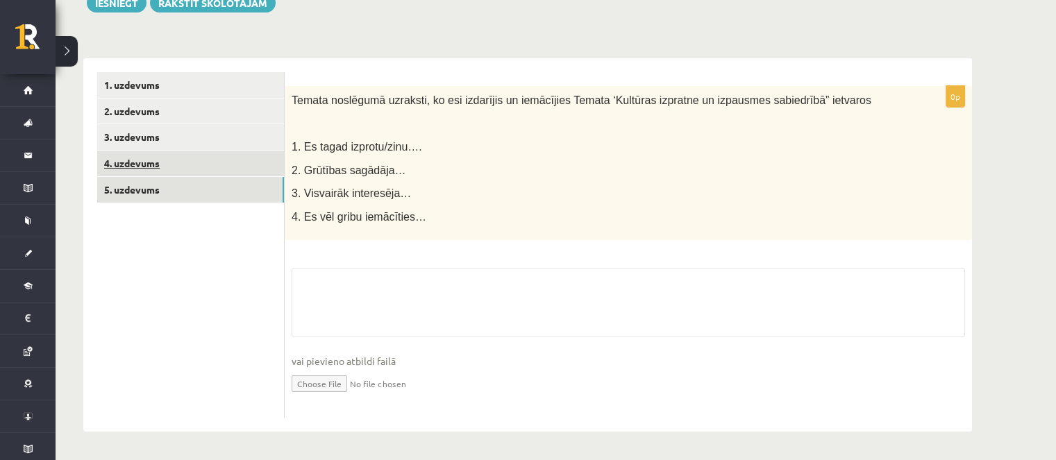
click at [210, 165] on link "4. uzdevums" at bounding box center [190, 164] width 187 height 26
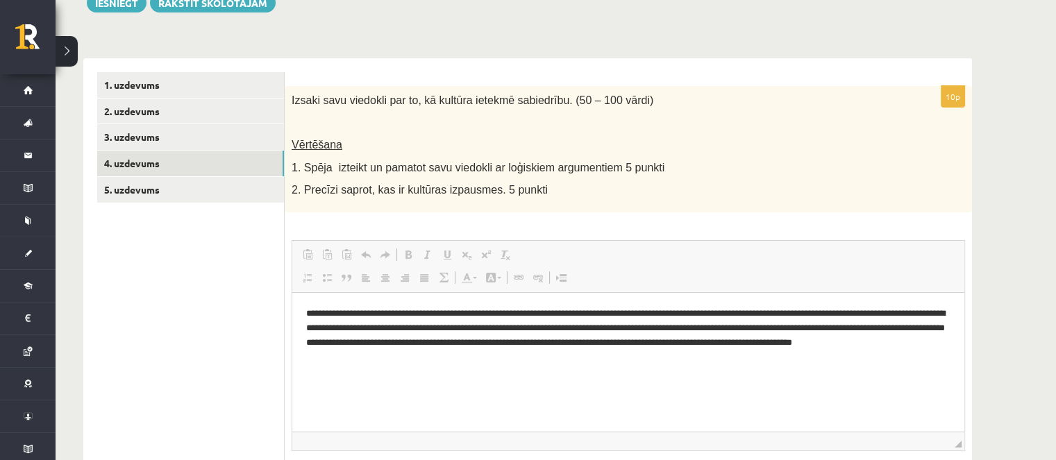
scroll to position [0, 0]
click at [179, 151] on link "4. uzdevums" at bounding box center [190, 164] width 187 height 26
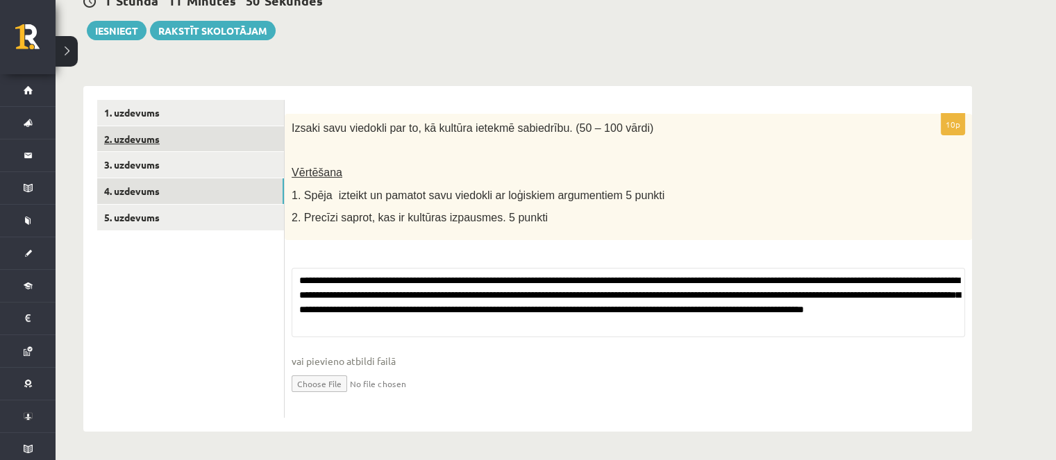
scroll to position [149, 0]
click at [173, 131] on link "2. uzdevums" at bounding box center [190, 139] width 187 height 26
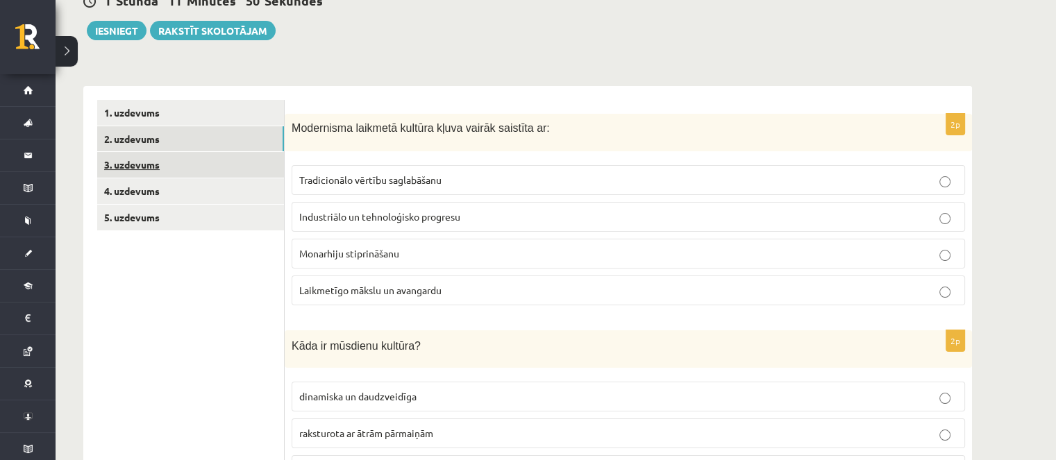
click at [180, 165] on link "3. uzdevums" at bounding box center [190, 165] width 187 height 26
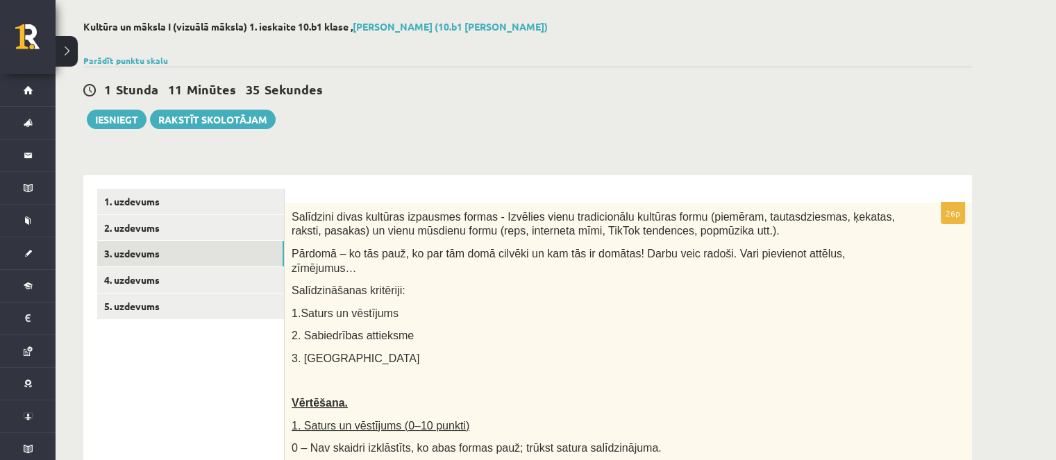
scroll to position [0, 0]
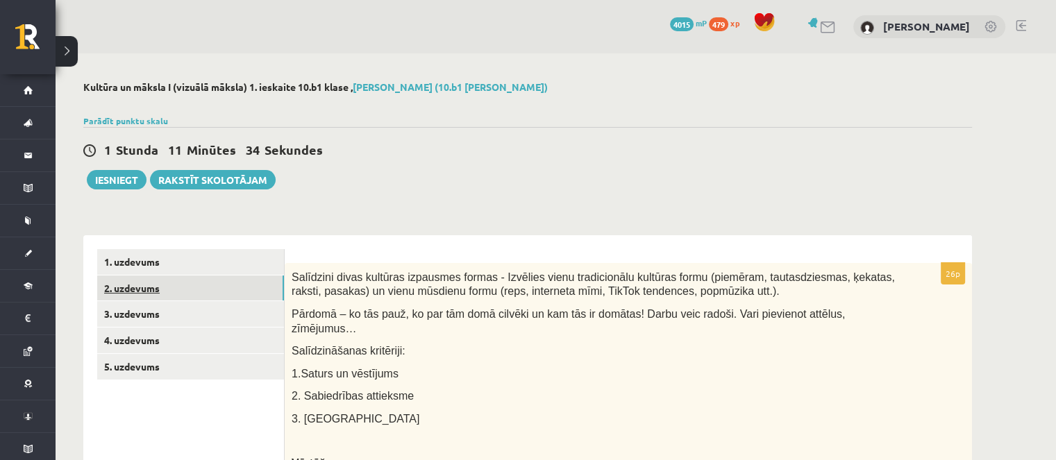
click at [127, 290] on link "2. uzdevums" at bounding box center [190, 289] width 187 height 26
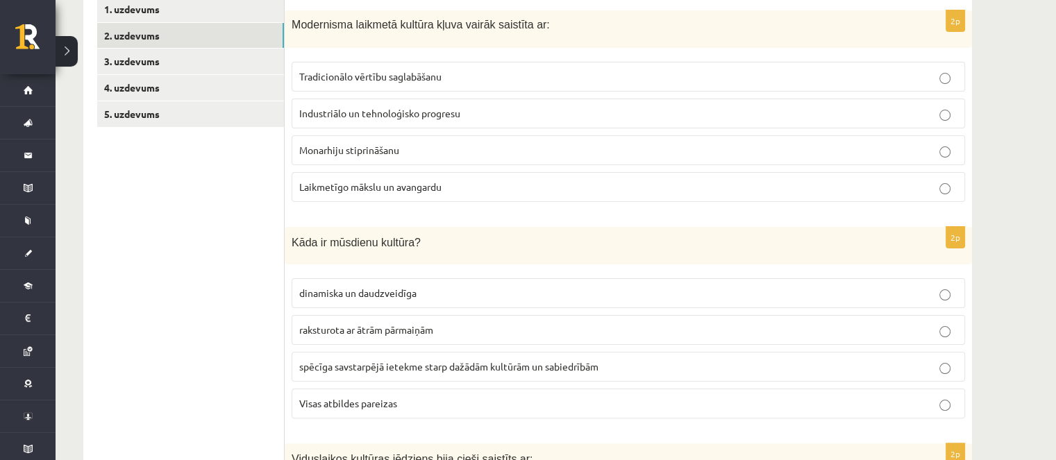
scroll to position [139, 0]
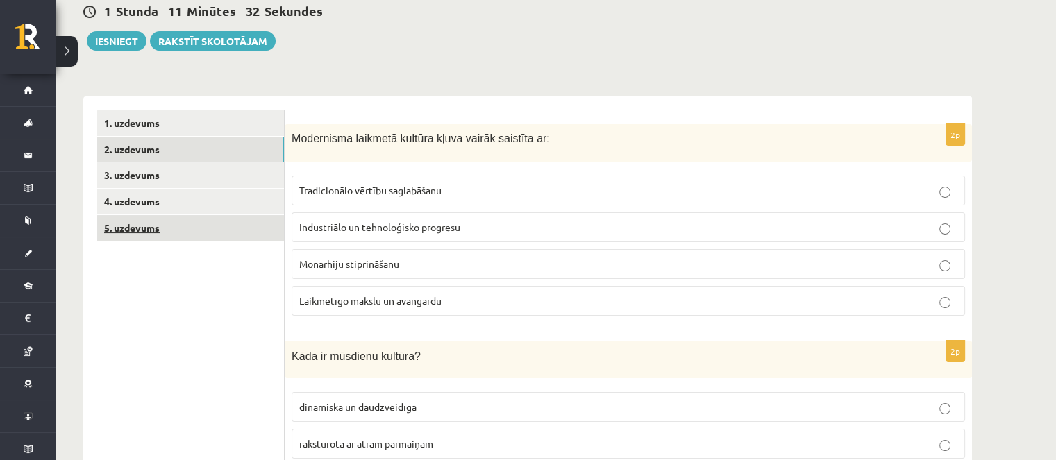
click at [160, 224] on link "5. uzdevums" at bounding box center [190, 228] width 187 height 26
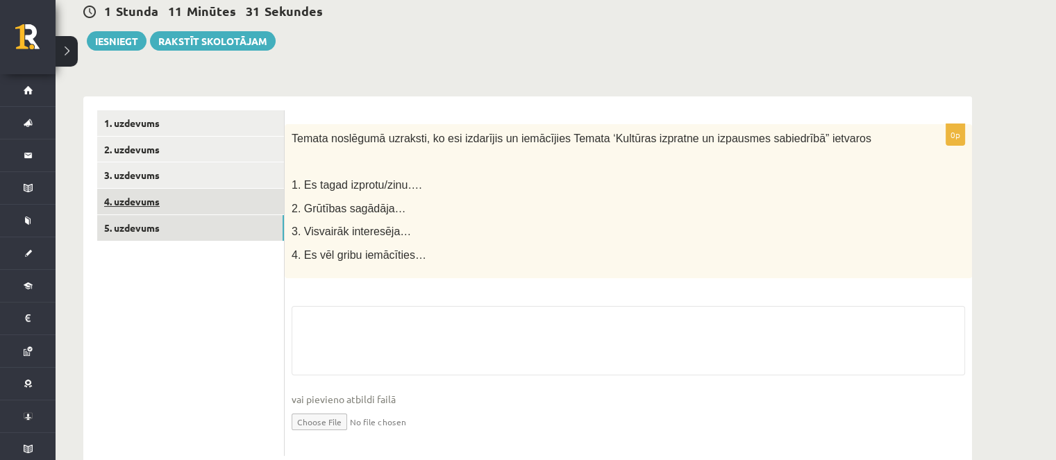
click at [169, 212] on link "4. uzdevums" at bounding box center [190, 202] width 187 height 26
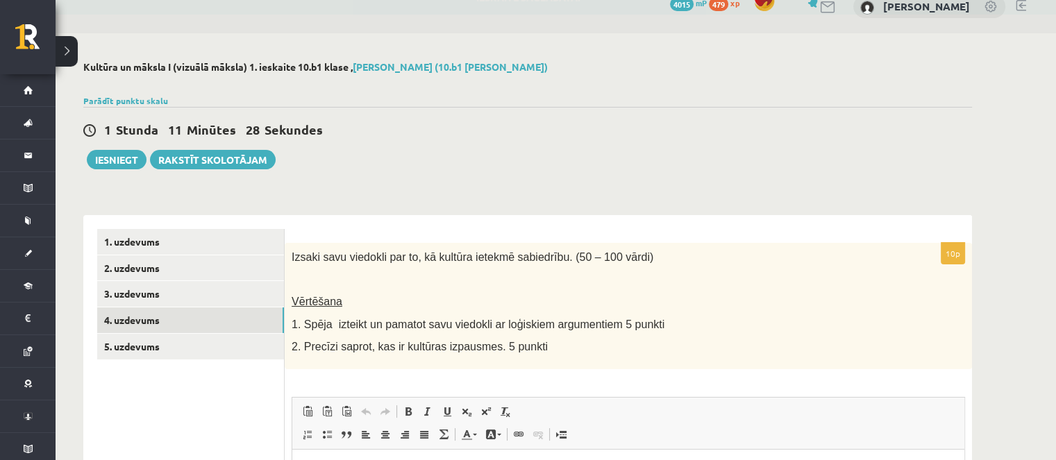
scroll to position [8, 0]
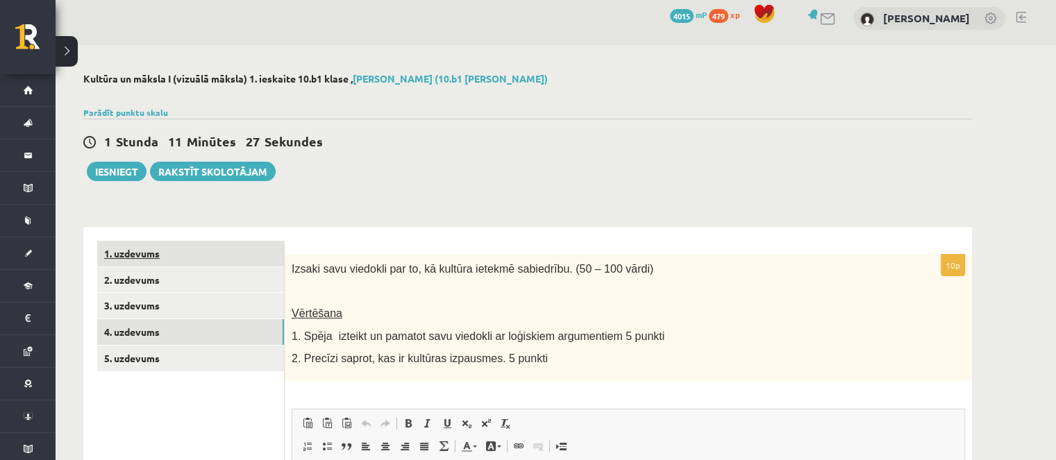
click at [176, 242] on link "1. uzdevums" at bounding box center [190, 254] width 187 height 26
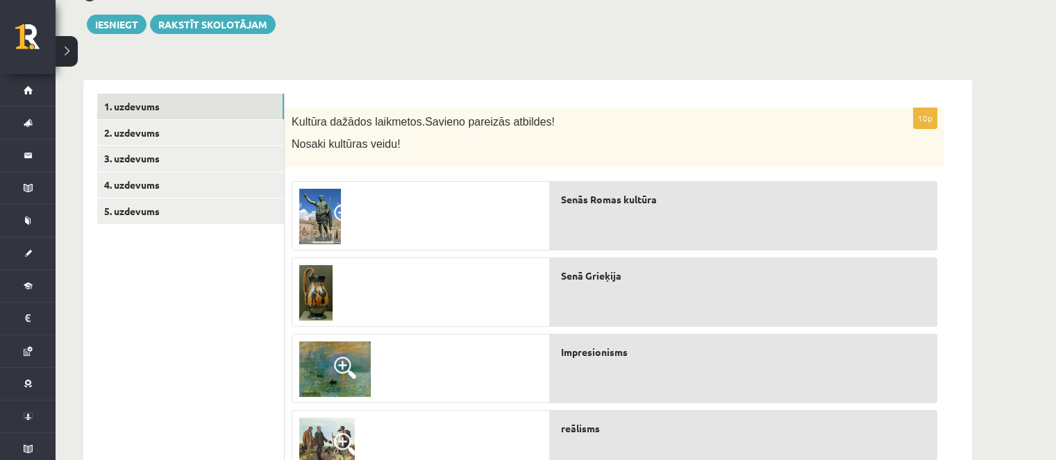
scroll to position [0, 0]
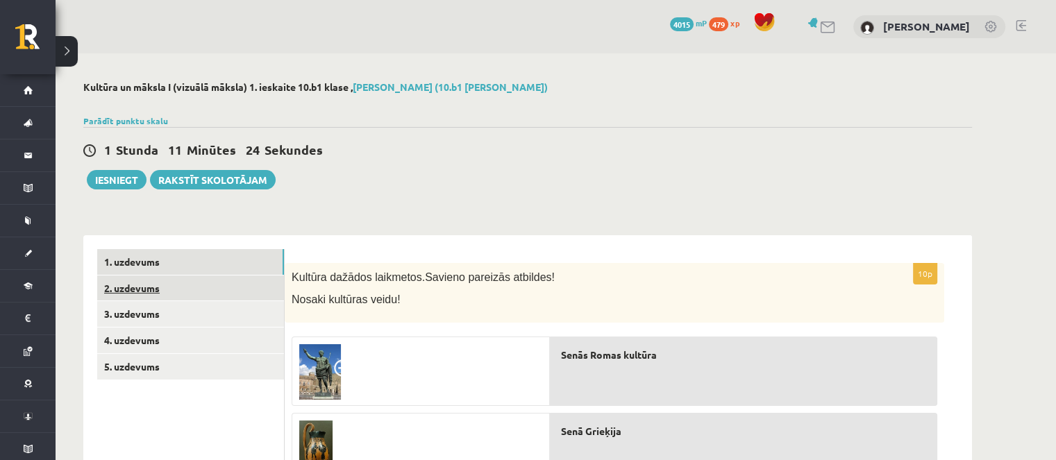
click at [167, 279] on link "2. uzdevums" at bounding box center [190, 289] width 187 height 26
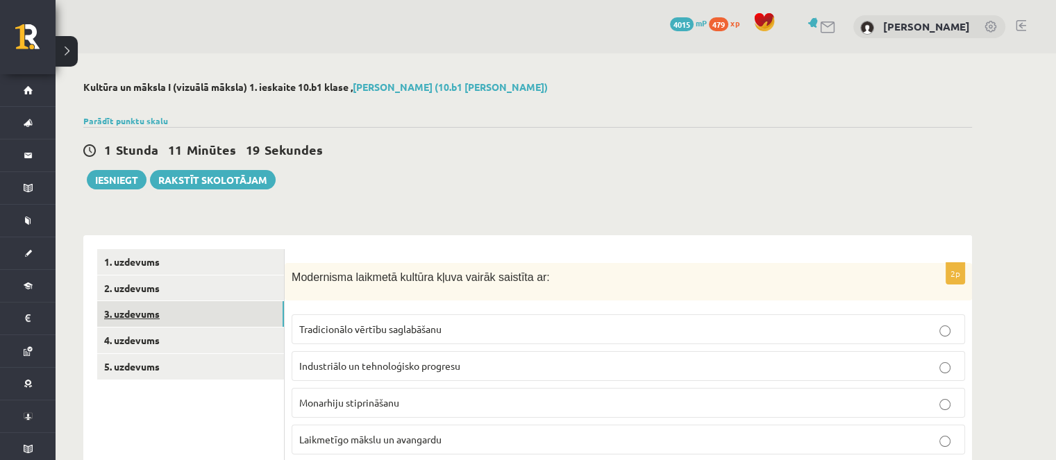
click at [165, 302] on link "3. uzdevums" at bounding box center [190, 314] width 187 height 26
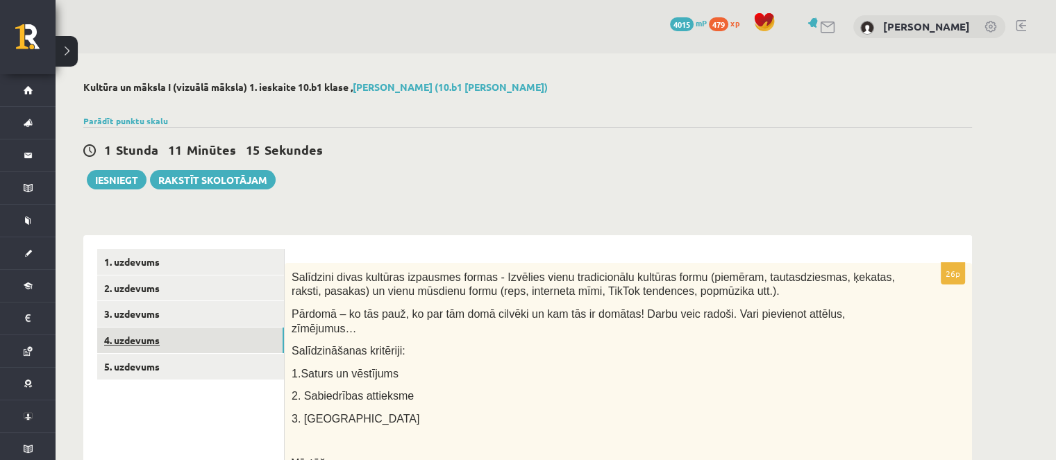
click at [160, 333] on link "4. uzdevums" at bounding box center [190, 341] width 187 height 26
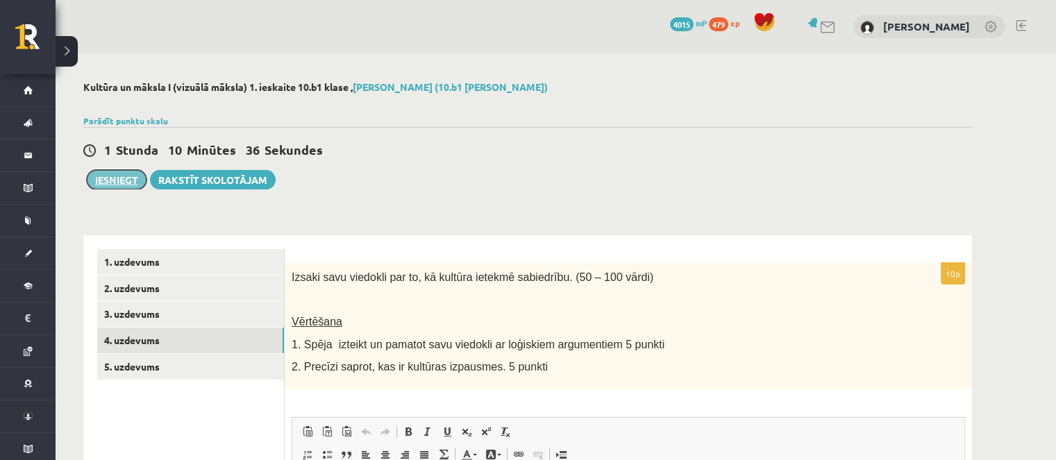
click at [136, 181] on button "Iesniegt" at bounding box center [117, 179] width 60 height 19
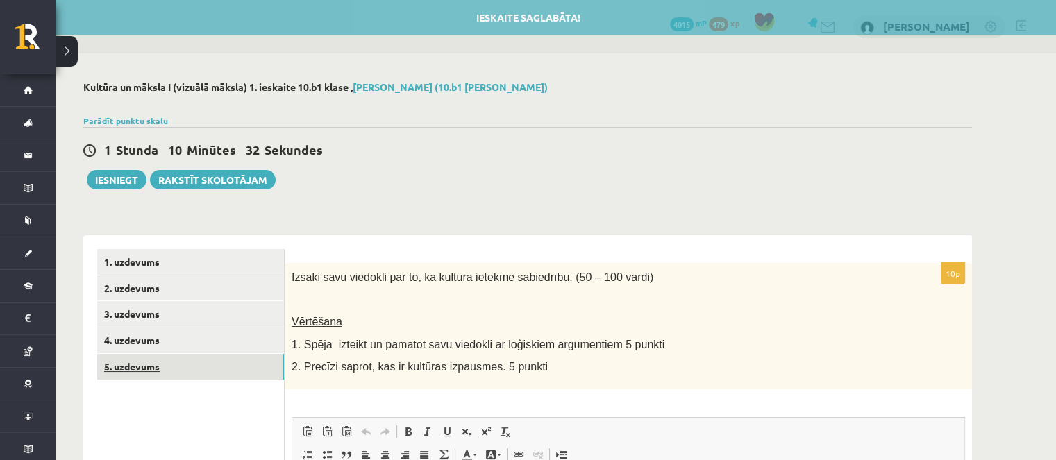
click at [195, 377] on link "5. uzdevums" at bounding box center [190, 367] width 187 height 26
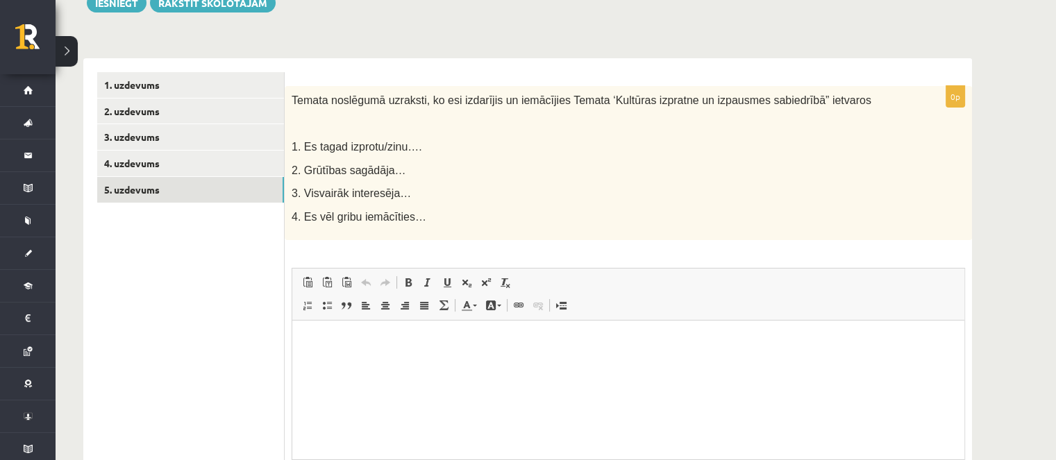
click at [847, 53] on div "**********" at bounding box center [527, 307] width 889 height 527
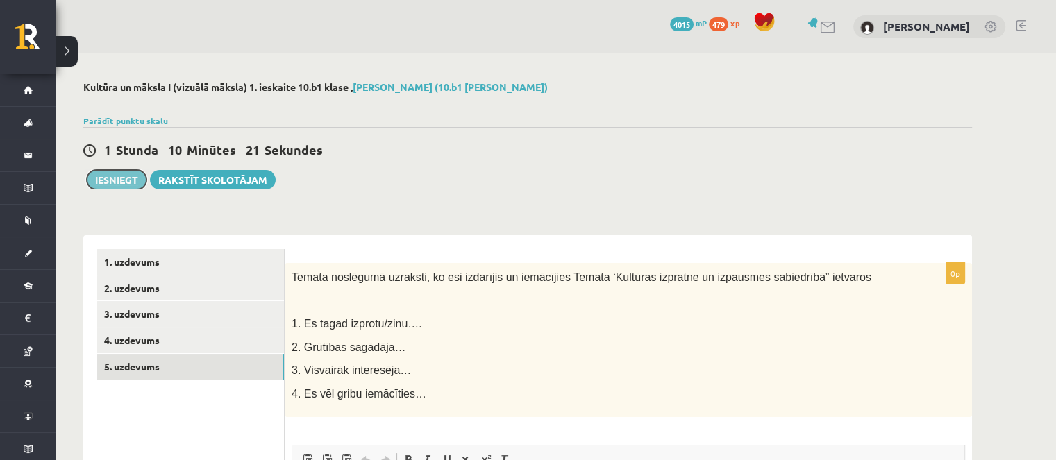
click at [103, 171] on button "Iesniegt" at bounding box center [117, 179] width 60 height 19
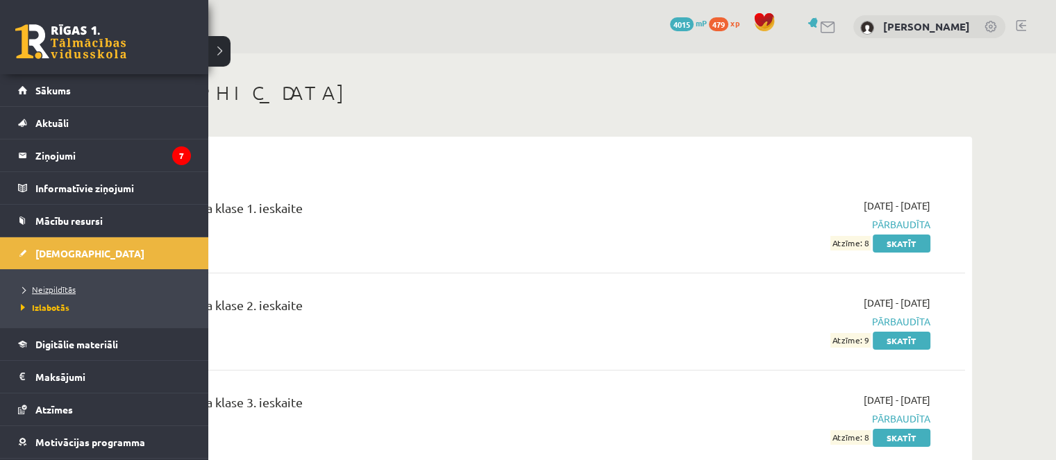
click at [26, 292] on span "Neizpildītās" at bounding box center [46, 289] width 58 height 11
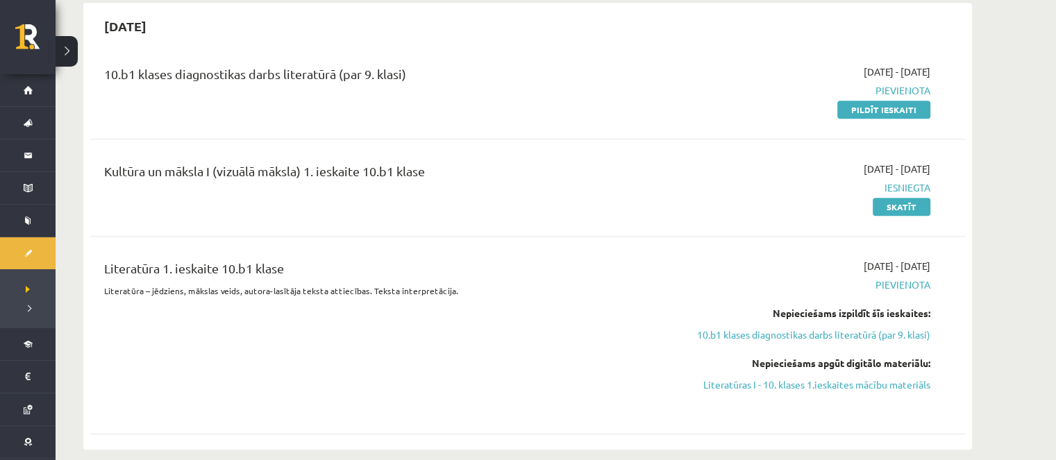
scroll to position [694, 0]
